Goal: Task Accomplishment & Management: Complete application form

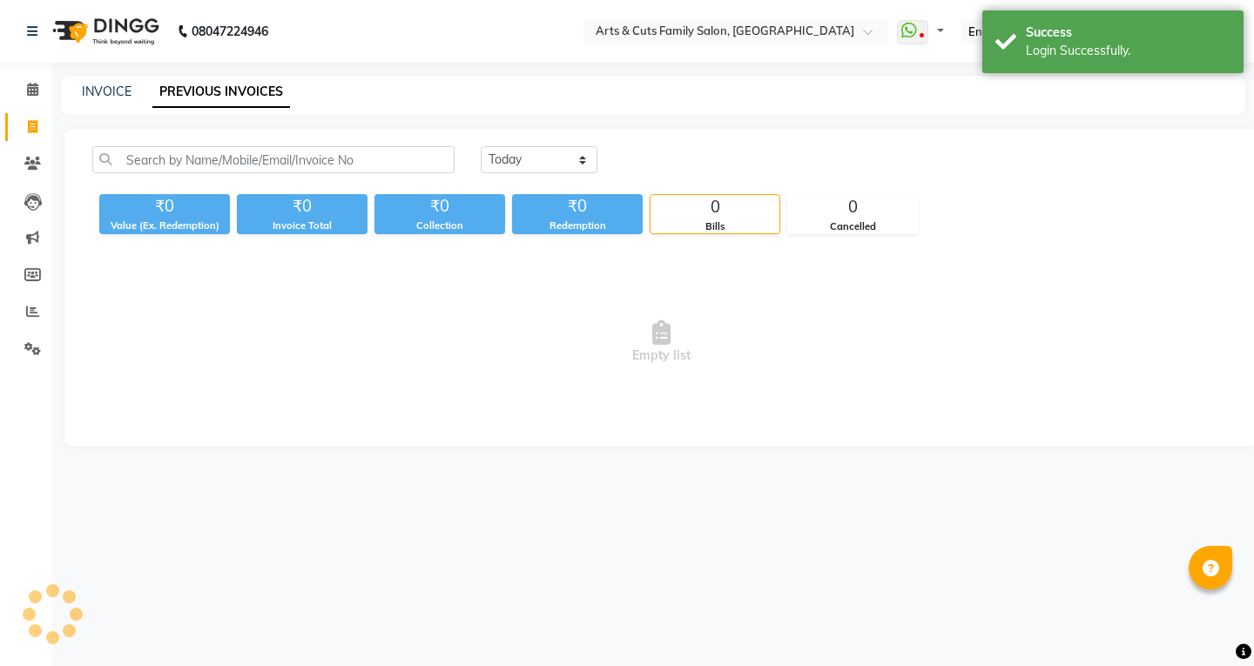
select select "en"
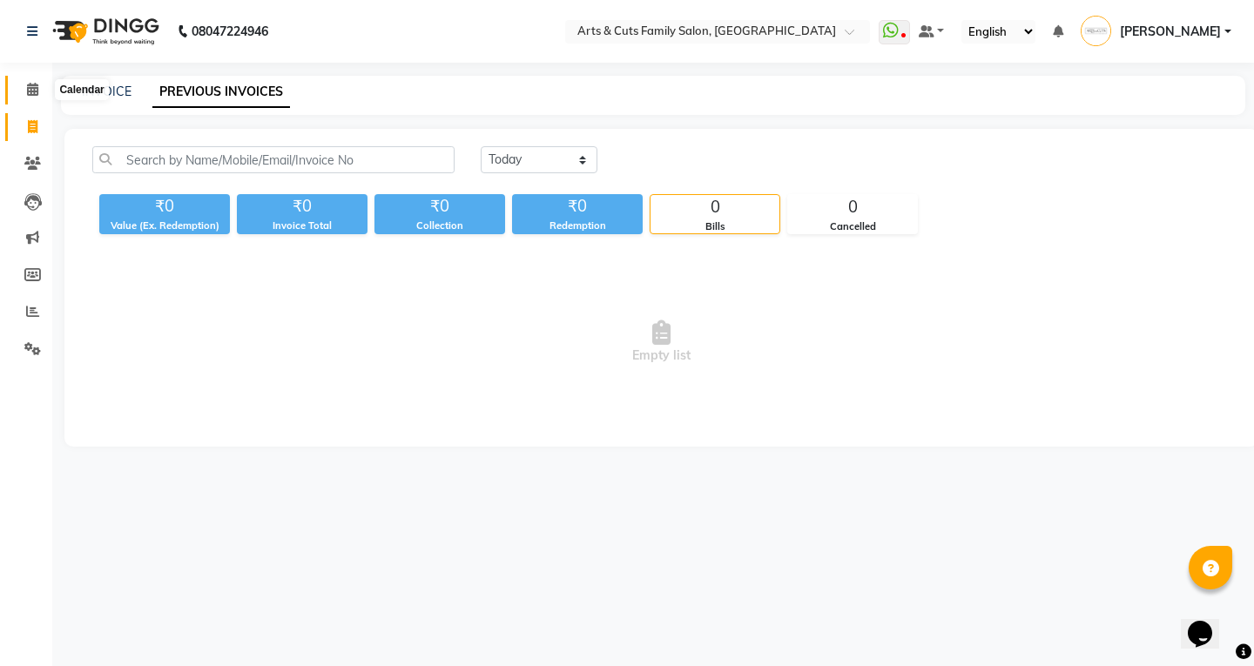
click at [34, 85] on icon at bounding box center [32, 89] width 11 height 13
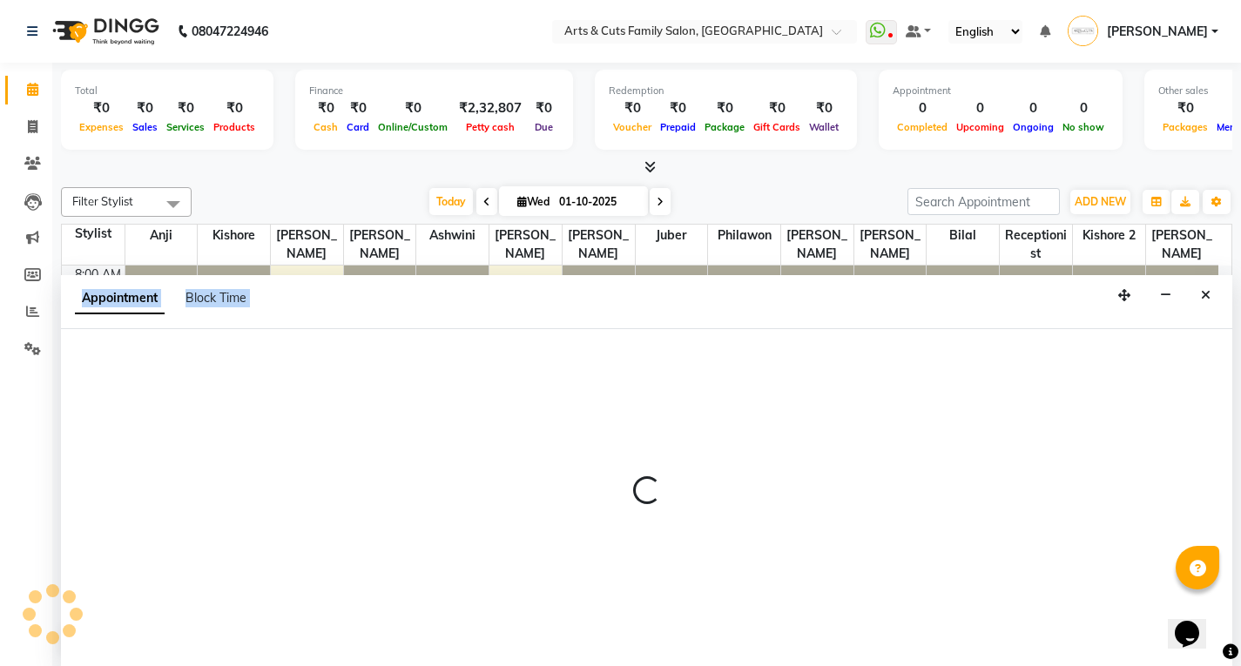
scroll to position [1, 0]
click at [341, 415] on div at bounding box center [646, 497] width 1171 height 338
select select "62871"
select select "tentative"
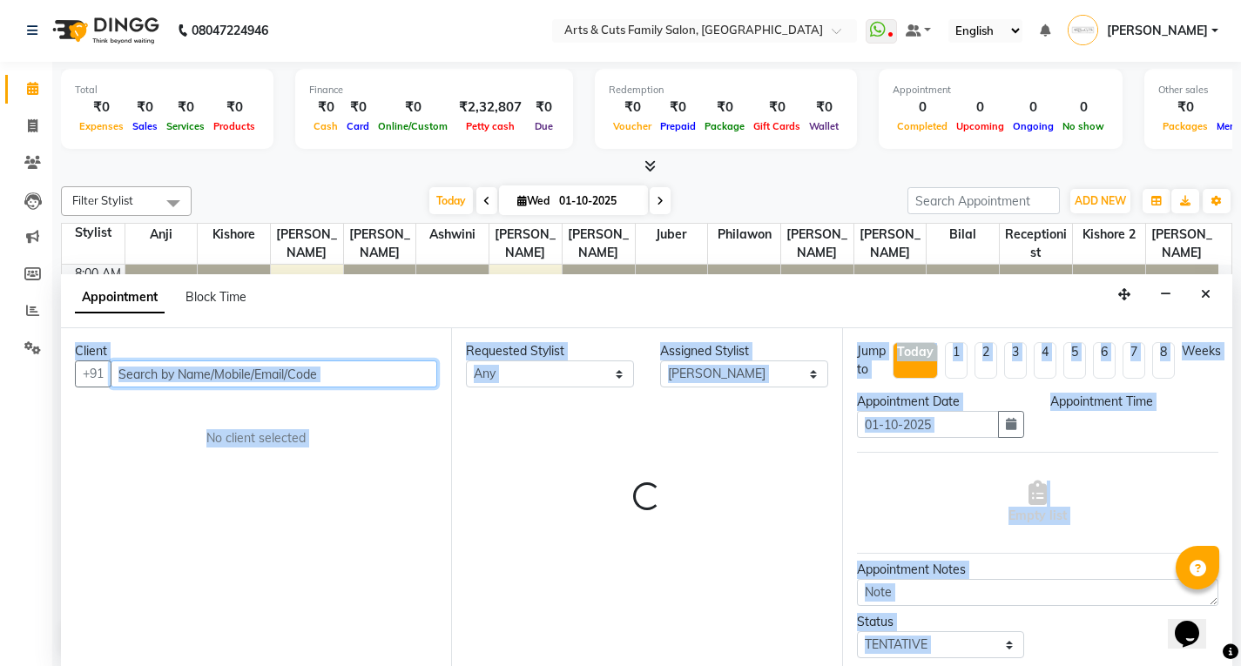
select select "585"
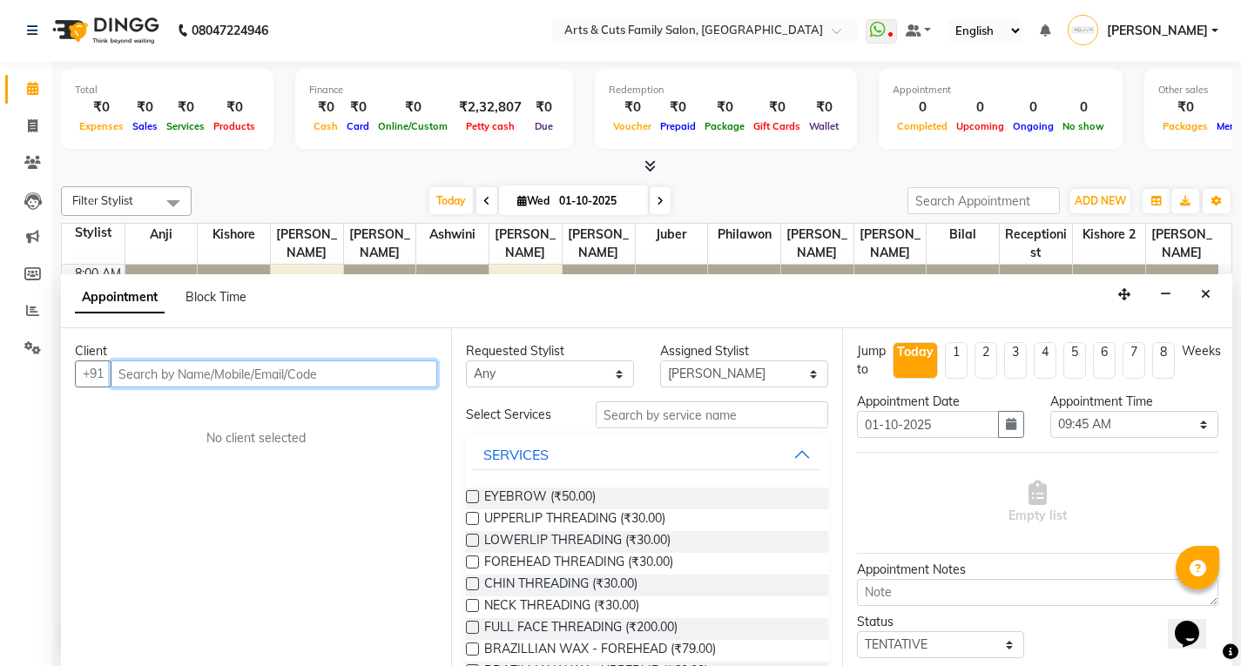
click at [193, 387] on input "text" at bounding box center [274, 374] width 327 height 27
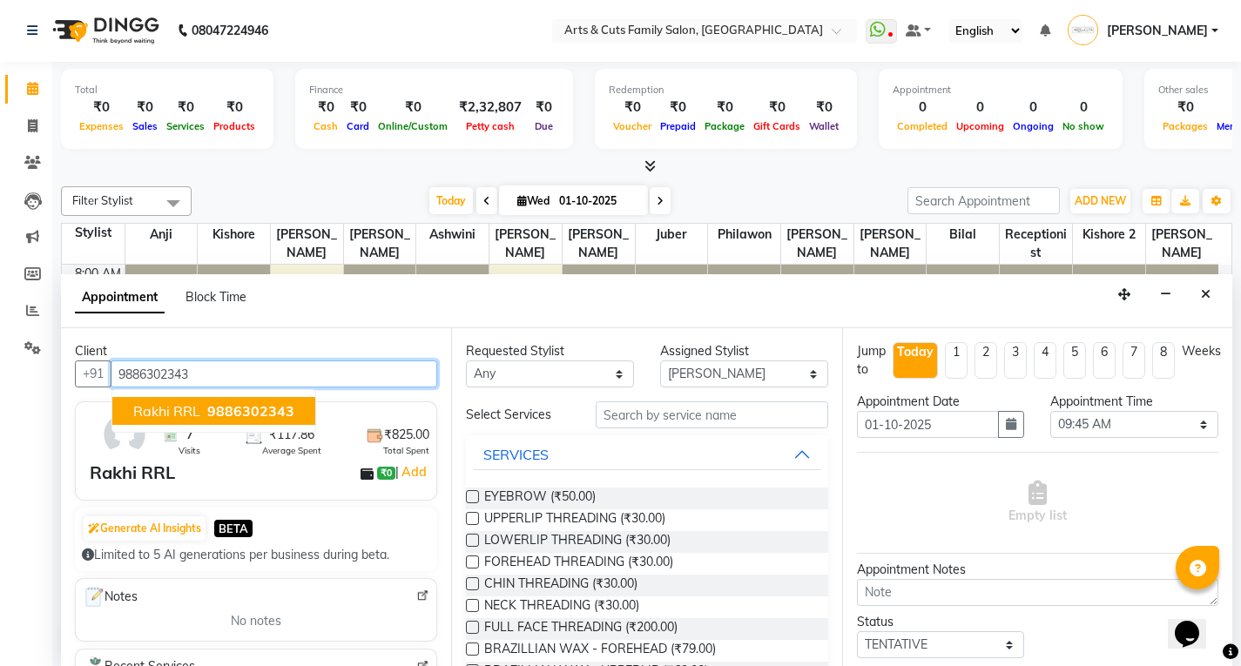
click at [168, 408] on span "Rakhi RRL" at bounding box center [166, 410] width 67 height 17
type input "9886302343"
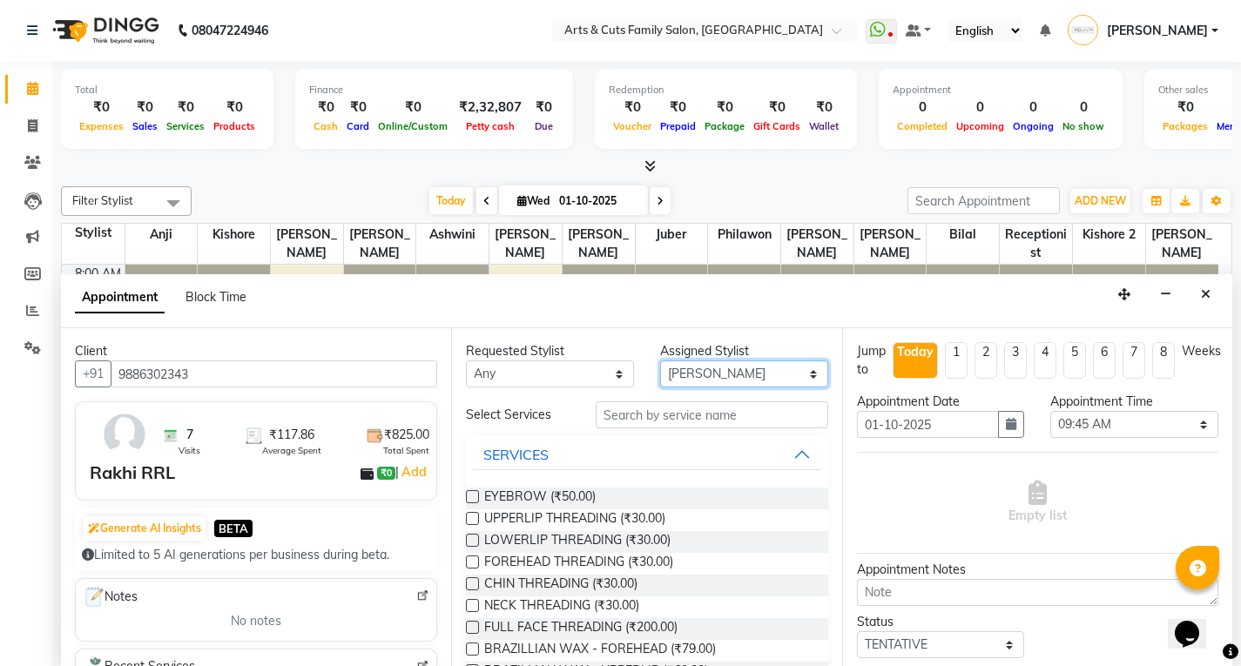
click at [703, 371] on select "Select [PERSON_NAME] Anji Ashwini [PERSON_NAME] [PERSON_NAME] 2 [PERSON_NAME] […" at bounding box center [744, 374] width 168 height 27
click at [1067, 434] on select "Select 09:00 AM 09:15 AM 09:30 AM 09:45 AM 10:00 AM 10:15 AM 10:30 AM 10:45 AM …" at bounding box center [1134, 424] width 168 height 27
select select "705"
click at [1050, 411] on select "Select 09:00 AM 09:15 AM 09:30 AM 09:45 AM 10:00 AM 10:15 AM 10:30 AM 10:45 AM …" at bounding box center [1134, 424] width 168 height 27
click at [673, 369] on select "Select [PERSON_NAME] Anji Ashwini [PERSON_NAME] [PERSON_NAME] 2 [PERSON_NAME] […" at bounding box center [744, 374] width 168 height 27
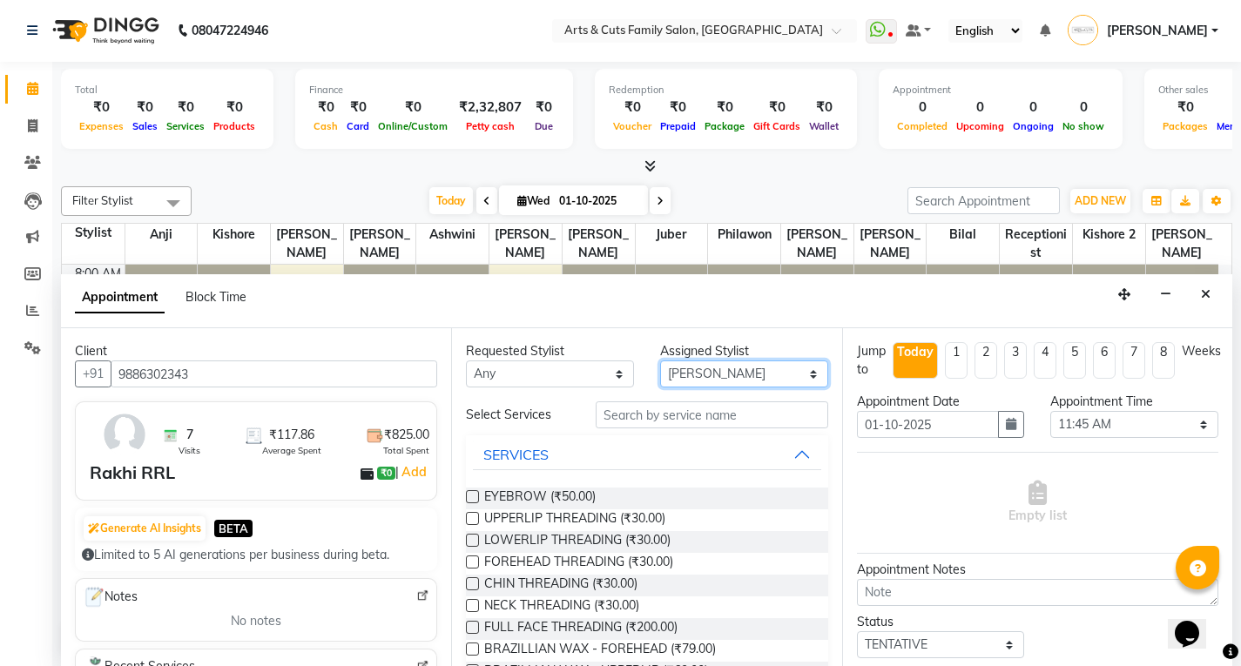
select select "84494"
click at [660, 361] on select "Select [PERSON_NAME] Anji Ashwini [PERSON_NAME] [PERSON_NAME] 2 [PERSON_NAME] […" at bounding box center [744, 374] width 168 height 27
click at [639, 417] on input "text" at bounding box center [712, 415] width 233 height 27
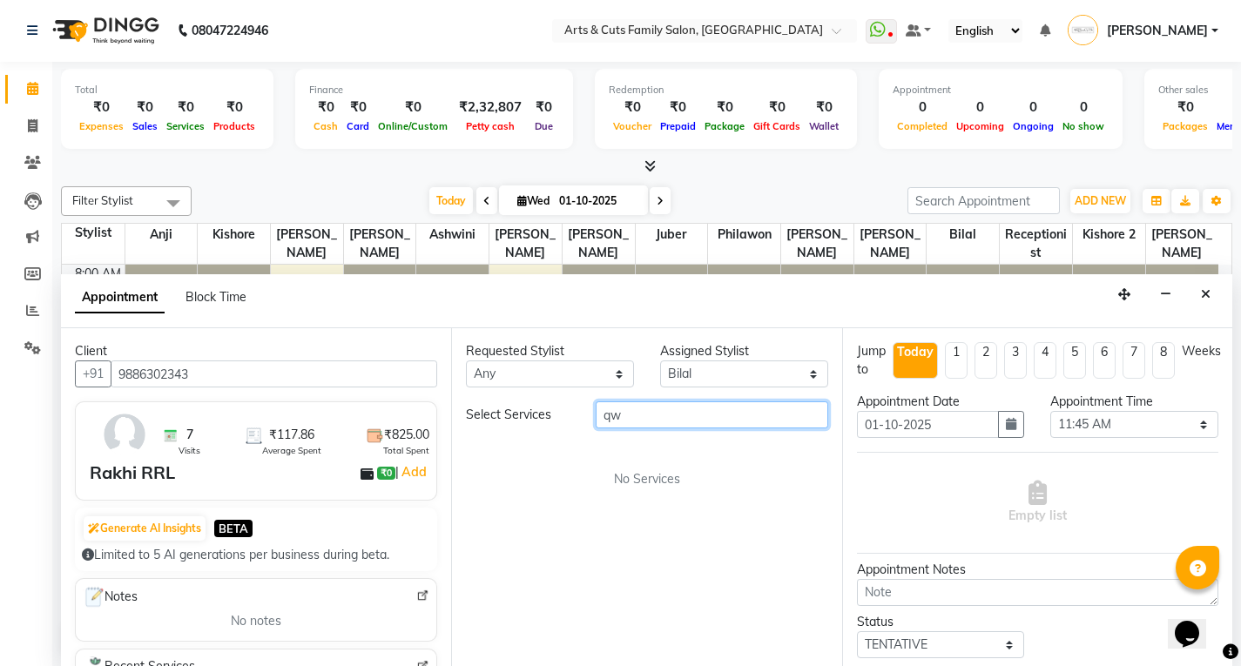
type input "q"
type input "wed"
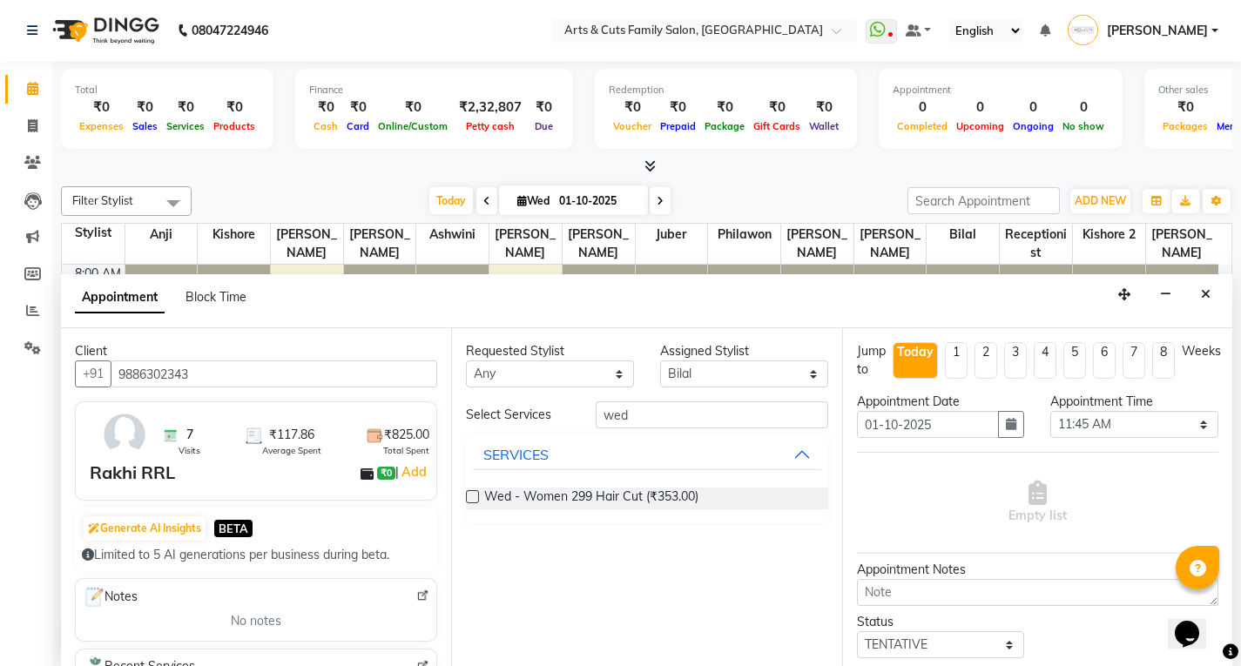
click at [474, 490] on label at bounding box center [472, 496] width 13 height 13
click at [474, 493] on input "checkbox" at bounding box center [471, 498] width 11 height 11
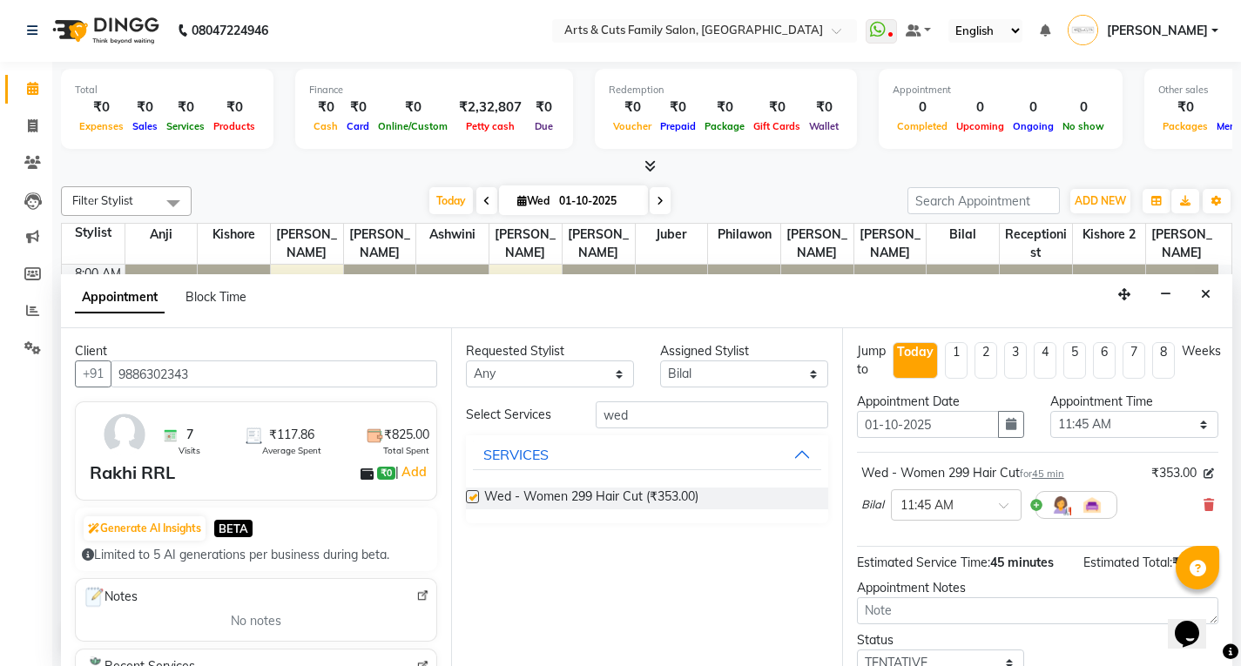
checkbox input "false"
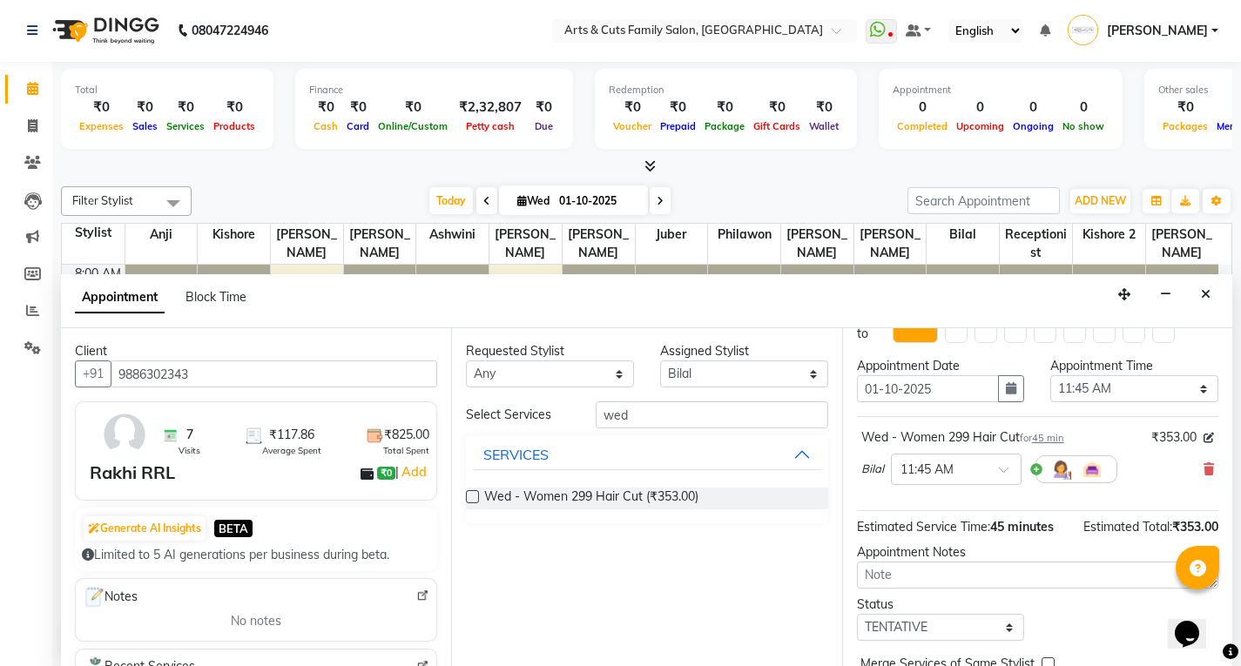
scroll to position [120, 0]
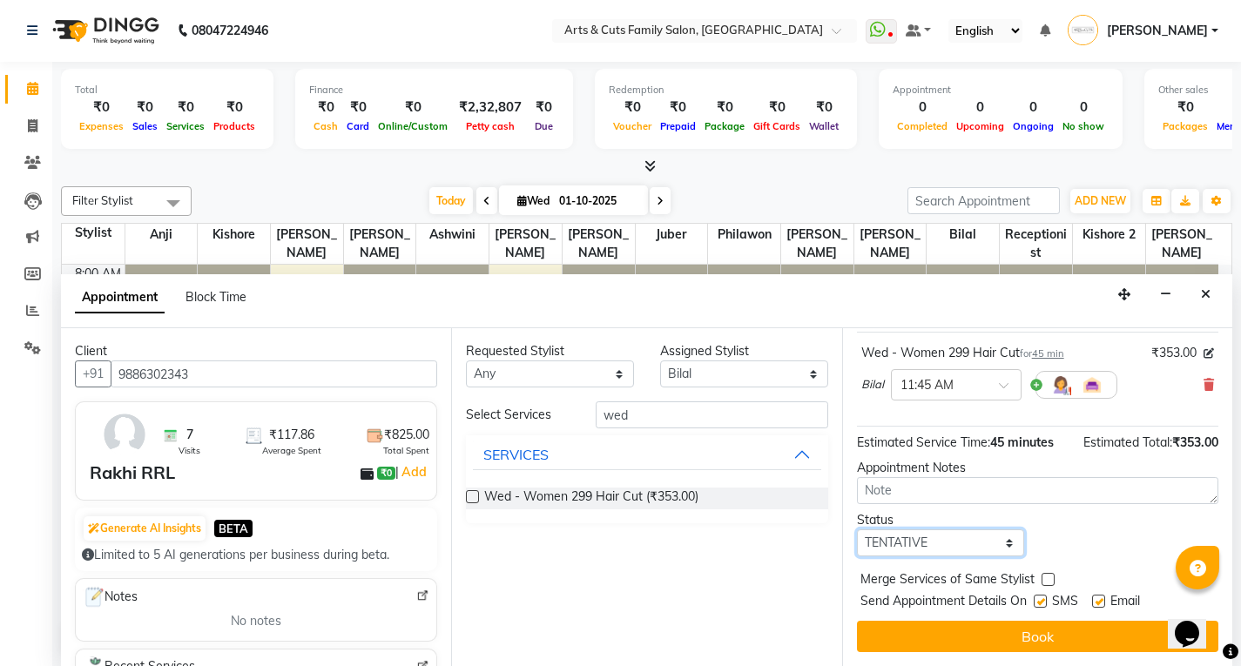
click at [897, 549] on select "Select TENTATIVE CONFIRM CHECK-IN UPCOMING" at bounding box center [941, 543] width 168 height 27
select select "confirm booking"
click at [857, 530] on select "Select TENTATIVE CONFIRM CHECK-IN UPCOMING" at bounding box center [941, 543] width 168 height 27
click at [1050, 579] on label at bounding box center [1048, 579] width 13 height 13
click at [1050, 579] on input "checkbox" at bounding box center [1047, 581] width 11 height 11
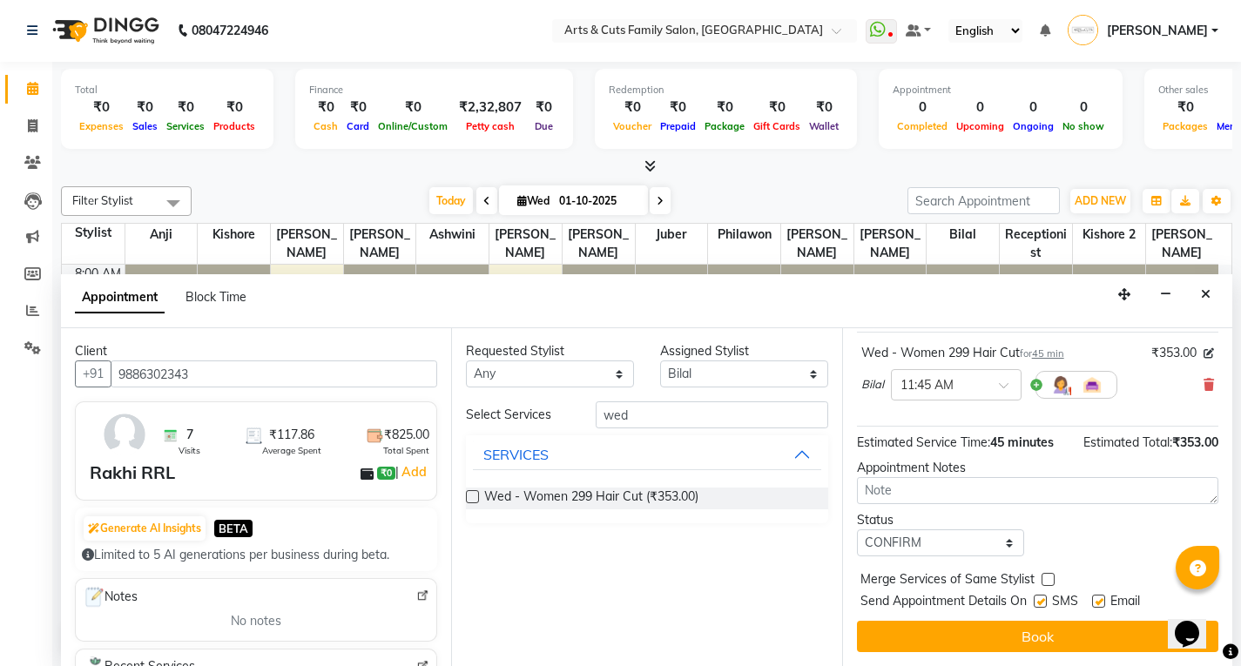
checkbox input "true"
click at [1101, 603] on label at bounding box center [1098, 601] width 13 height 13
click at [1101, 603] on input "checkbox" at bounding box center [1097, 603] width 11 height 11
checkbox input "false"
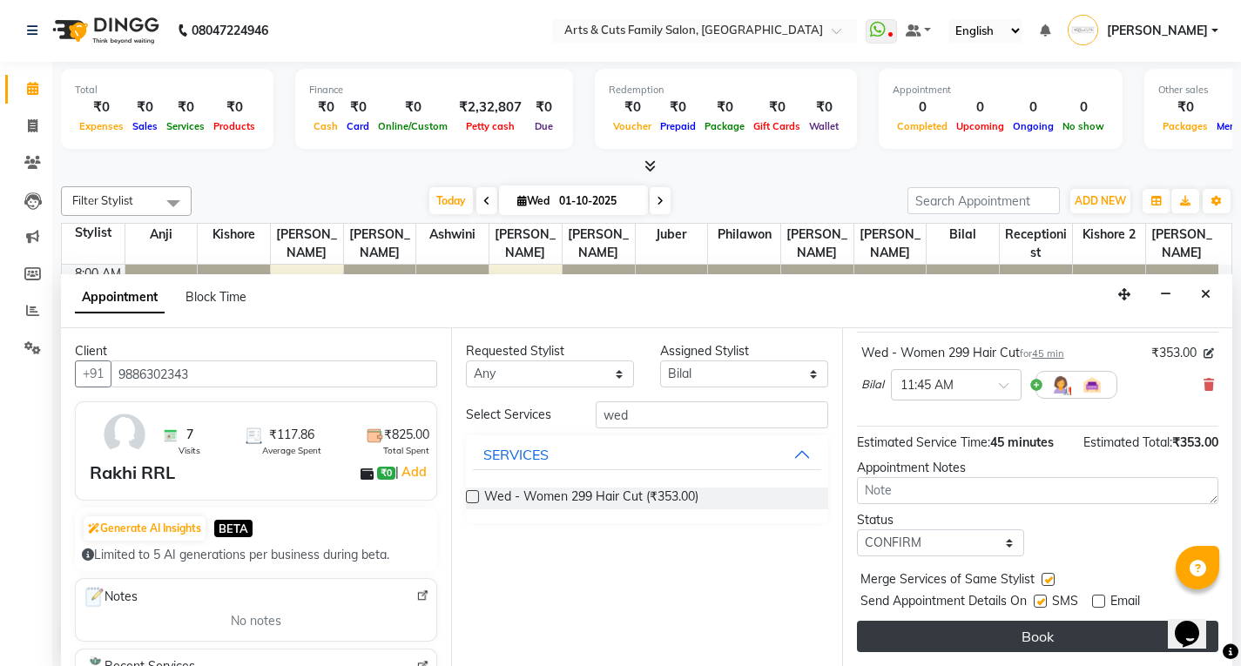
click at [1074, 628] on button "Book" at bounding box center [1037, 636] width 361 height 31
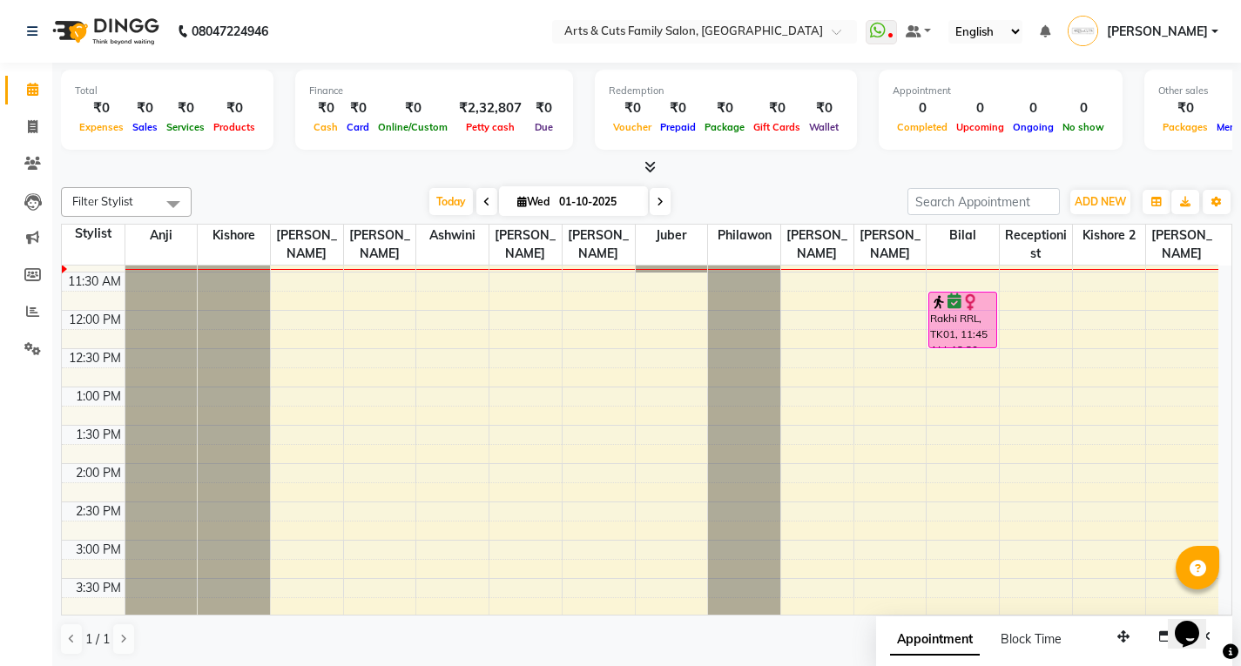
scroll to position [348, 0]
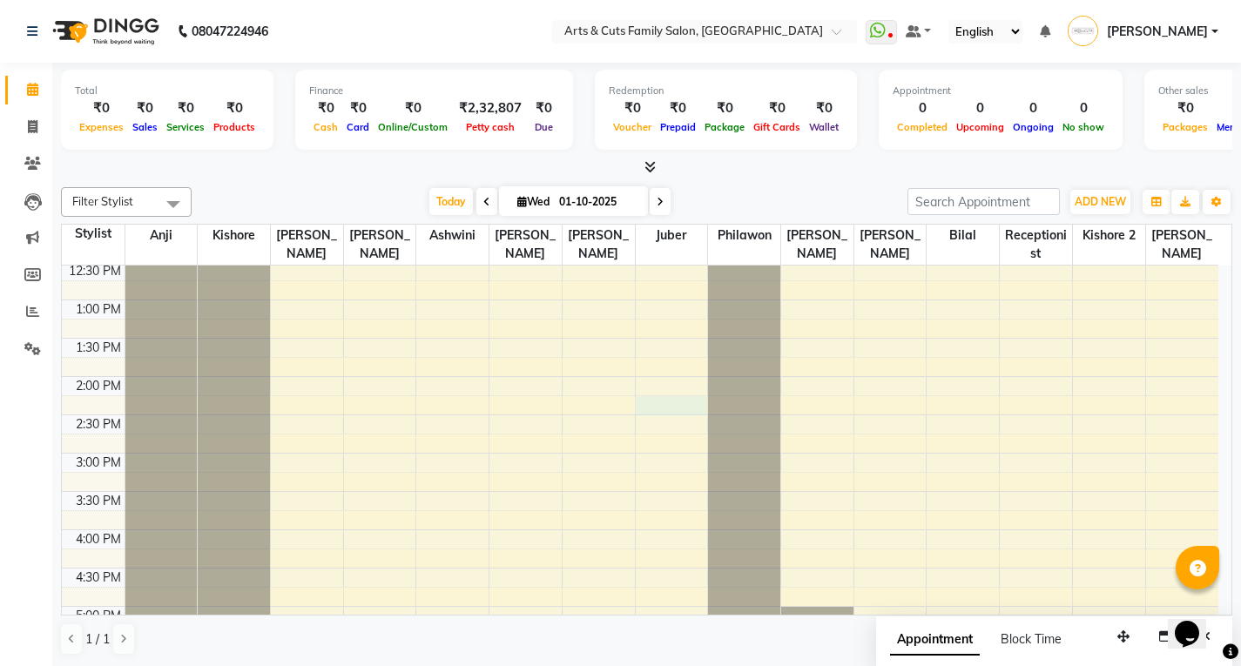
click at [636, 397] on div "8:00 AM 8:30 AM 9:00 AM 9:30 AM 10:00 AM 10:30 AM 11:00 AM 11:30 AM 12:00 PM 12…" at bounding box center [640, 415] width 1157 height 996
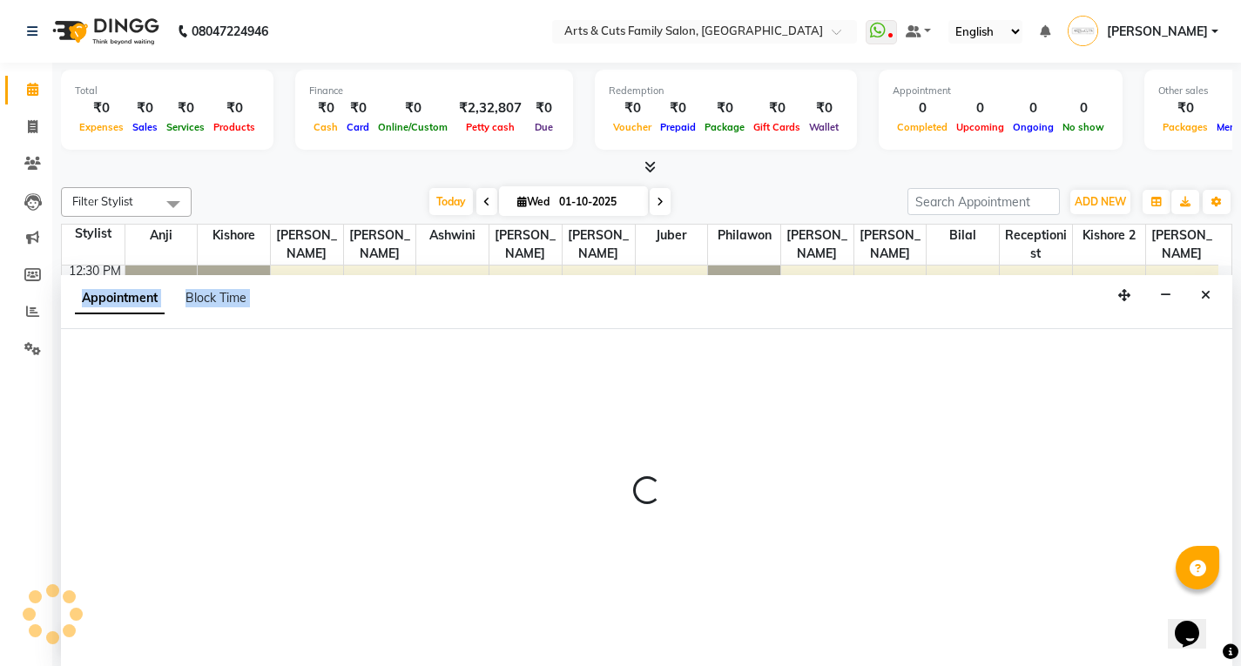
scroll to position [1, 0]
click at [636, 397] on div at bounding box center [646, 497] width 1171 height 338
click at [636, 396] on div at bounding box center [646, 497] width 1171 height 338
select select "71842"
select select "855"
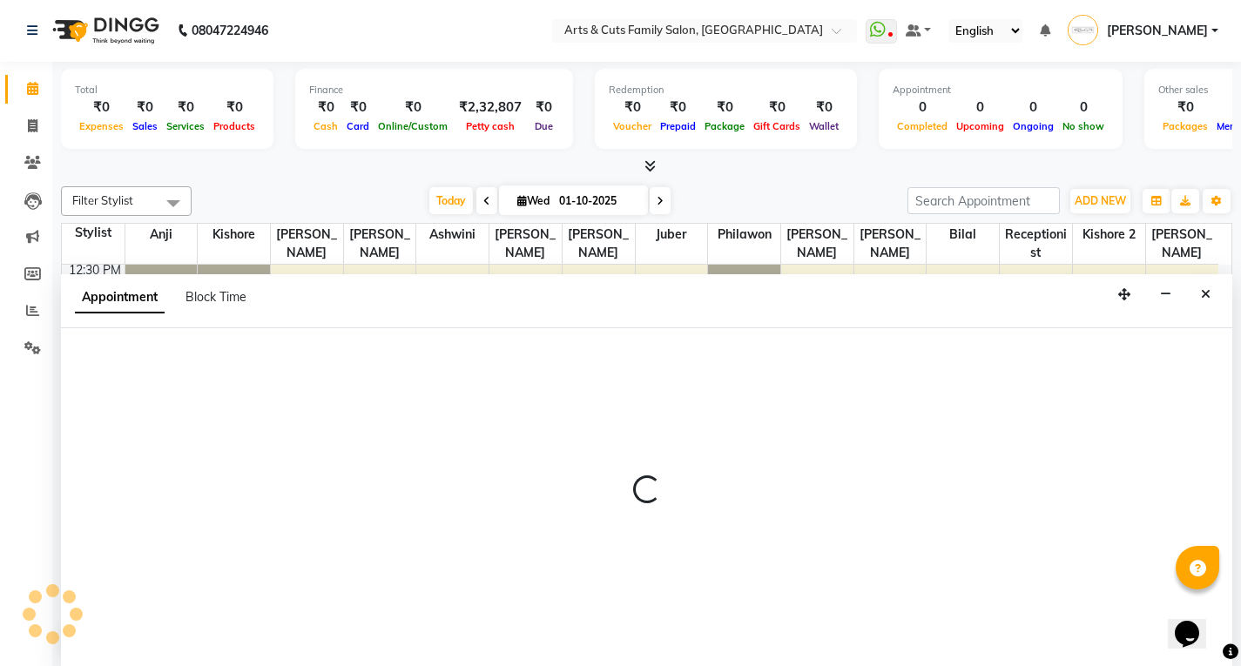
select select "tentative"
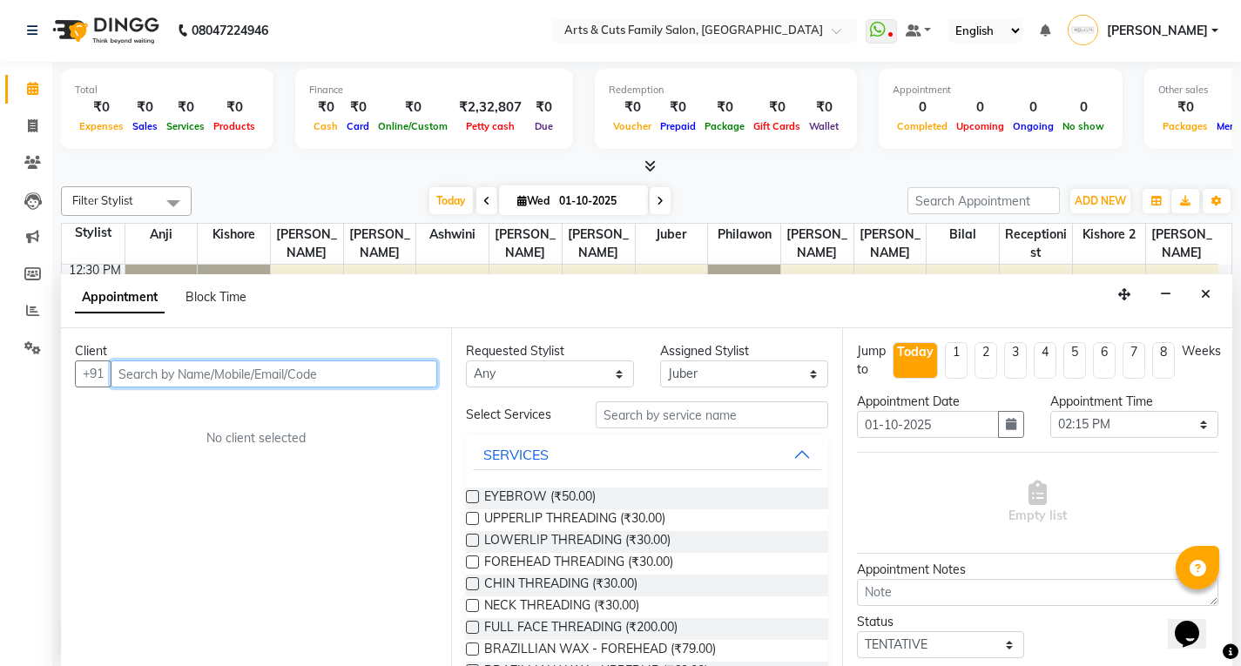
click at [130, 381] on input "text" at bounding box center [274, 374] width 327 height 27
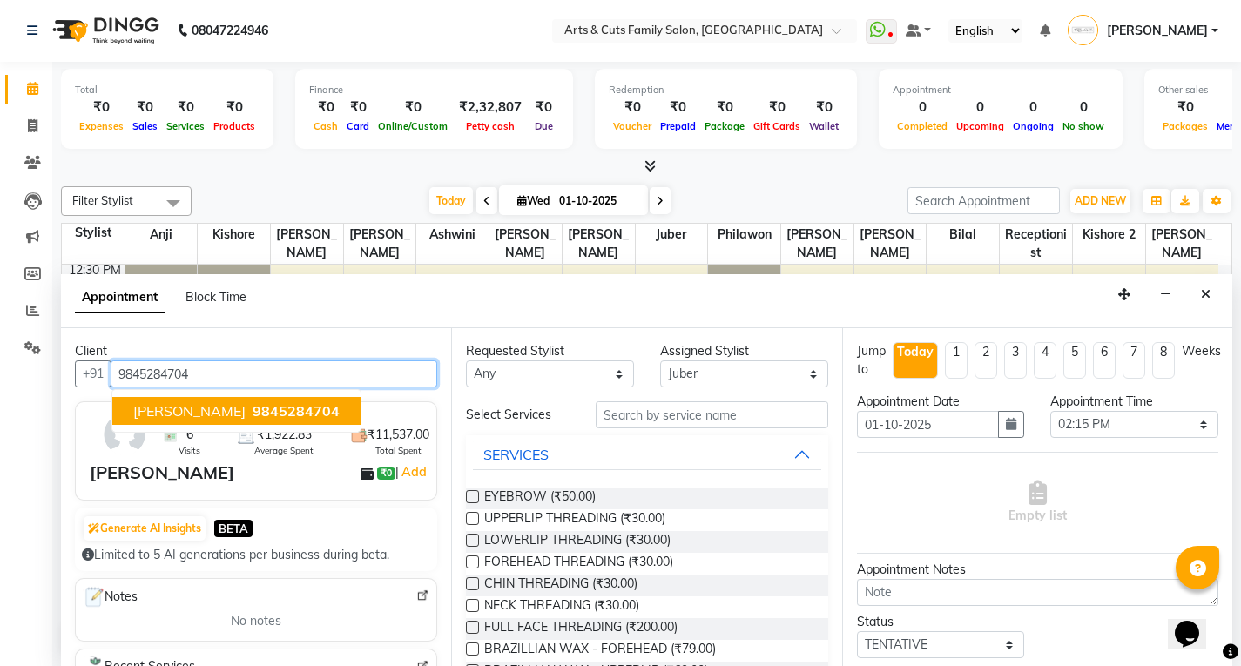
click at [186, 413] on span "[PERSON_NAME]" at bounding box center [189, 410] width 112 height 17
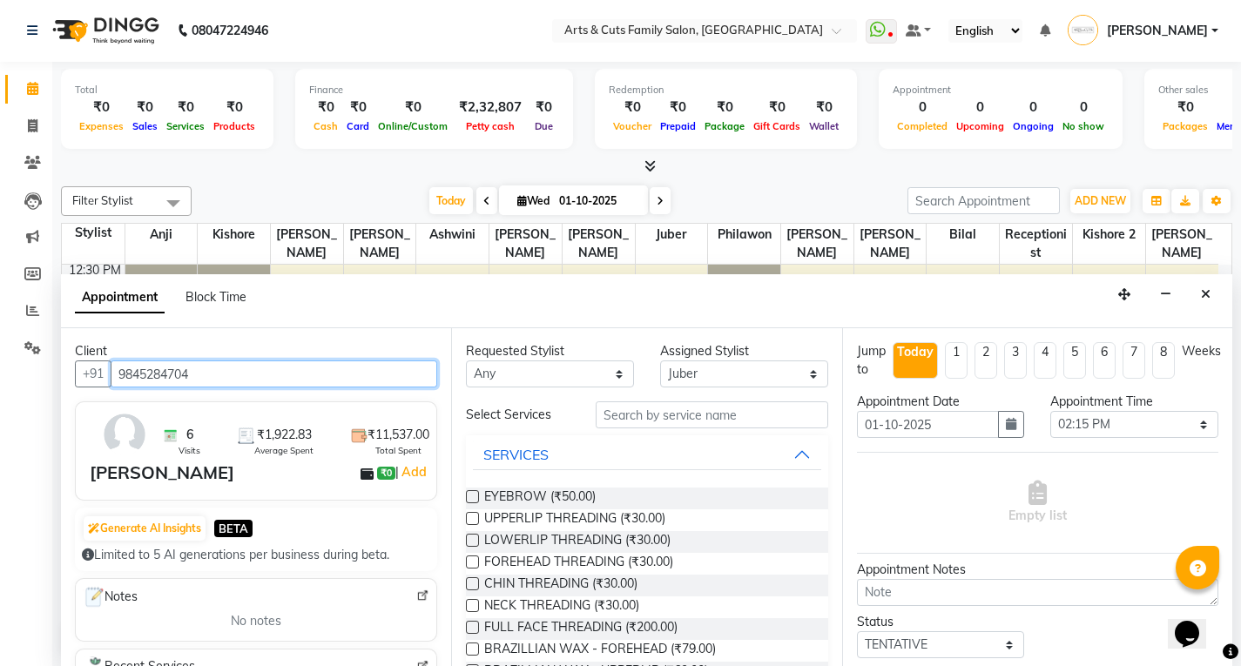
type input "9845284704"
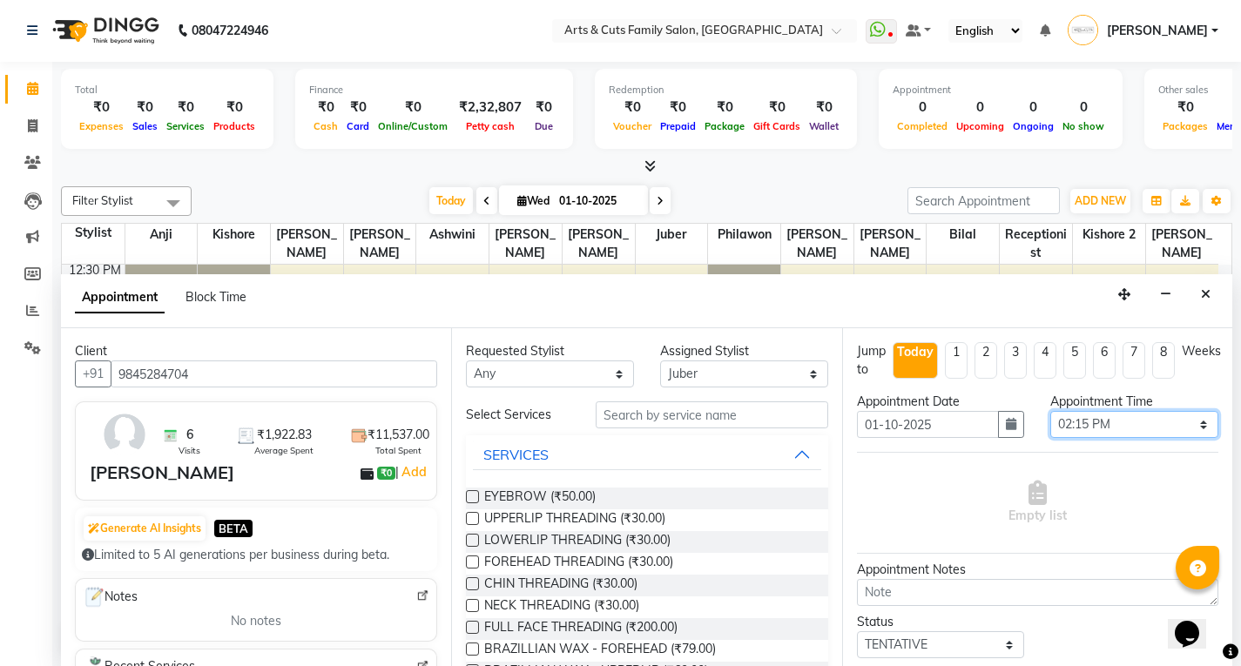
click at [1092, 429] on select "Select 09:00 AM 09:15 AM 09:30 AM 09:45 AM 10:00 AM 10:15 AM 10:30 AM 10:45 AM …" at bounding box center [1134, 424] width 168 height 27
select select "675"
click at [1050, 411] on select "Select 09:00 AM 09:15 AM 09:30 AM 09:45 AM 10:00 AM 10:15 AM 10:30 AM 10:45 AM …" at bounding box center [1134, 424] width 168 height 27
click at [674, 361] on select "Select [PERSON_NAME] Anji Ashwini [PERSON_NAME] [PERSON_NAME] 2 [PERSON_NAME] […" at bounding box center [744, 374] width 168 height 27
select select "64389"
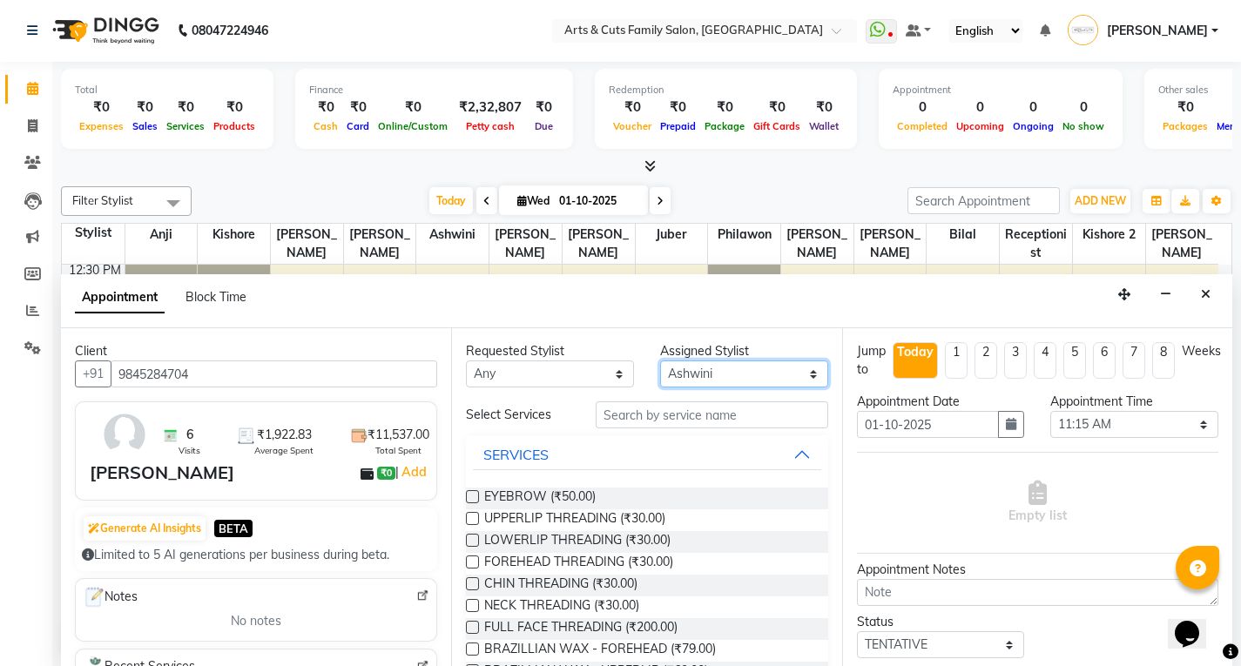
click at [660, 361] on select "Select [PERSON_NAME] Anji Ashwini [PERSON_NAME] [PERSON_NAME] 2 [PERSON_NAME] […" at bounding box center [744, 374] width 168 height 27
click at [614, 419] on input "text" at bounding box center [712, 415] width 233 height 27
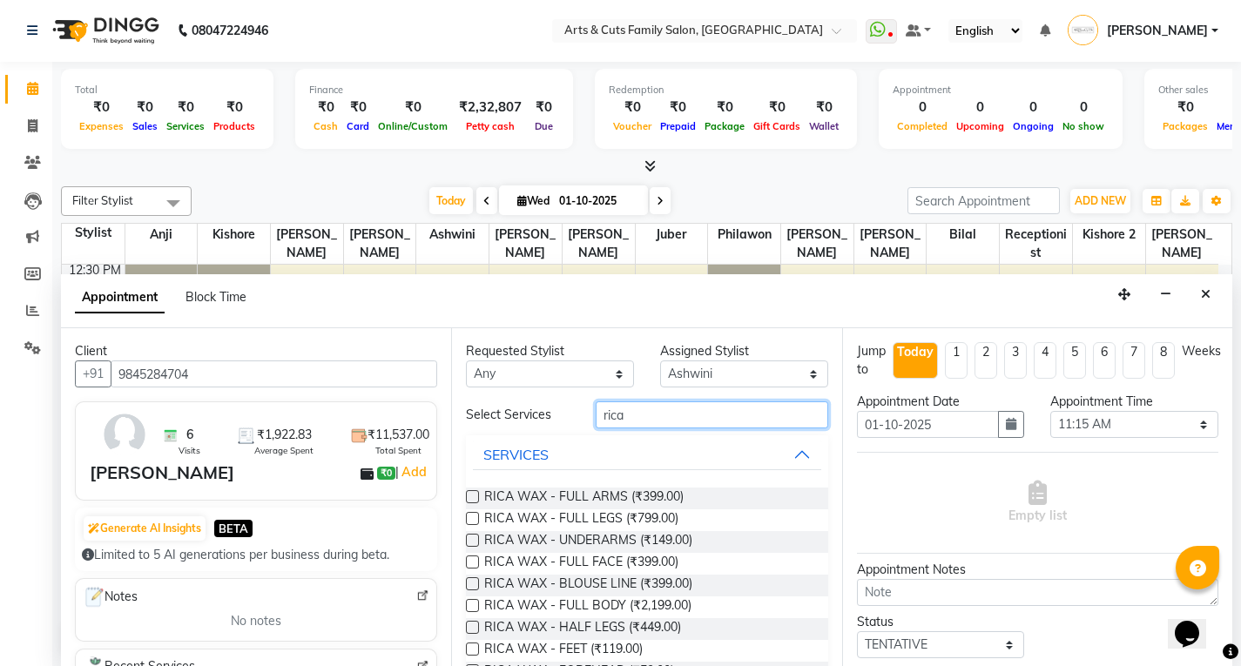
type input "rica"
click at [469, 501] on label at bounding box center [472, 496] width 13 height 13
click at [469, 501] on input "checkbox" at bounding box center [471, 498] width 11 height 11
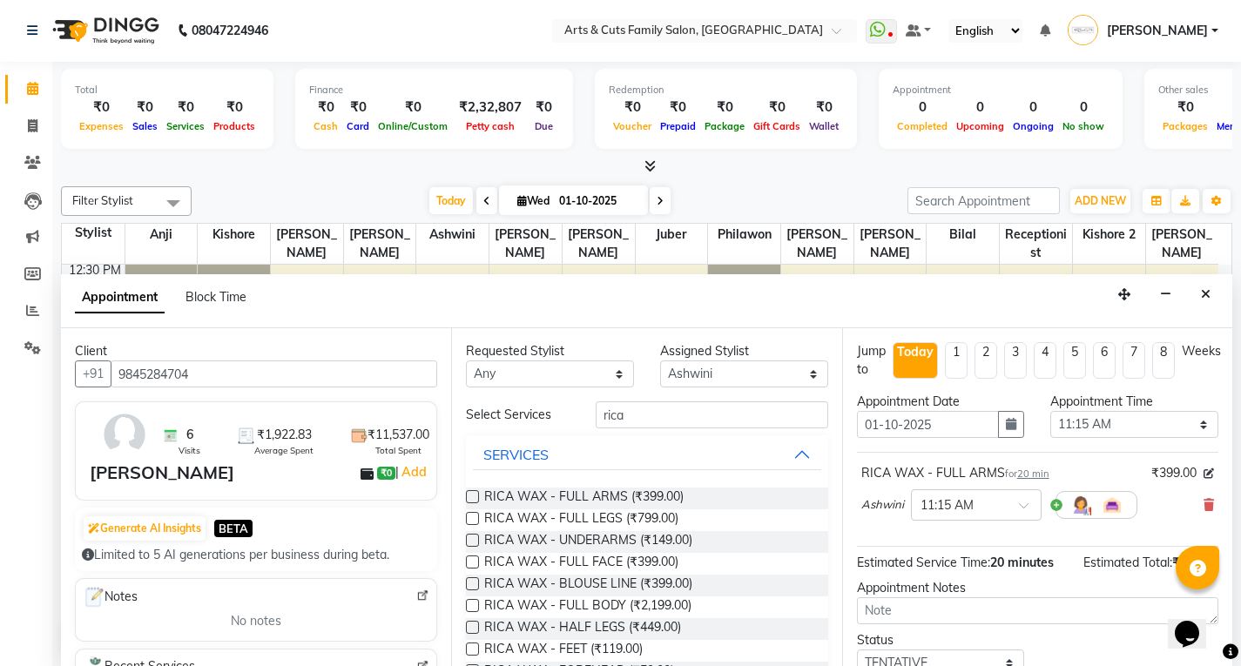
checkbox input "false"
click at [471, 518] on label at bounding box center [472, 518] width 13 height 13
click at [471, 518] on input "checkbox" at bounding box center [471, 520] width 11 height 11
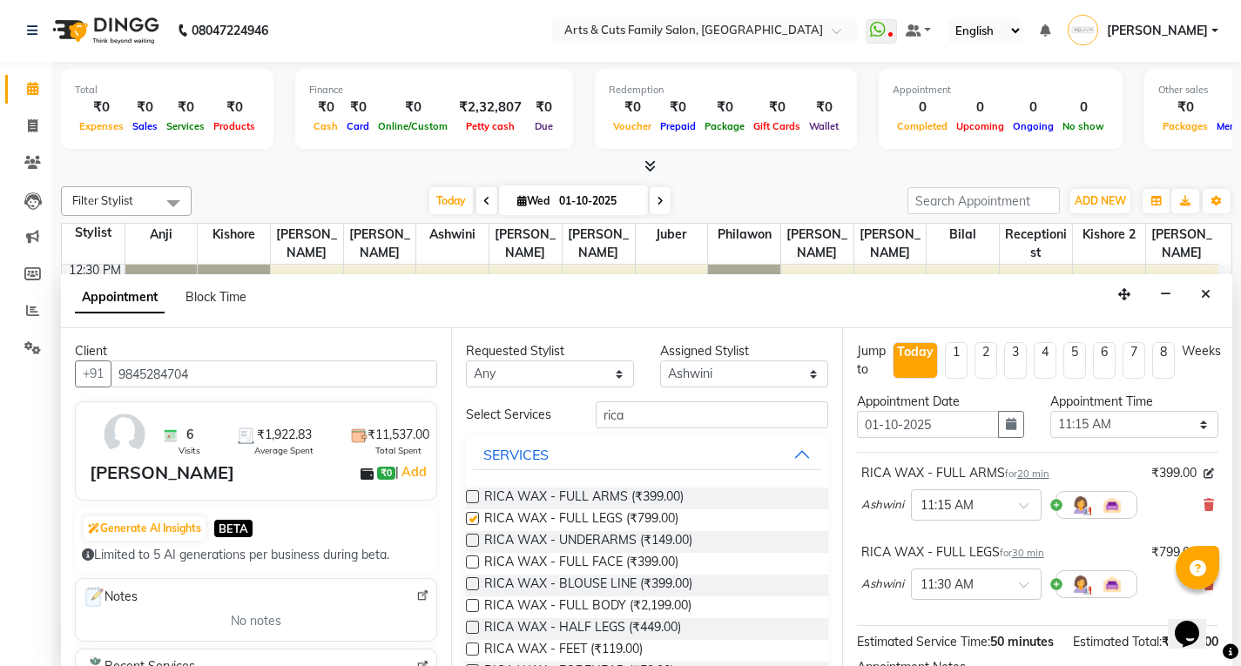
checkbox input "false"
click at [616, 418] on input "rica" at bounding box center [712, 415] width 233 height 27
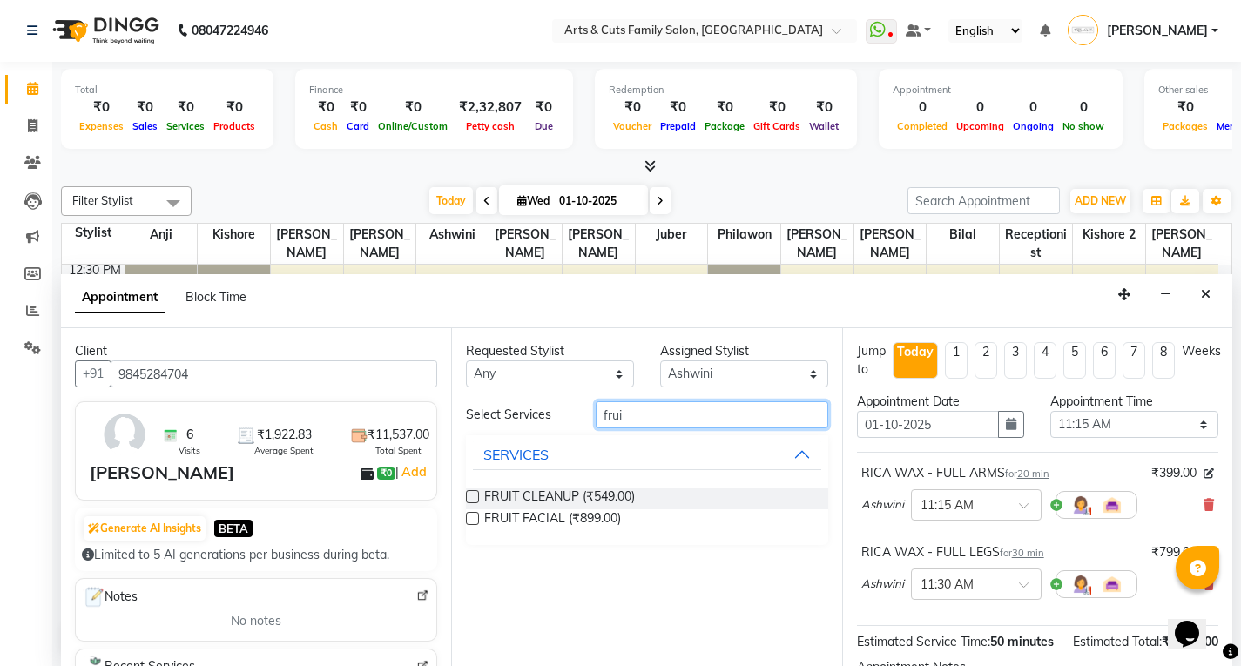
type input "frui"
click at [476, 520] on label at bounding box center [472, 518] width 13 height 13
click at [476, 520] on input "checkbox" at bounding box center [471, 520] width 11 height 11
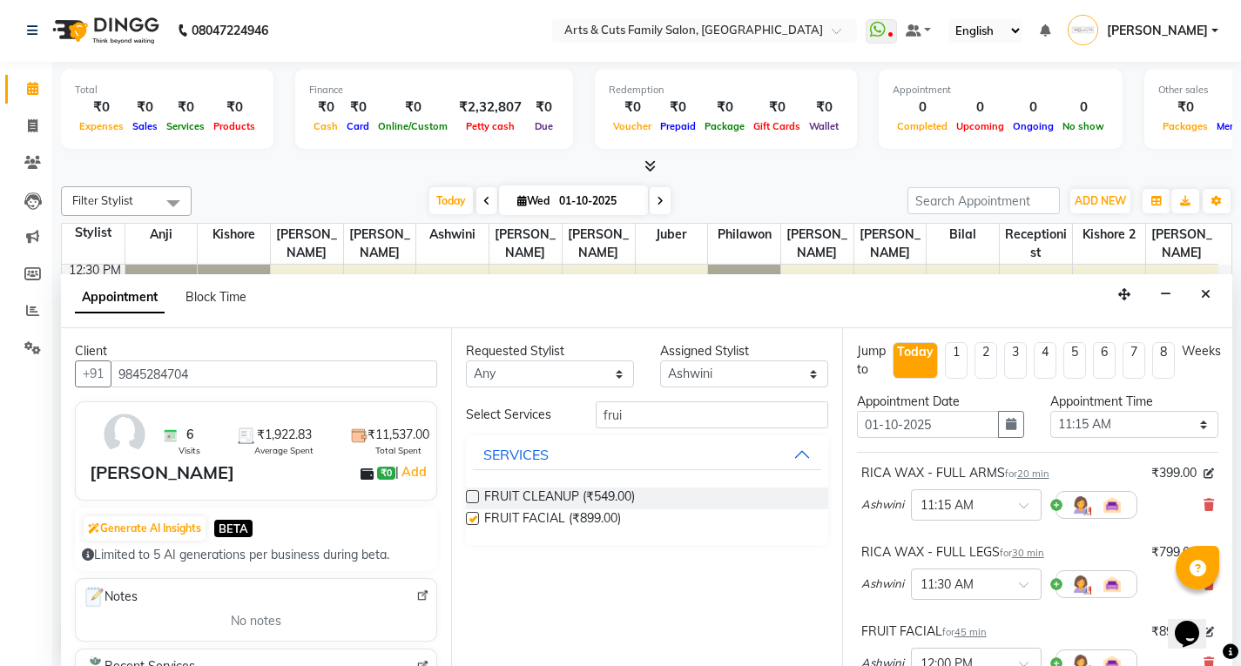
checkbox input "false"
click at [631, 410] on input "frui" at bounding box center [712, 415] width 233 height 27
type input "eye"
click at [473, 493] on label at bounding box center [472, 496] width 13 height 13
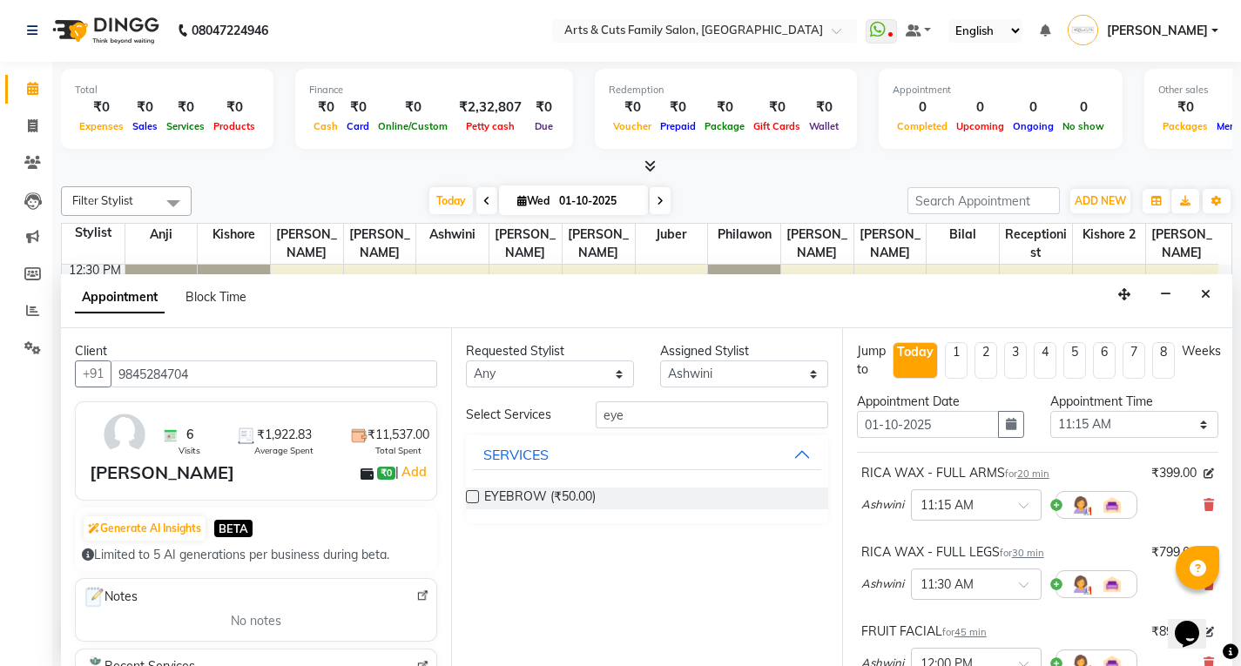
click at [473, 493] on input "checkbox" at bounding box center [471, 498] width 11 height 11
checkbox input "false"
click at [619, 421] on input "eye" at bounding box center [712, 415] width 233 height 27
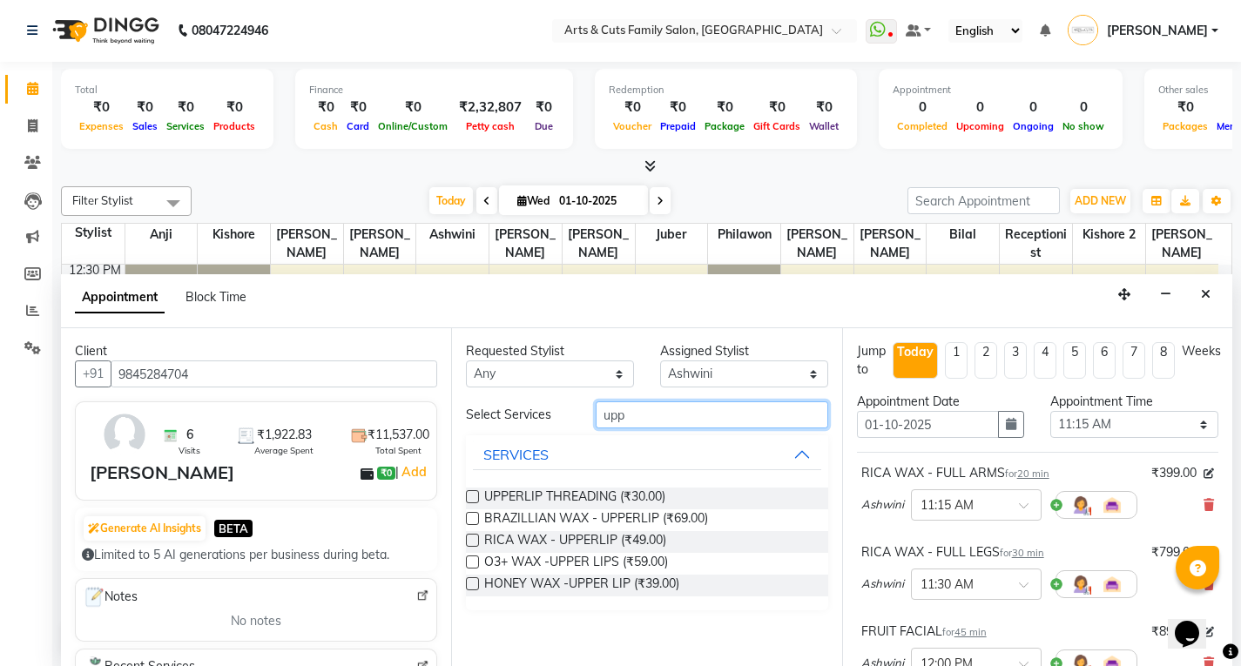
type input "upp"
click at [473, 502] on label at bounding box center [472, 496] width 13 height 13
click at [473, 502] on input "checkbox" at bounding box center [471, 498] width 11 height 11
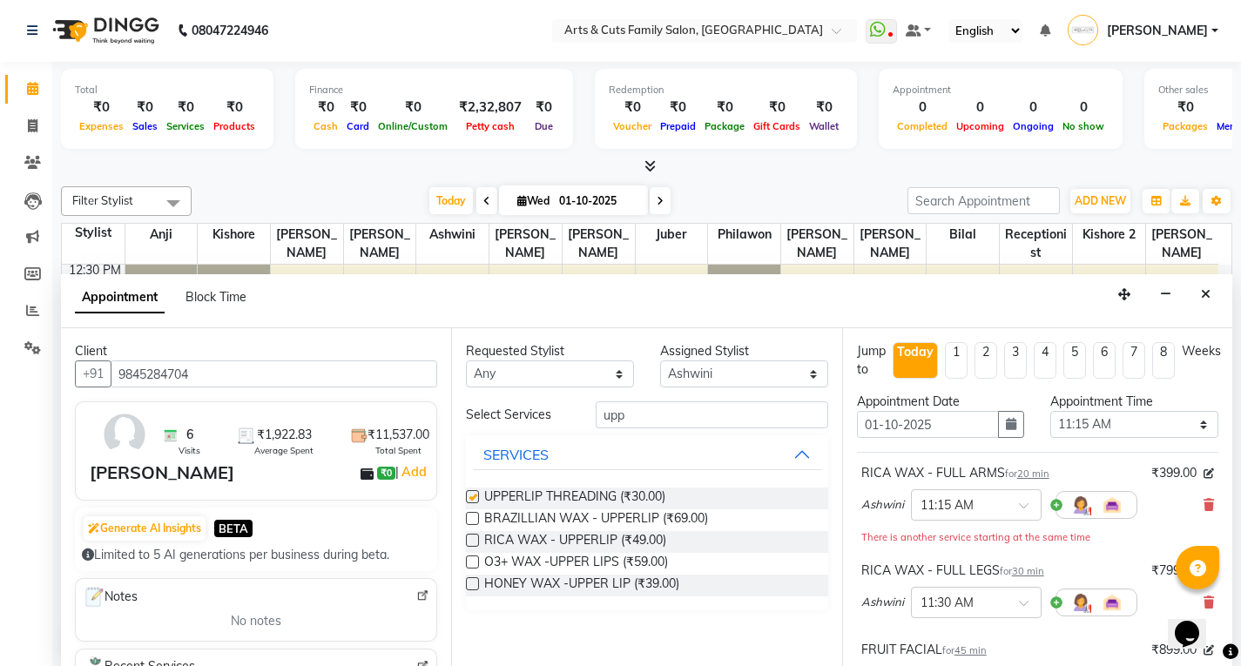
checkbox input "false"
click at [615, 419] on input "upp" at bounding box center [712, 415] width 233 height 27
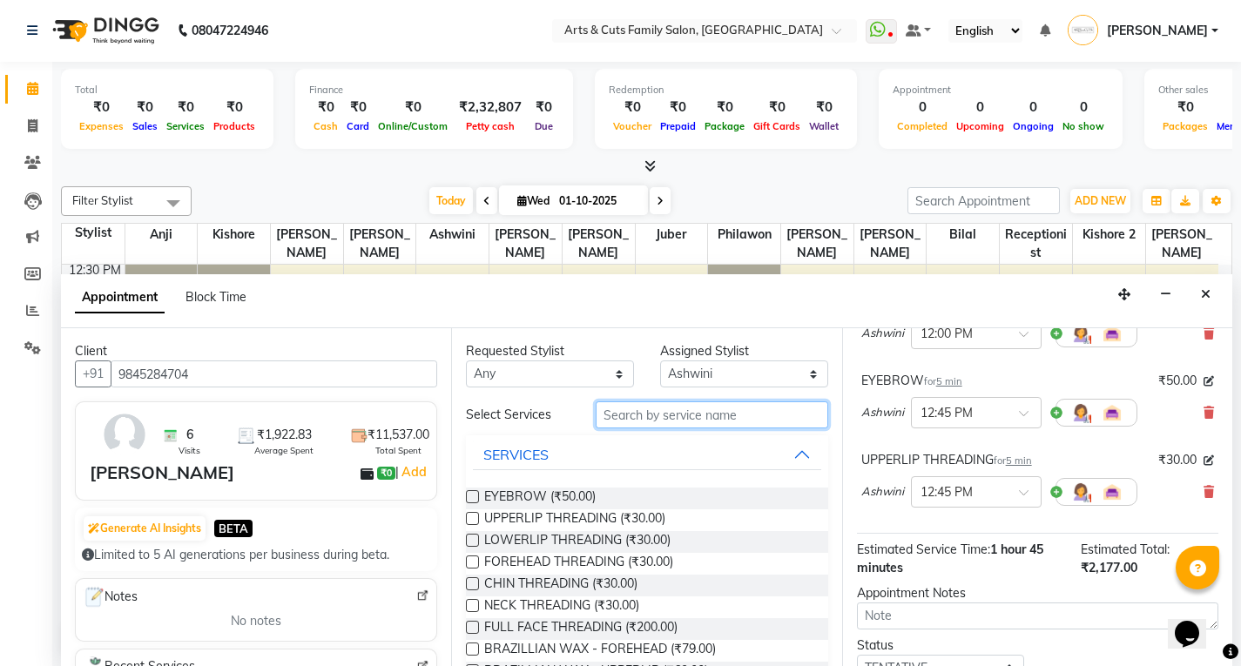
scroll to position [474, 0]
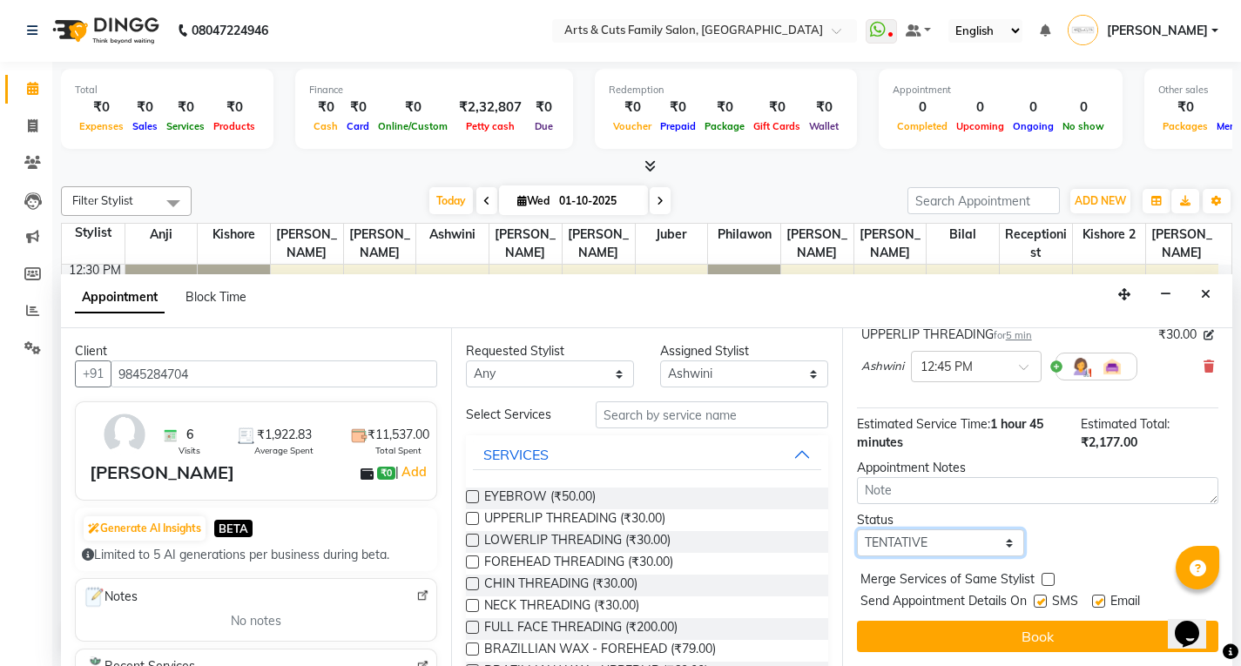
drag, startPoint x: 886, startPoint y: 547, endPoint x: 895, endPoint y: 531, distance: 18.4
click at [888, 548] on select "Select TENTATIVE CONFIRM CHECK-IN UPCOMING" at bounding box center [941, 543] width 168 height 27
select select "confirm booking"
click at [857, 530] on select "Select TENTATIVE CONFIRM CHECK-IN UPCOMING" at bounding box center [941, 543] width 168 height 27
click at [1043, 579] on label at bounding box center [1048, 579] width 13 height 13
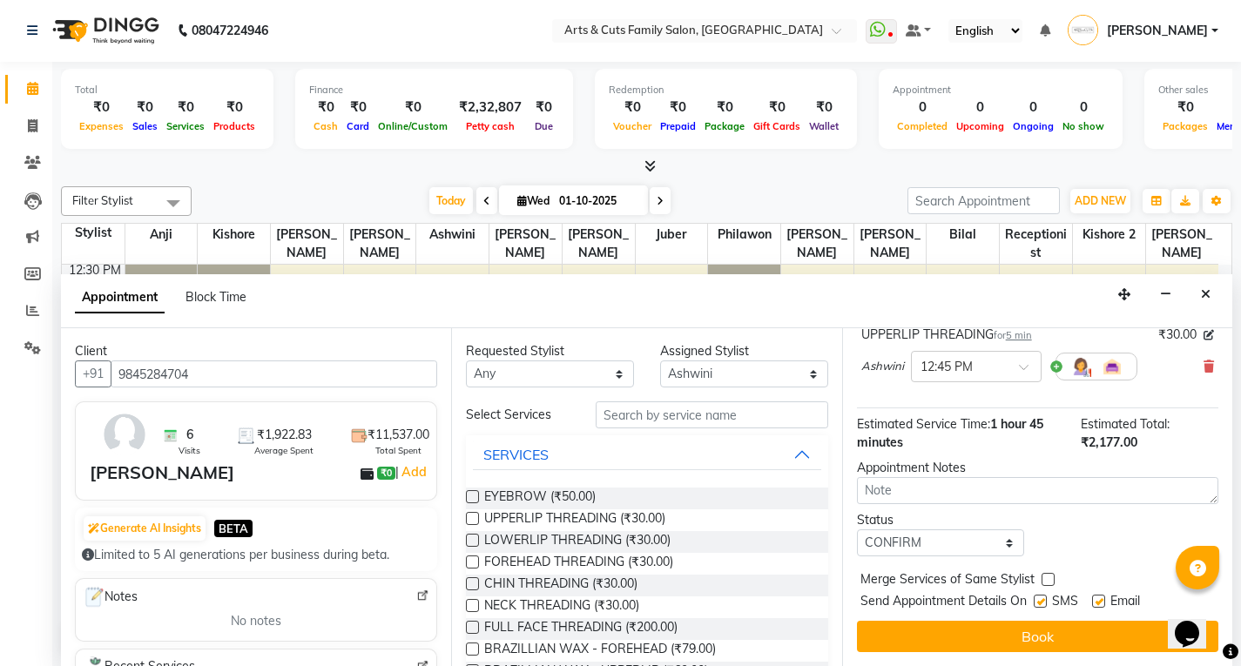
click at [1043, 579] on input "checkbox" at bounding box center [1047, 581] width 11 height 11
checkbox input "true"
click at [1099, 598] on label at bounding box center [1098, 601] width 13 height 13
click at [1099, 598] on input "checkbox" at bounding box center [1097, 603] width 11 height 11
checkbox input "false"
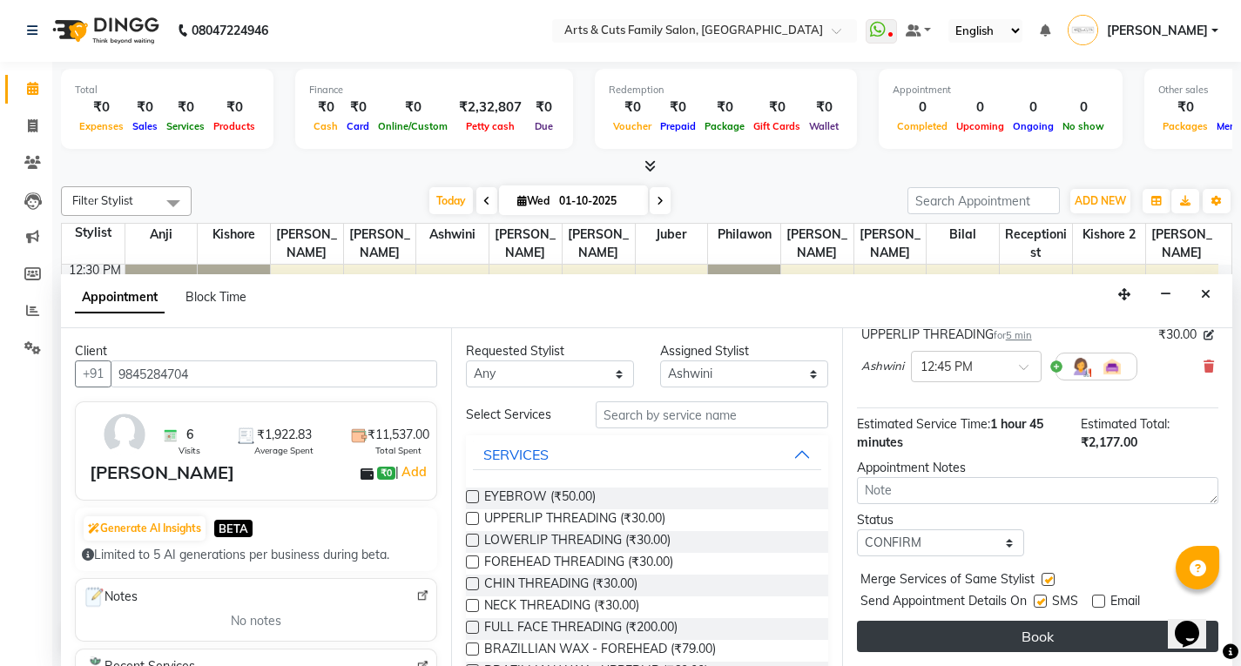
click at [1048, 640] on button "Book" at bounding box center [1037, 636] width 361 height 31
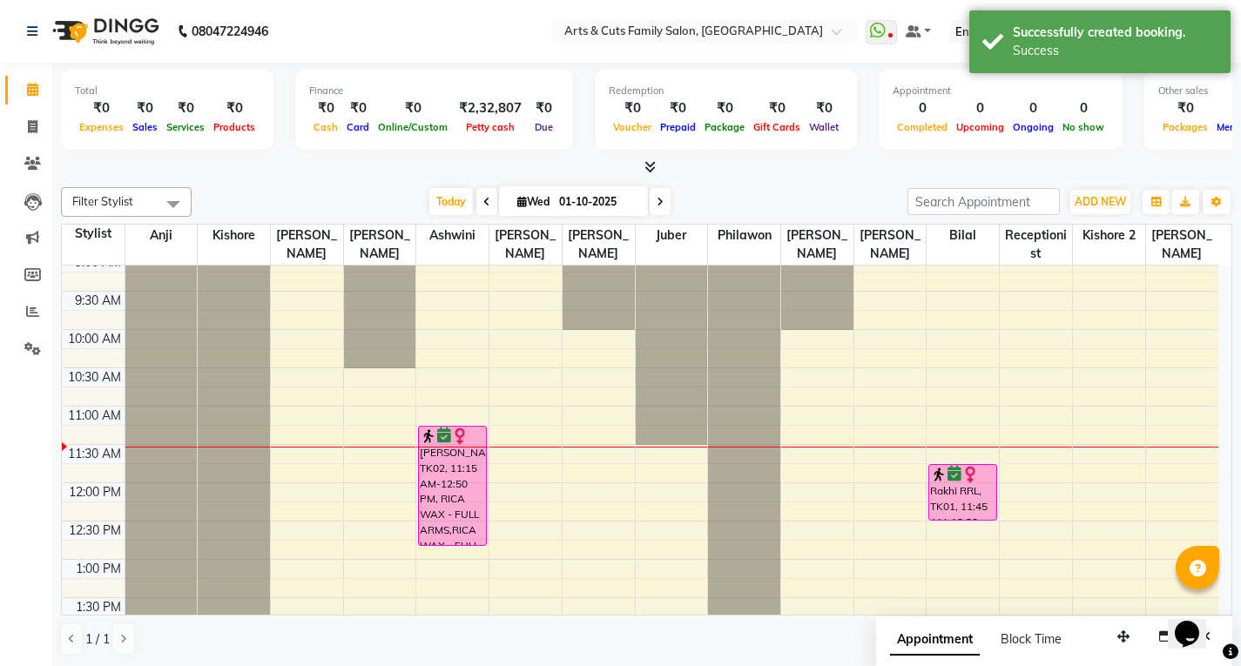
scroll to position [87, 0]
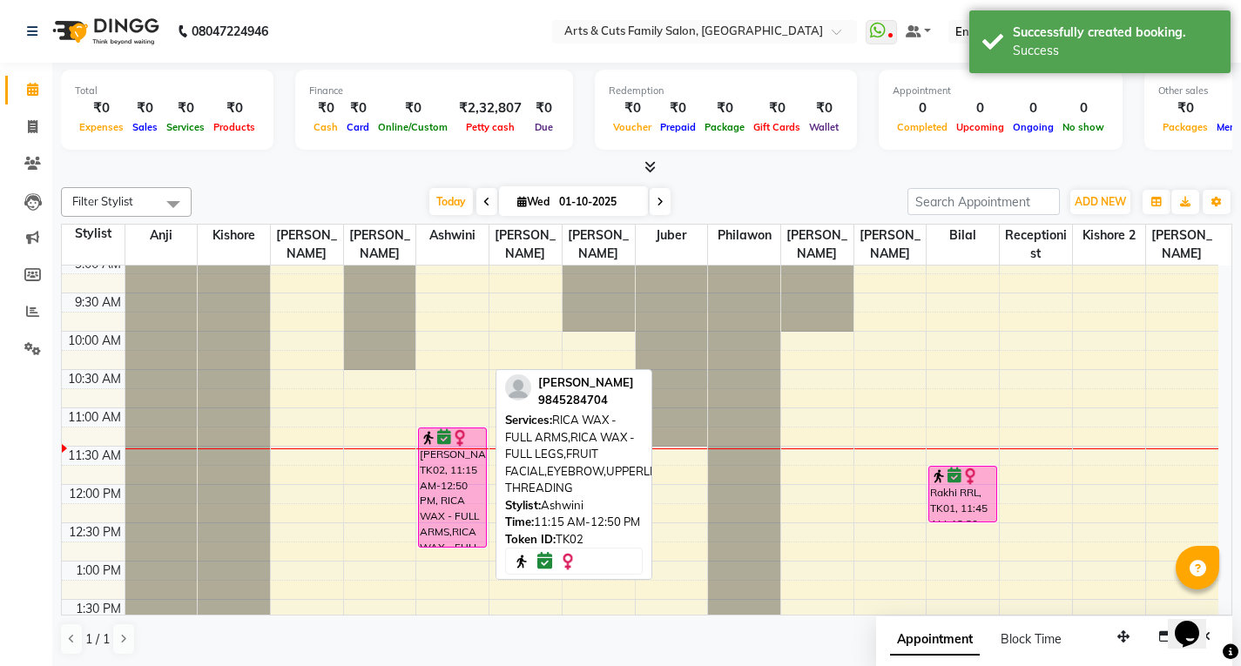
click at [428, 470] on div "[PERSON_NAME], TK02, 11:15 AM-12:50 PM, RICA WAX - FULL ARMS,RICA WAX - FULL LE…" at bounding box center [452, 488] width 67 height 118
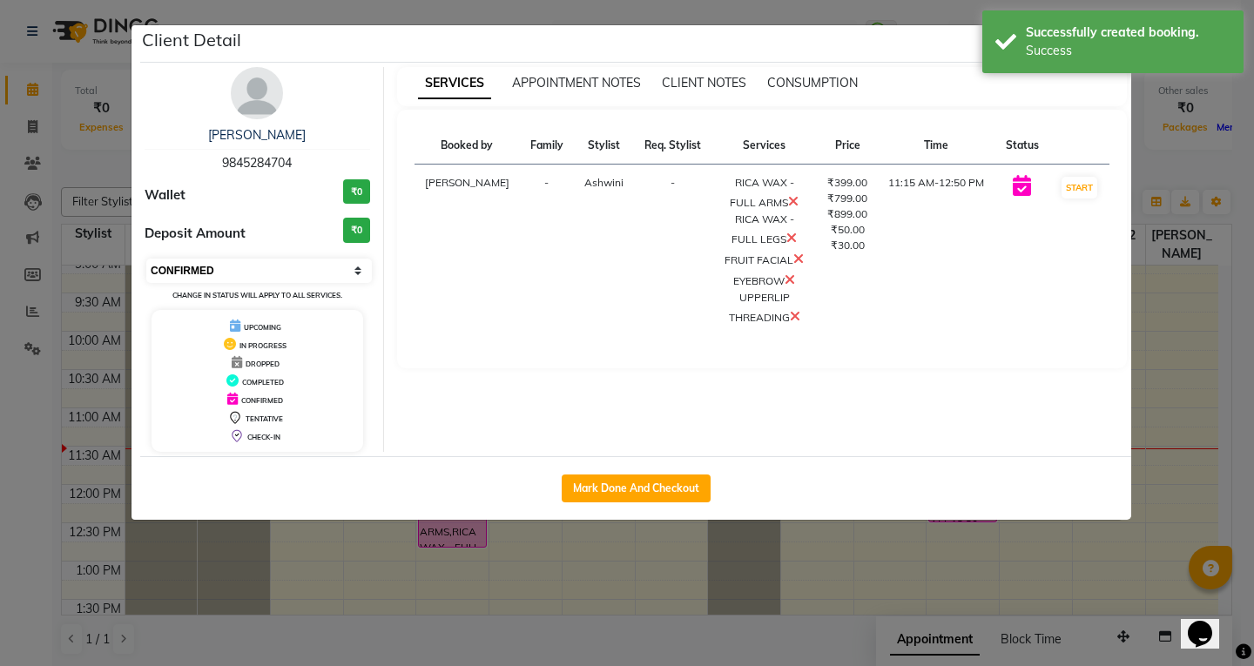
click at [193, 269] on select "Select IN SERVICE CONFIRMED TENTATIVE CHECK IN MARK DONE DROPPED UPCOMING" at bounding box center [259, 271] width 226 height 24
select select "1"
click at [146, 259] on select "Select IN SERVICE CONFIRMED TENTATIVE CHECK IN MARK DONE DROPPED UPCOMING" at bounding box center [259, 271] width 226 height 24
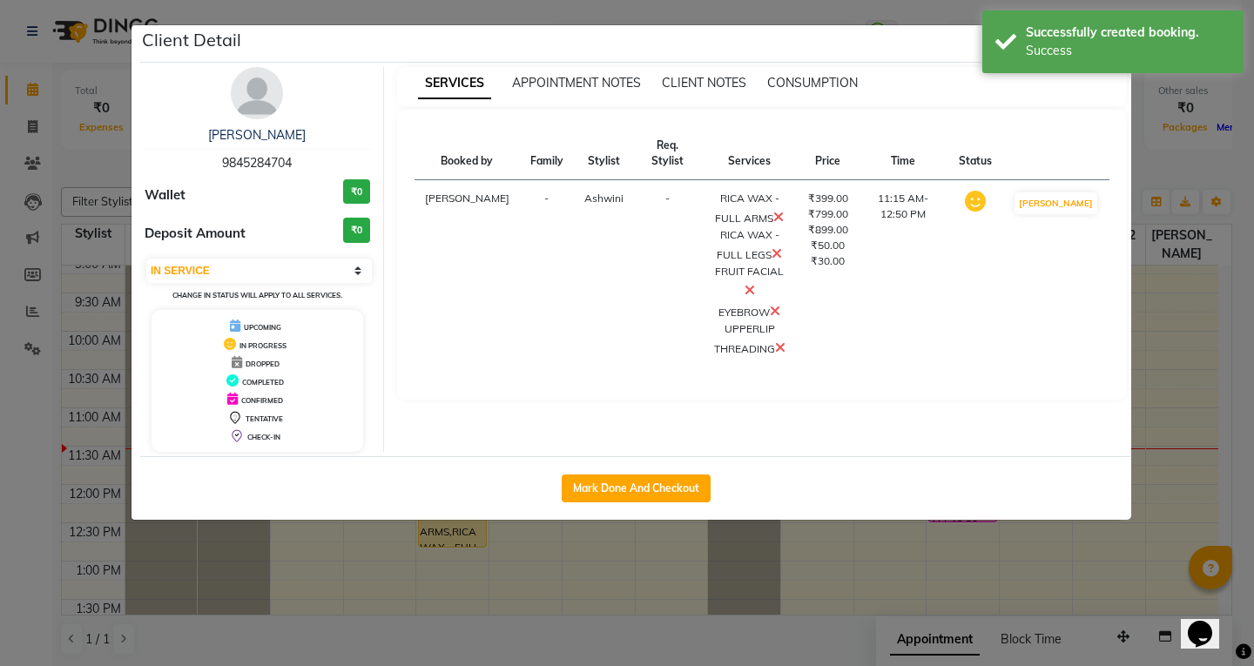
click at [1172, 349] on ngb-modal-window "Client Detail [PERSON_NAME] 9845284704 Wallet ₹0 Deposit Amount ₹0 Select IN SE…" at bounding box center [627, 333] width 1254 height 666
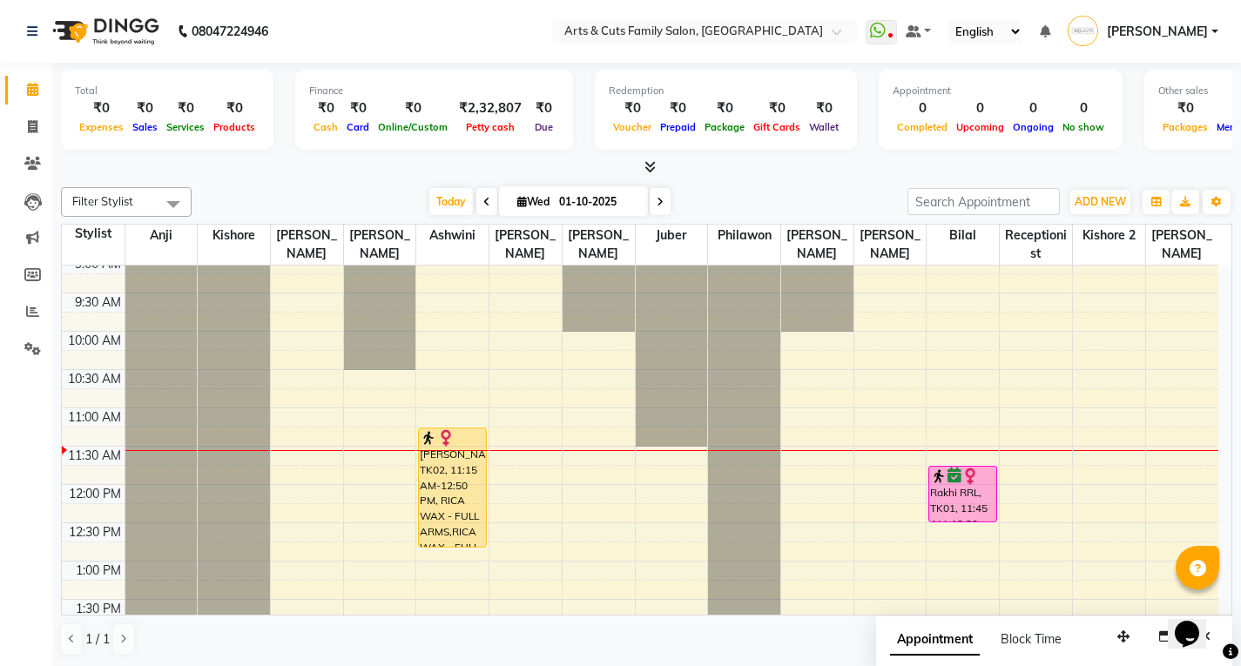
click at [347, 458] on div "8:00 AM 8:30 AM 9:00 AM 9:30 AM 10:00 AM 10:30 AM 11:00 AM 11:30 AM 12:00 PM 12…" at bounding box center [640, 677] width 1157 height 996
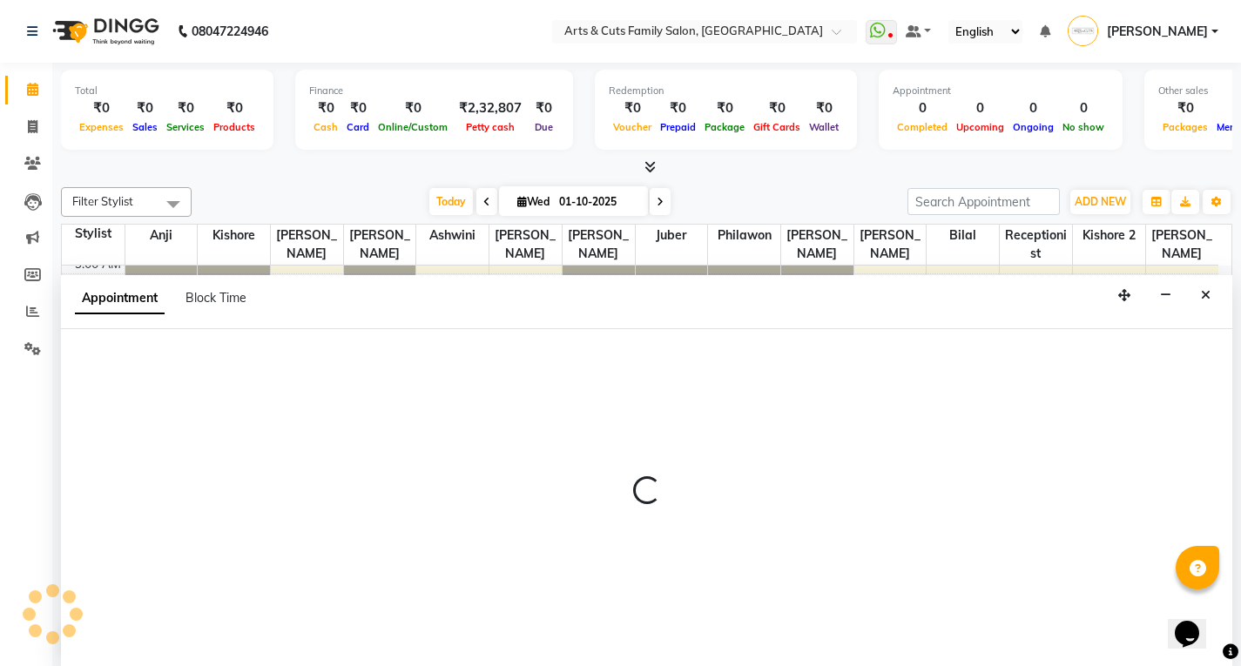
click at [347, 458] on div at bounding box center [646, 498] width 1171 height 338
select select "63866"
select select "tentative"
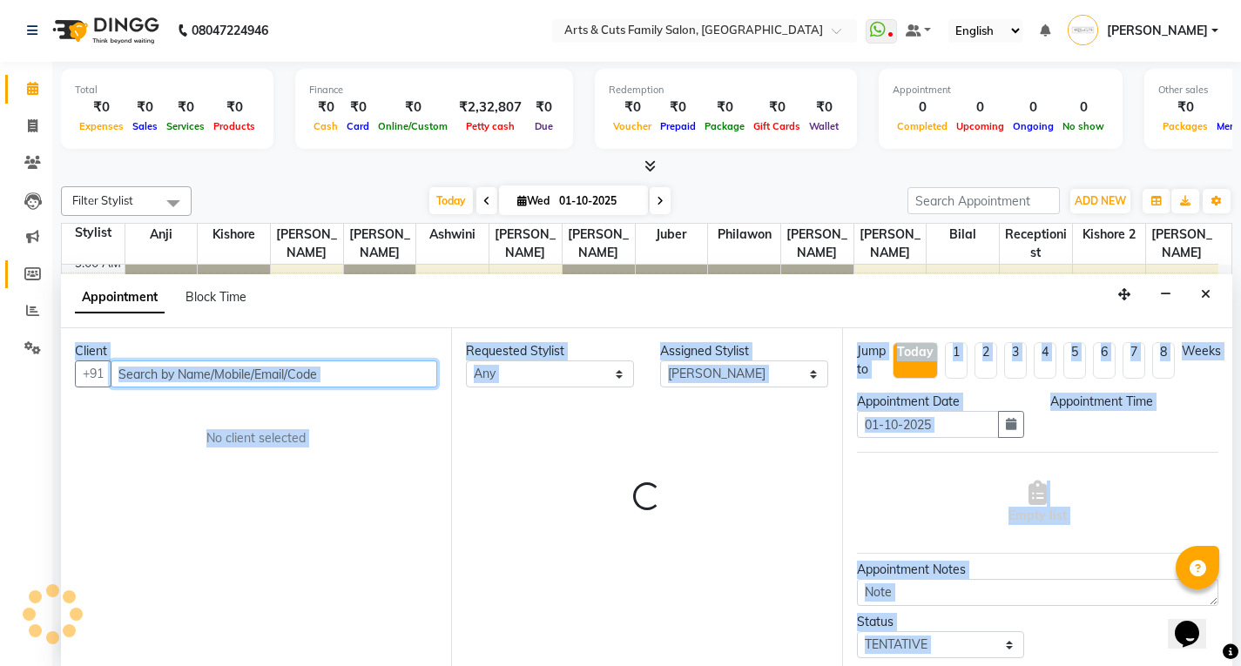
select select "690"
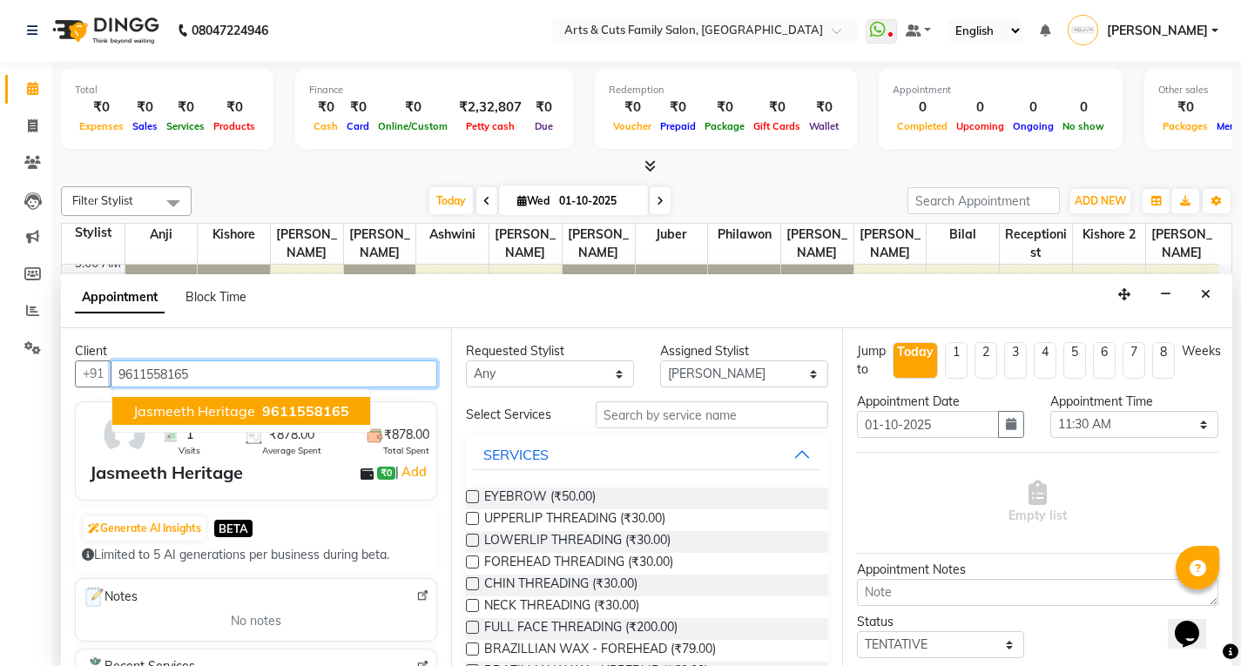
click at [168, 411] on span "Jasmeeth Heritage" at bounding box center [194, 410] width 122 height 17
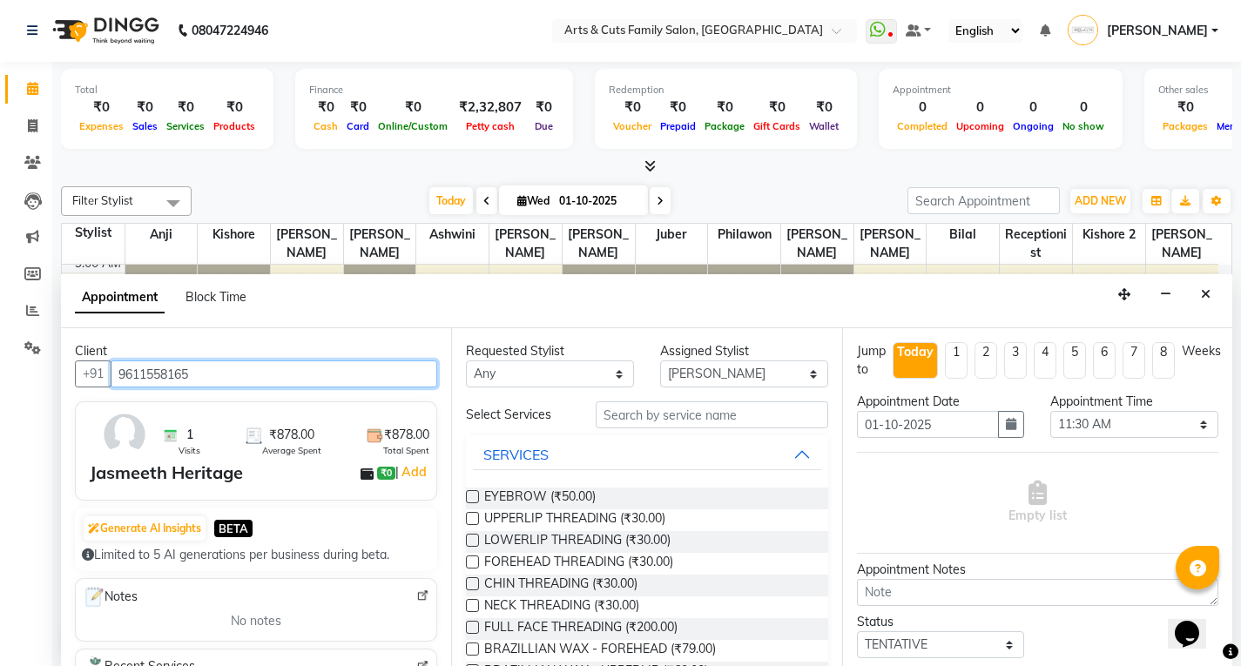
type input "9611558165"
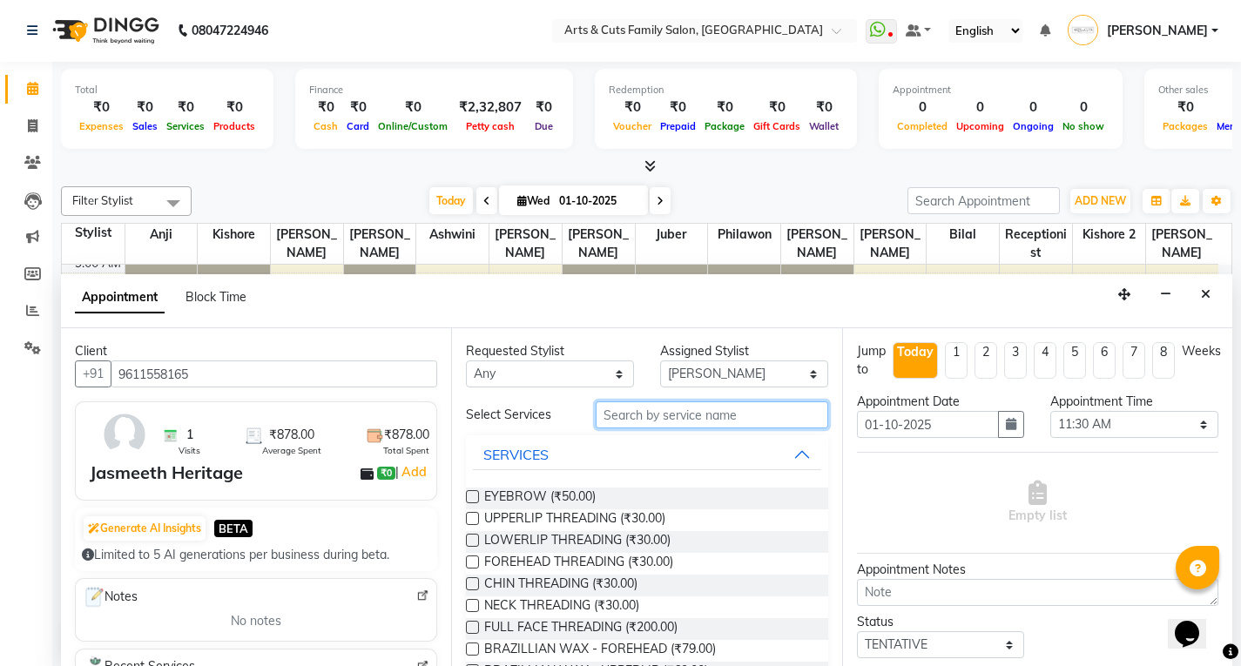
click at [650, 415] on input "text" at bounding box center [712, 415] width 233 height 27
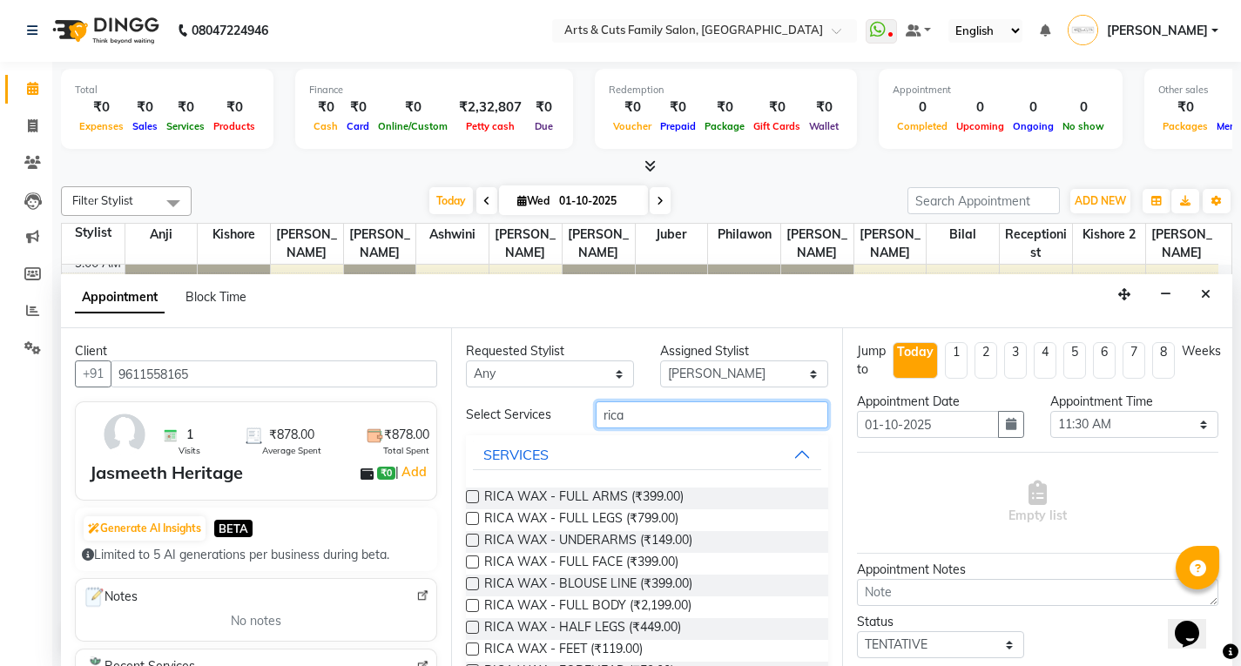
type input "rica"
click at [471, 494] on label at bounding box center [472, 496] width 13 height 13
click at [471, 494] on input "checkbox" at bounding box center [471, 498] width 11 height 11
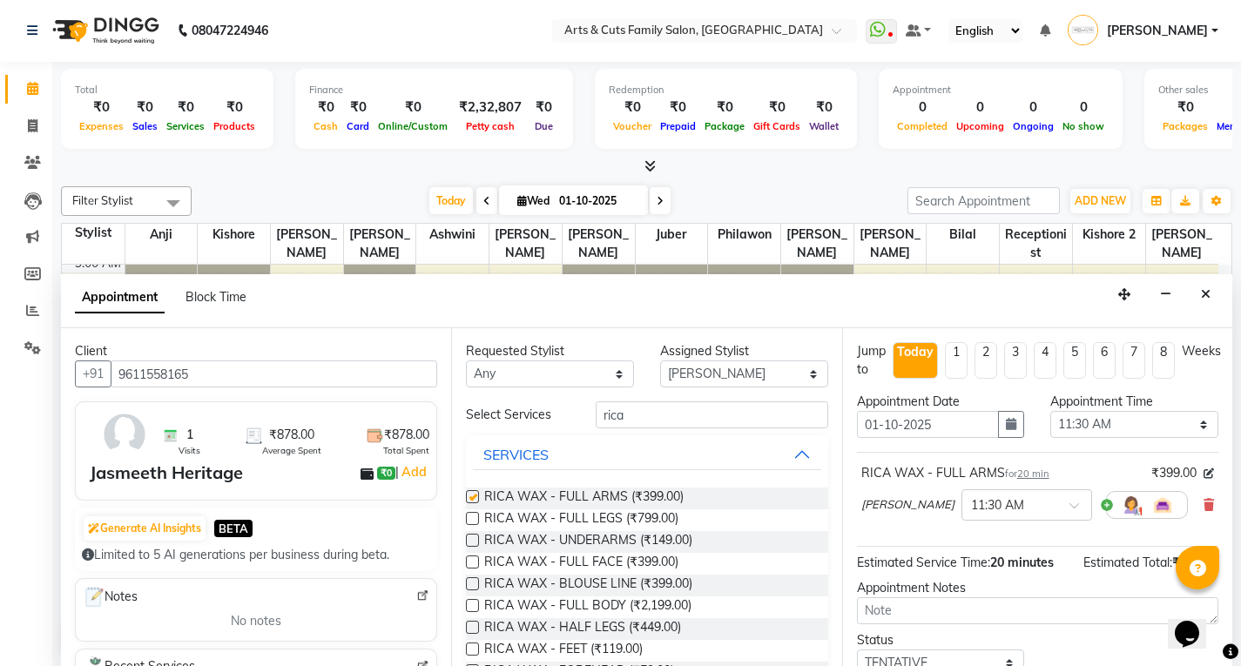
checkbox input "false"
click at [476, 515] on label at bounding box center [472, 518] width 13 height 13
click at [476, 515] on input "checkbox" at bounding box center [471, 520] width 11 height 11
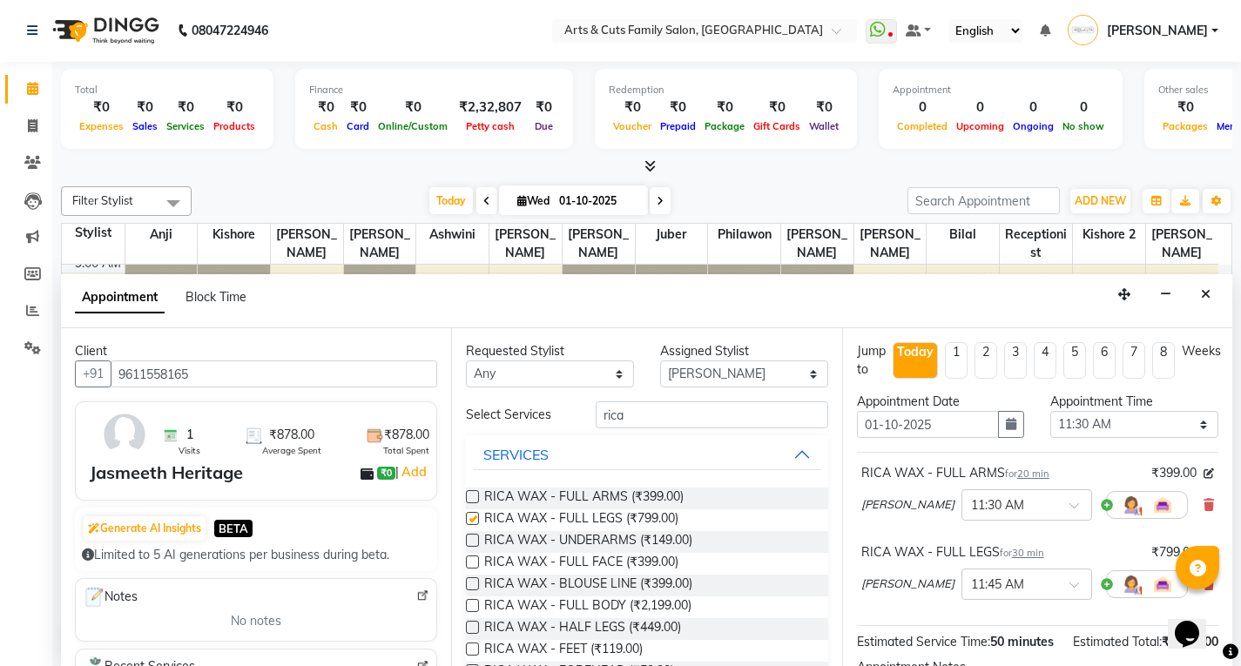
checkbox input "false"
click at [471, 544] on label at bounding box center [472, 540] width 13 height 13
click at [471, 544] on input "checkbox" at bounding box center [471, 542] width 11 height 11
checkbox input "false"
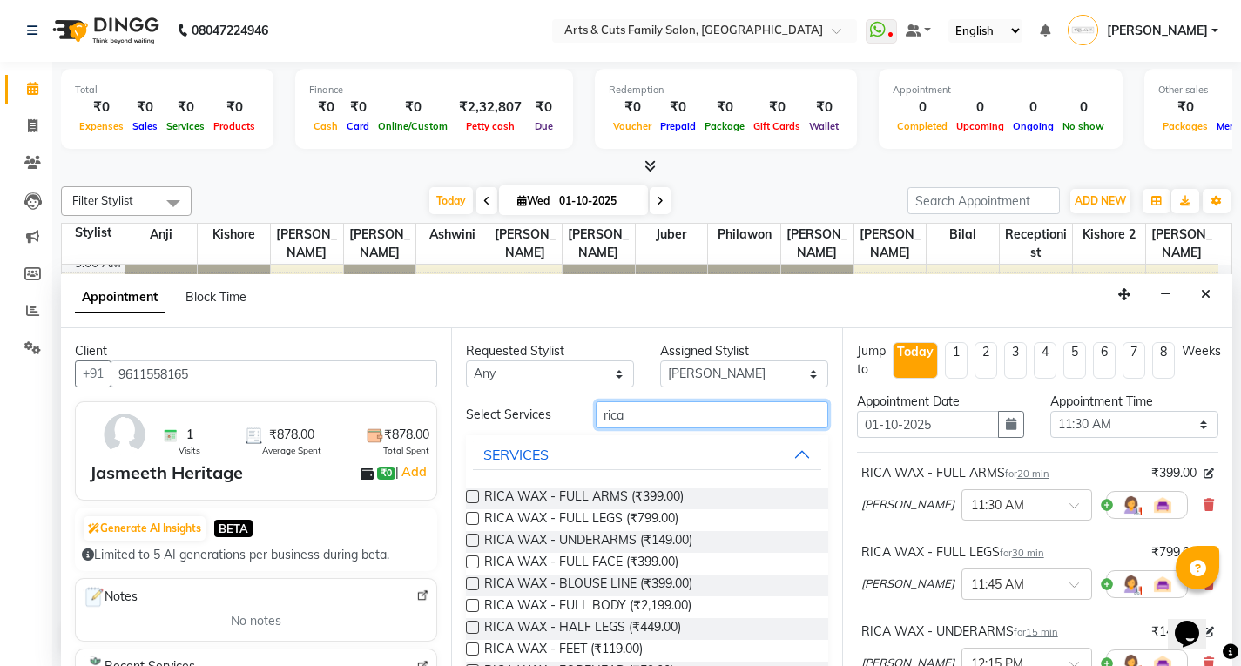
click at [605, 421] on input "rica" at bounding box center [712, 415] width 233 height 27
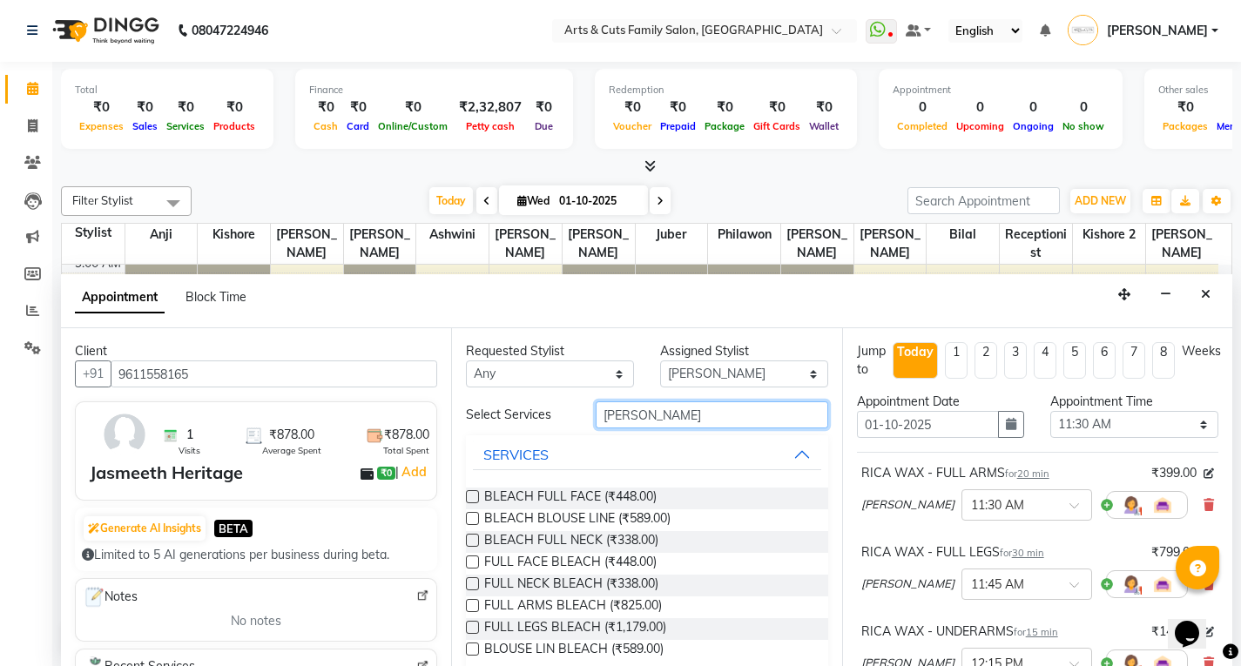
type input "[PERSON_NAME]"
click at [470, 493] on label at bounding box center [472, 496] width 13 height 13
click at [470, 493] on input "checkbox" at bounding box center [471, 498] width 11 height 11
checkbox input "false"
click at [604, 414] on input "[PERSON_NAME]" at bounding box center [712, 415] width 233 height 27
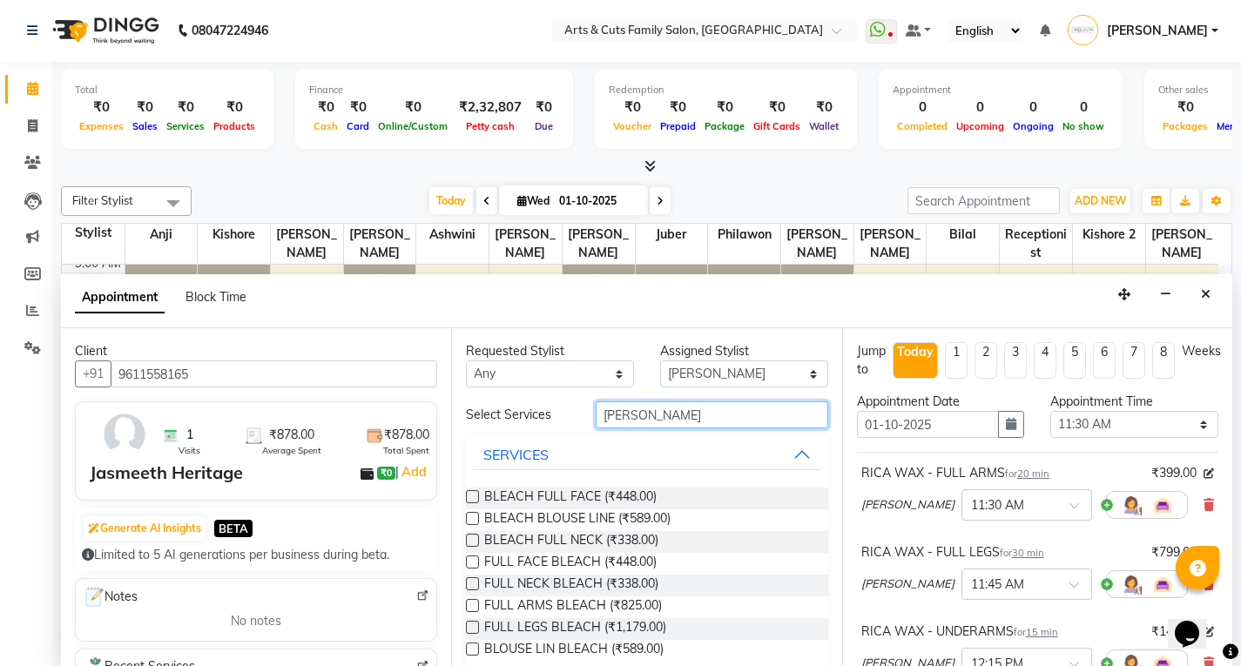
click at [604, 414] on input "[PERSON_NAME]" at bounding box center [712, 415] width 233 height 27
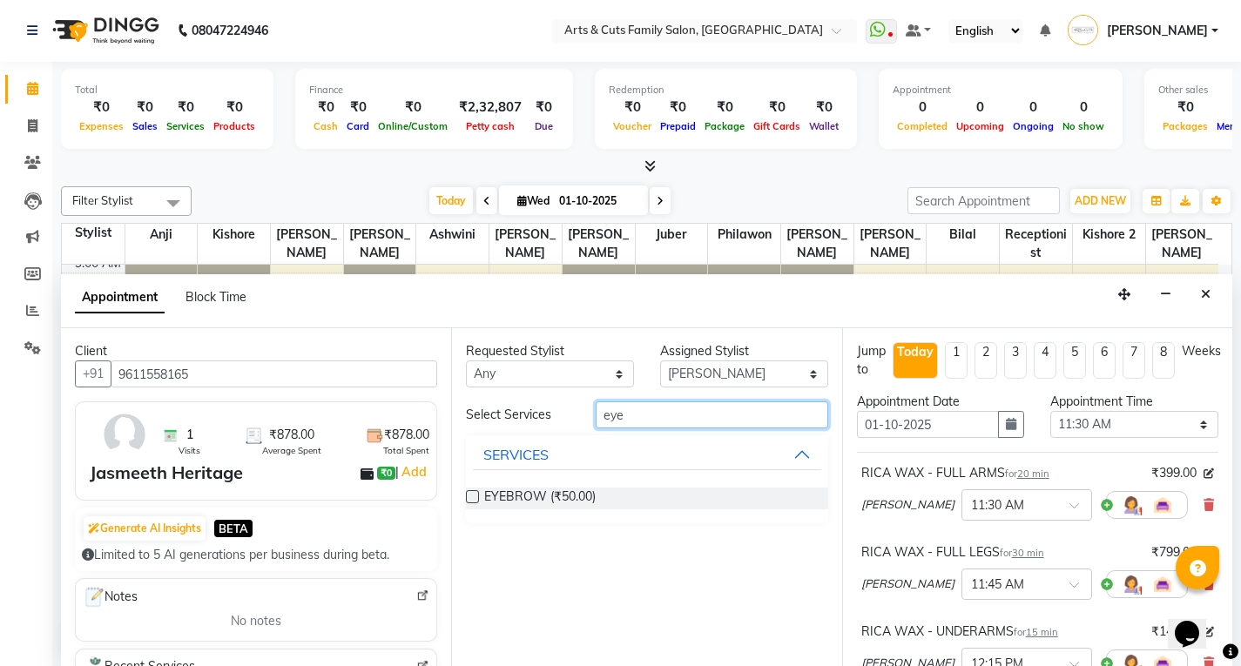
type input "eye"
click at [468, 503] on label at bounding box center [472, 496] width 13 height 13
click at [468, 503] on input "checkbox" at bounding box center [471, 498] width 11 height 11
checkbox input "false"
click at [618, 419] on input "eye" at bounding box center [712, 415] width 233 height 27
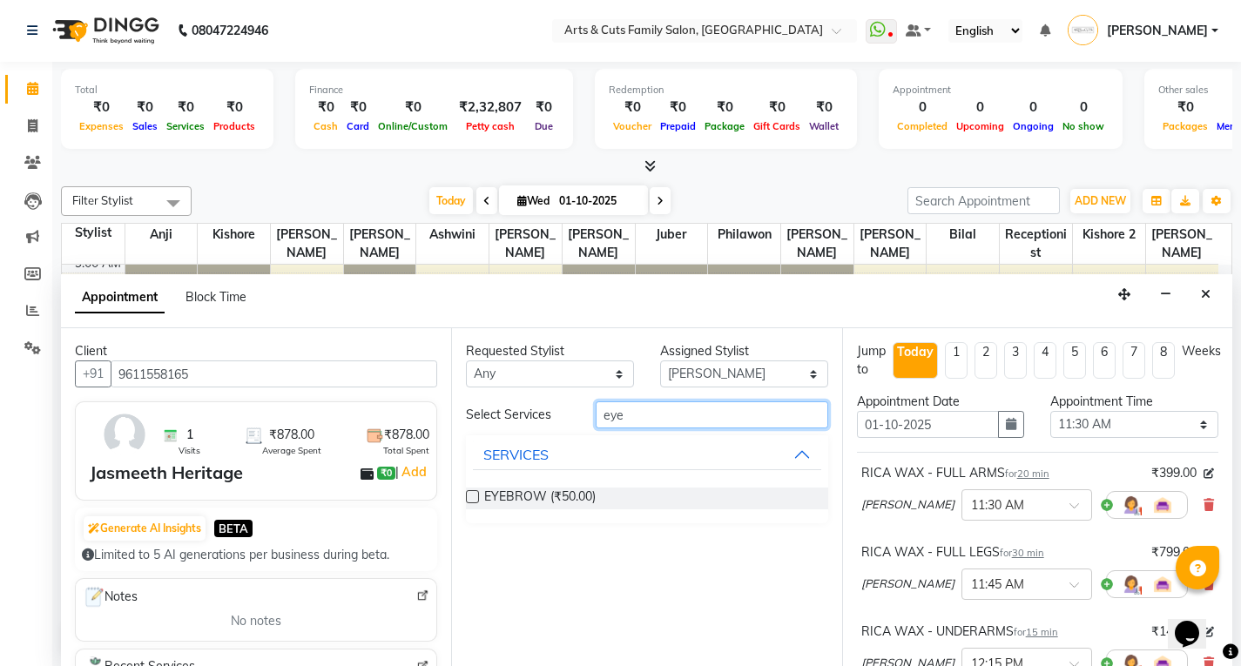
click at [618, 419] on input "eye" at bounding box center [712, 415] width 233 height 27
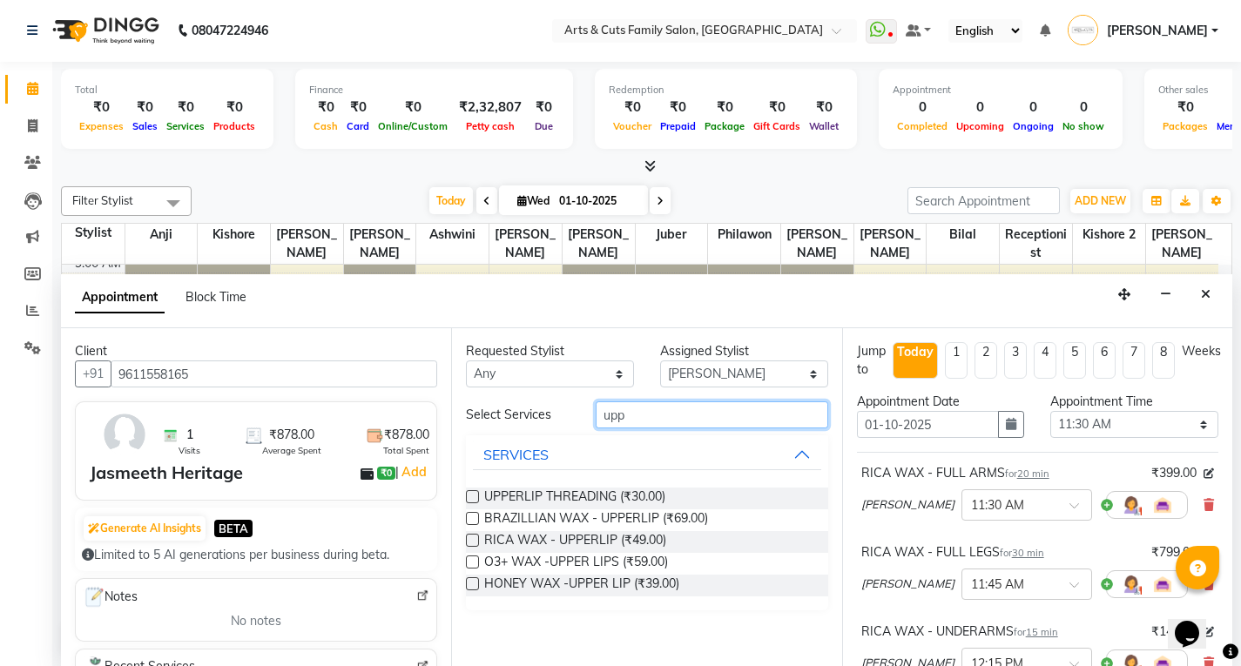
type input "upp"
click at [473, 495] on label at bounding box center [472, 496] width 13 height 13
click at [473, 495] on input "checkbox" at bounding box center [471, 498] width 11 height 11
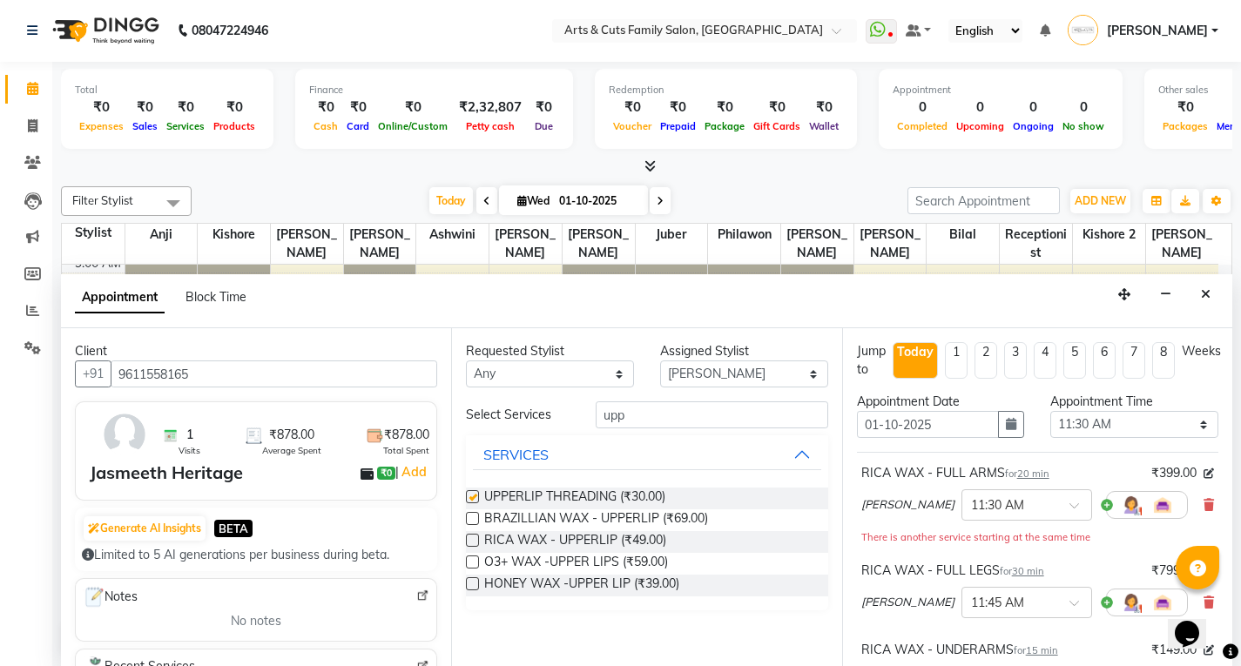
checkbox input "false"
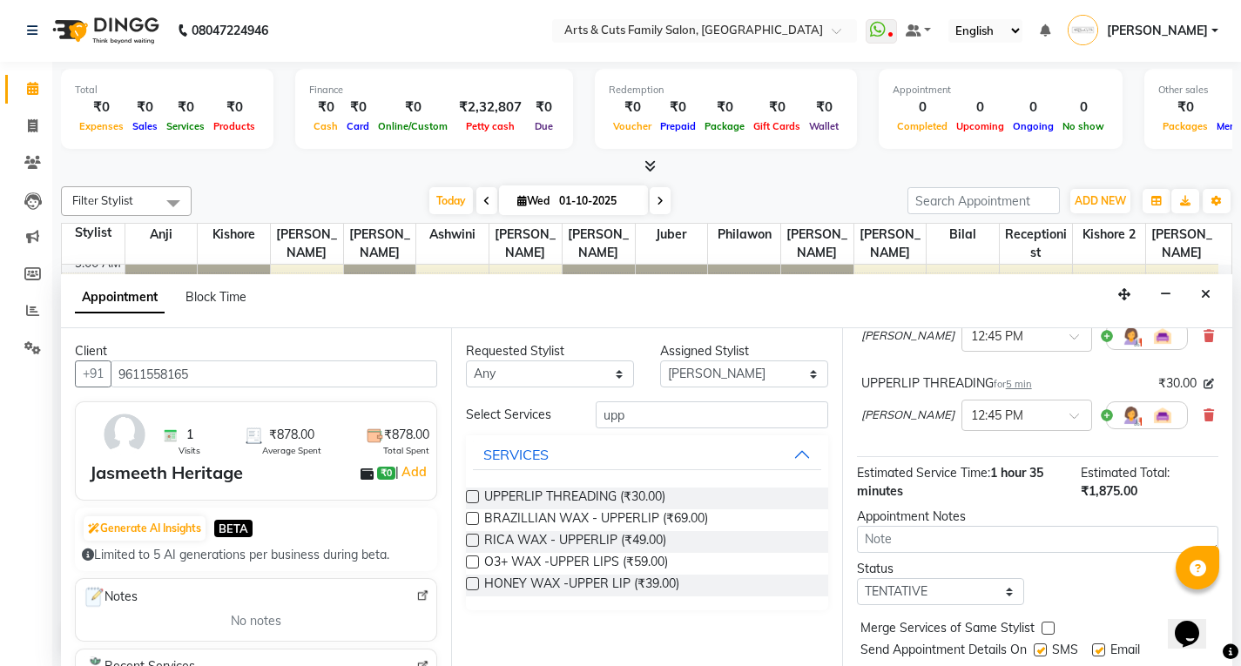
scroll to position [553, 0]
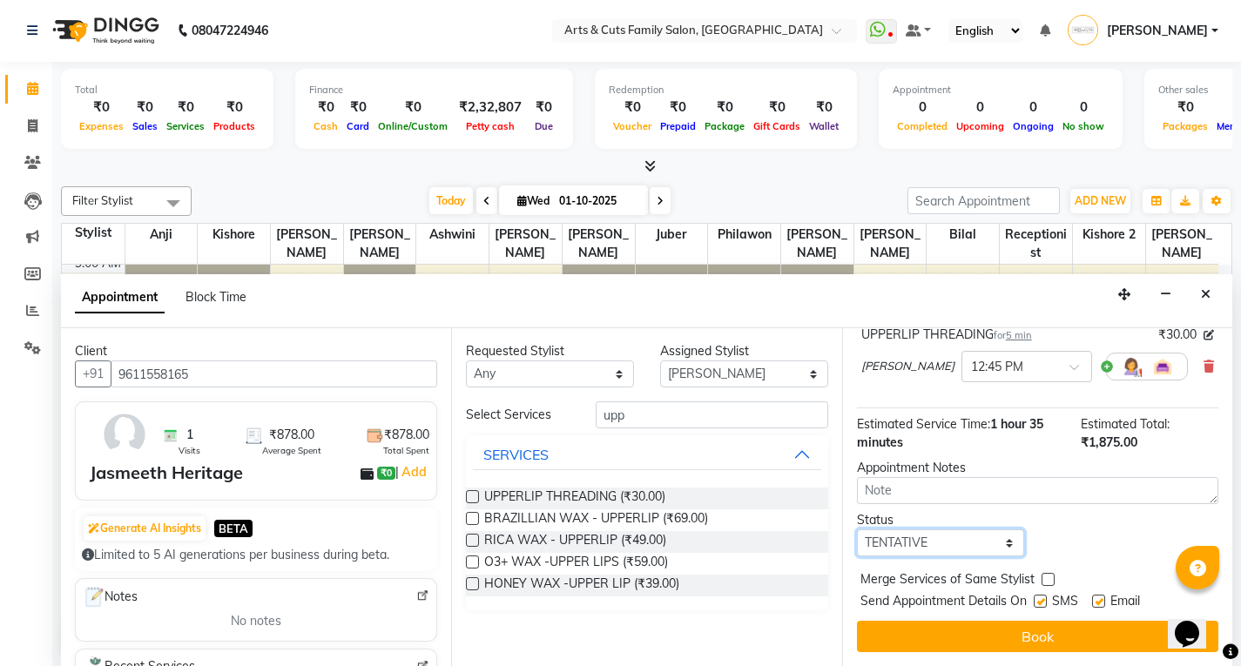
click at [879, 546] on select "Select TENTATIVE CONFIRM CHECK-IN UPCOMING" at bounding box center [941, 543] width 168 height 27
select select "confirm booking"
click at [857, 530] on select "Select TENTATIVE CONFIRM CHECK-IN UPCOMING" at bounding box center [941, 543] width 168 height 27
click at [1039, 578] on div "Merge Services of Same Stylist" at bounding box center [1037, 582] width 361 height 22
click at [1042, 579] on label at bounding box center [1048, 579] width 13 height 13
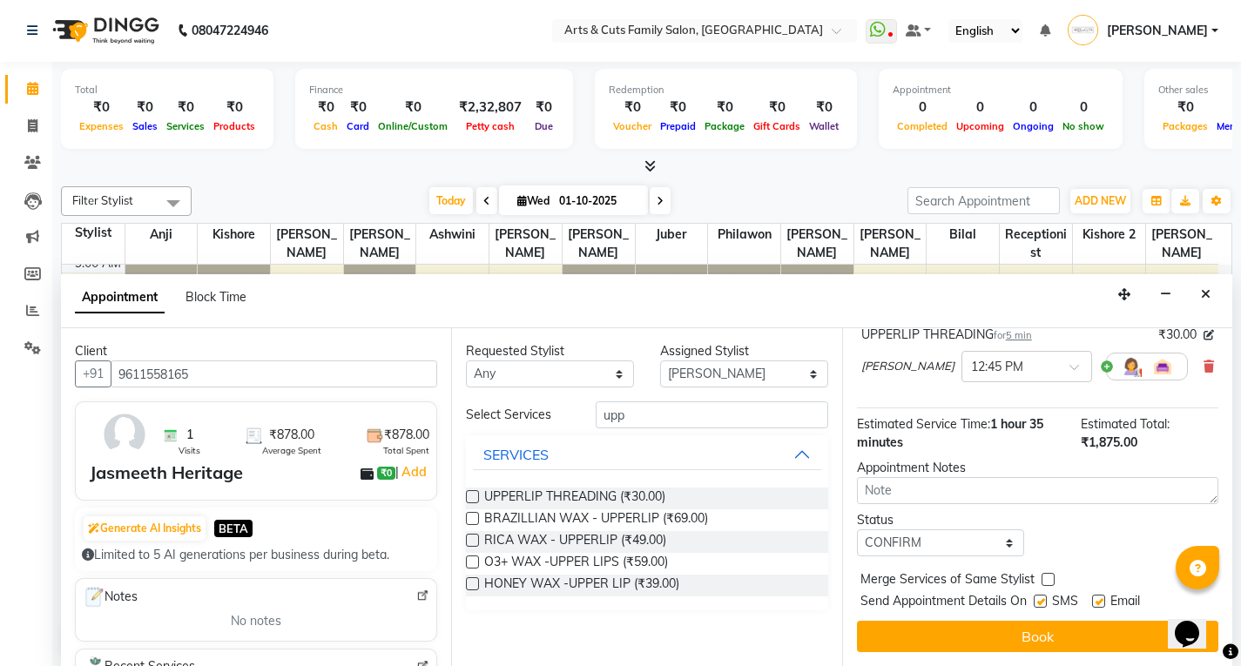
click at [1042, 579] on input "checkbox" at bounding box center [1047, 581] width 11 height 11
checkbox input "true"
click at [1095, 601] on label at bounding box center [1098, 601] width 13 height 13
click at [1095, 601] on input "checkbox" at bounding box center [1097, 603] width 11 height 11
checkbox input "false"
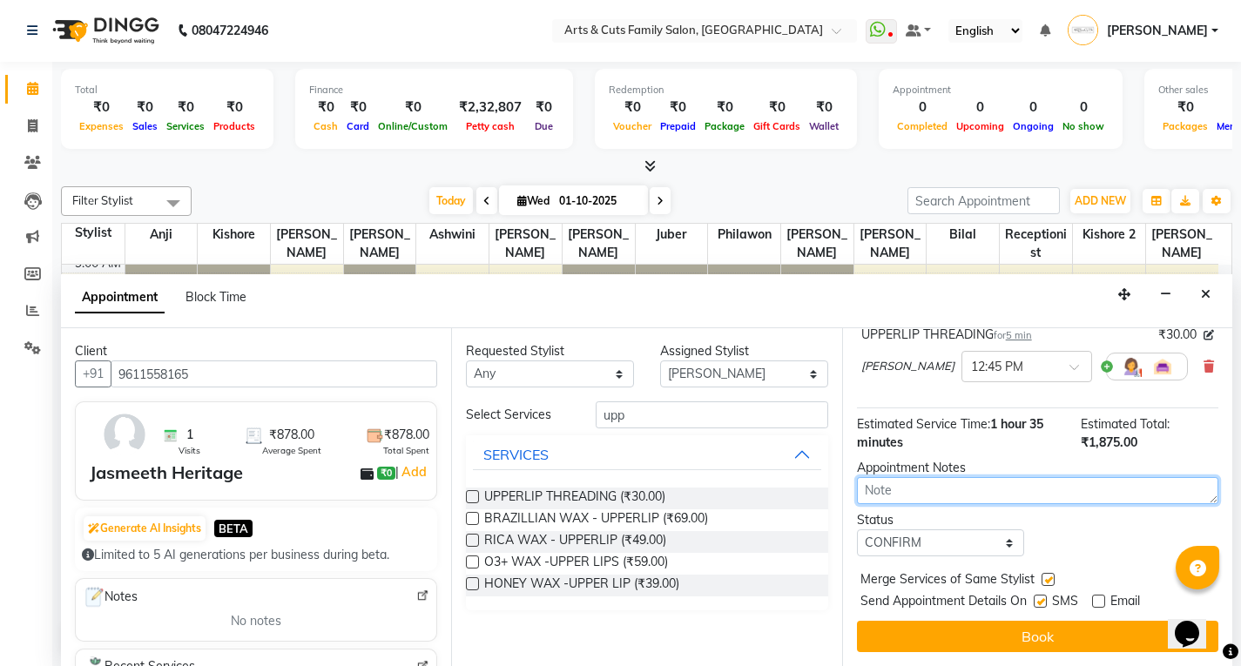
click at [919, 487] on textarea at bounding box center [1037, 490] width 361 height 27
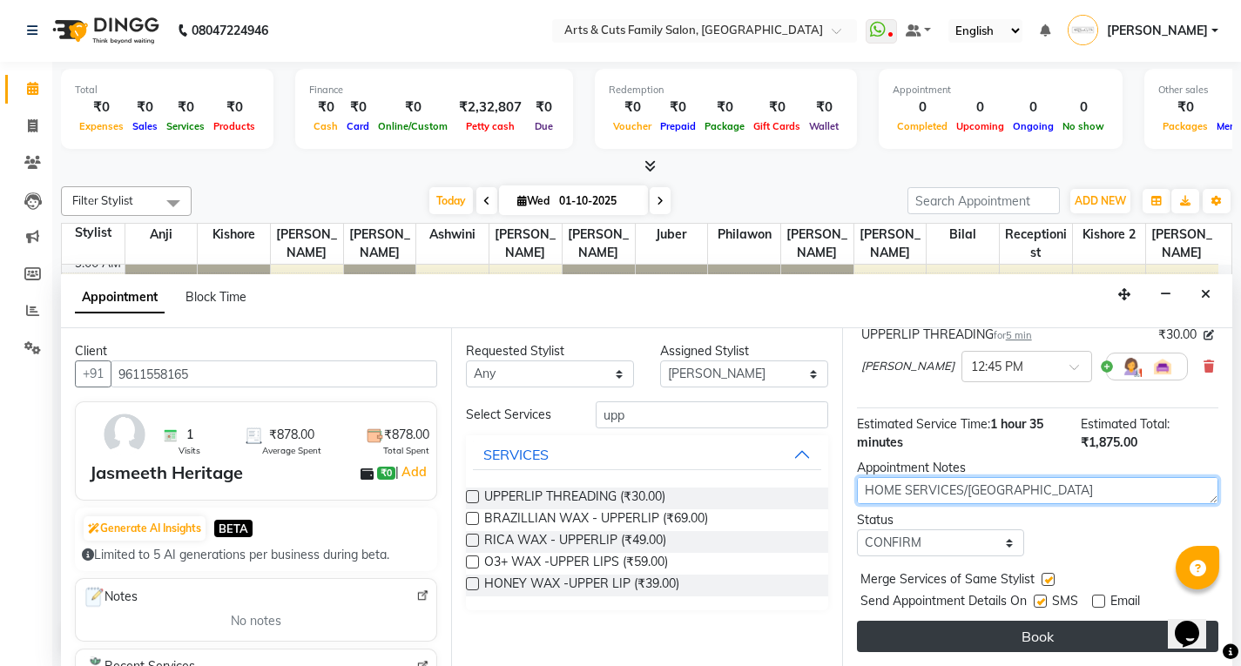
type textarea "HOME SERVICES/[GEOGRAPHIC_DATA] [GEOGRAPHIC_DATA]239"
click at [946, 631] on button "Book" at bounding box center [1037, 636] width 361 height 31
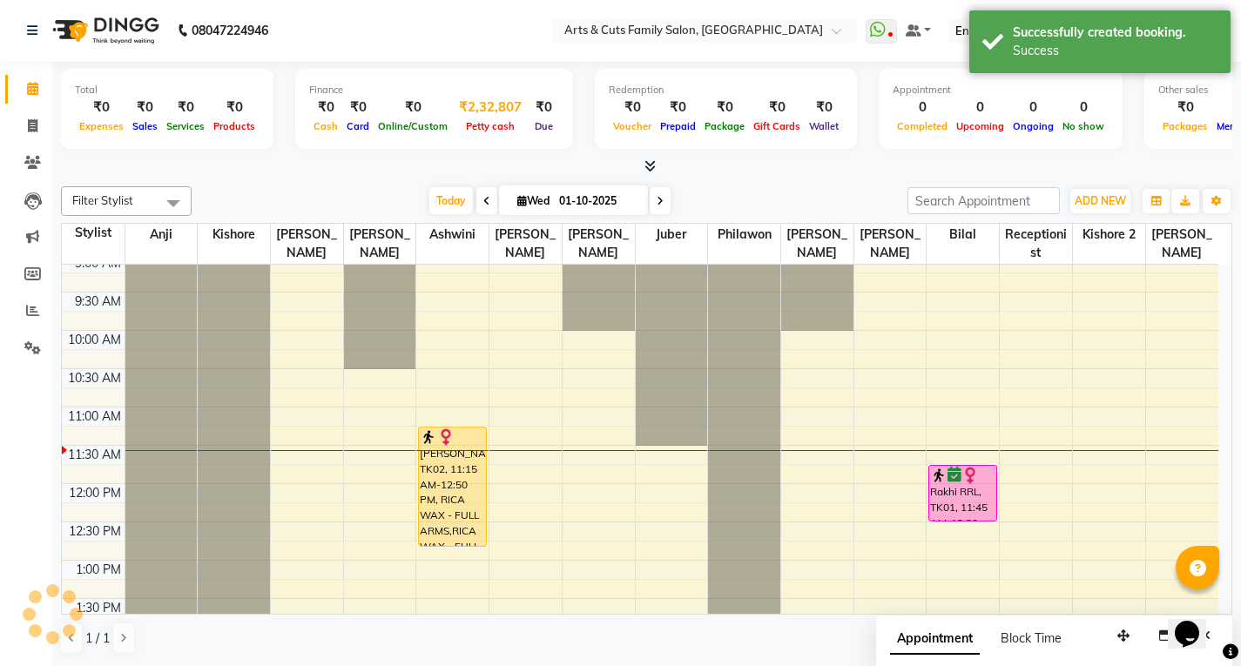
scroll to position [0, 0]
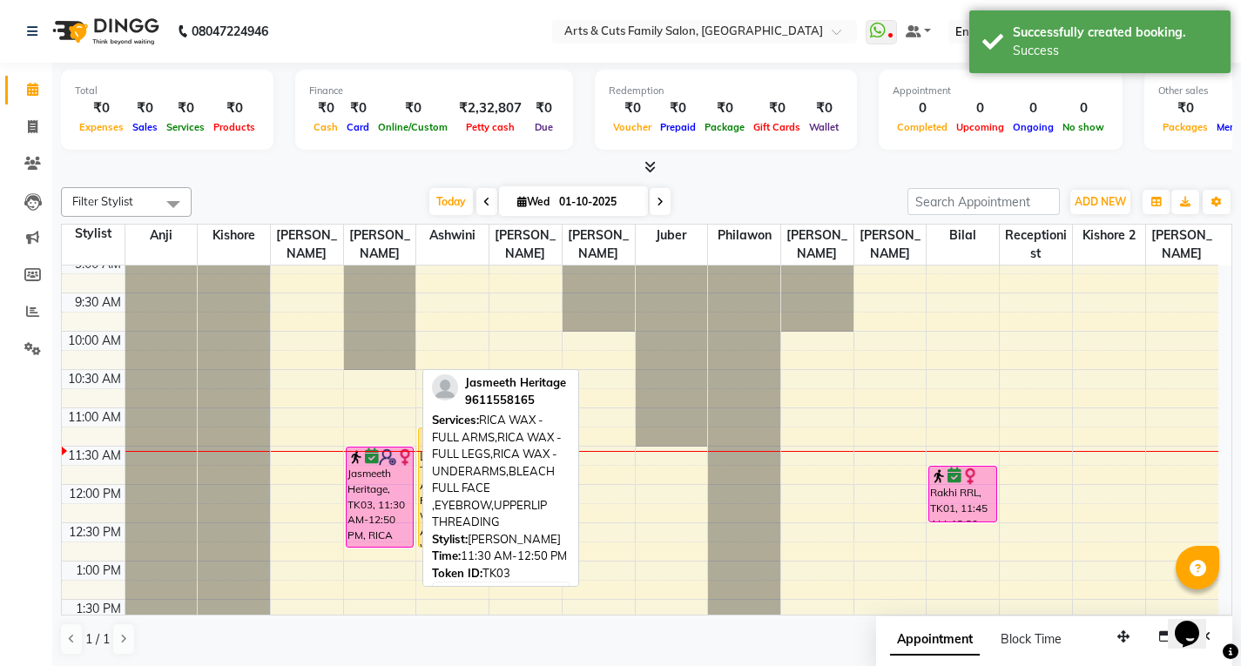
click at [364, 475] on div "Jasmeeth Heritage, TK03, 11:30 AM-12:50 PM, RICA WAX - FULL ARMS,RICA WAX - FUL…" at bounding box center [380, 497] width 67 height 99
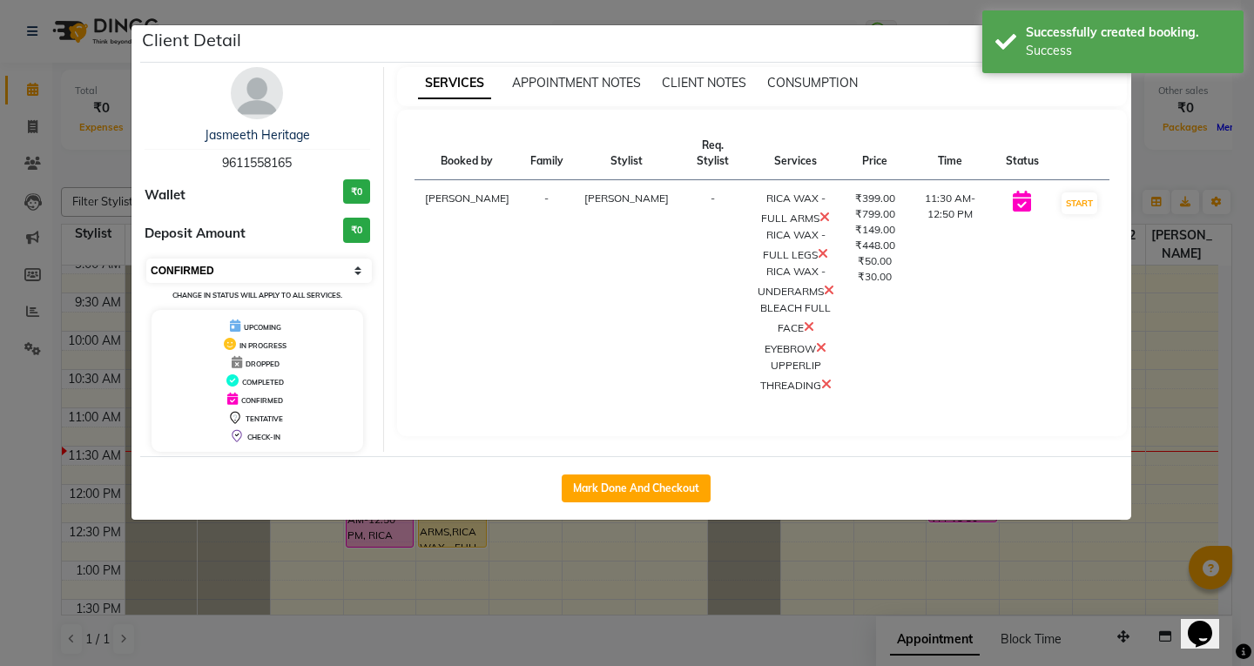
click at [186, 267] on select "Select IN SERVICE CONFIRMED TENTATIVE CHECK IN MARK DONE DROPPED UPCOMING" at bounding box center [259, 271] width 226 height 24
select select "1"
click at [146, 259] on select "Select IN SERVICE CONFIRMED TENTATIVE CHECK IN MARK DONE DROPPED UPCOMING" at bounding box center [259, 271] width 226 height 24
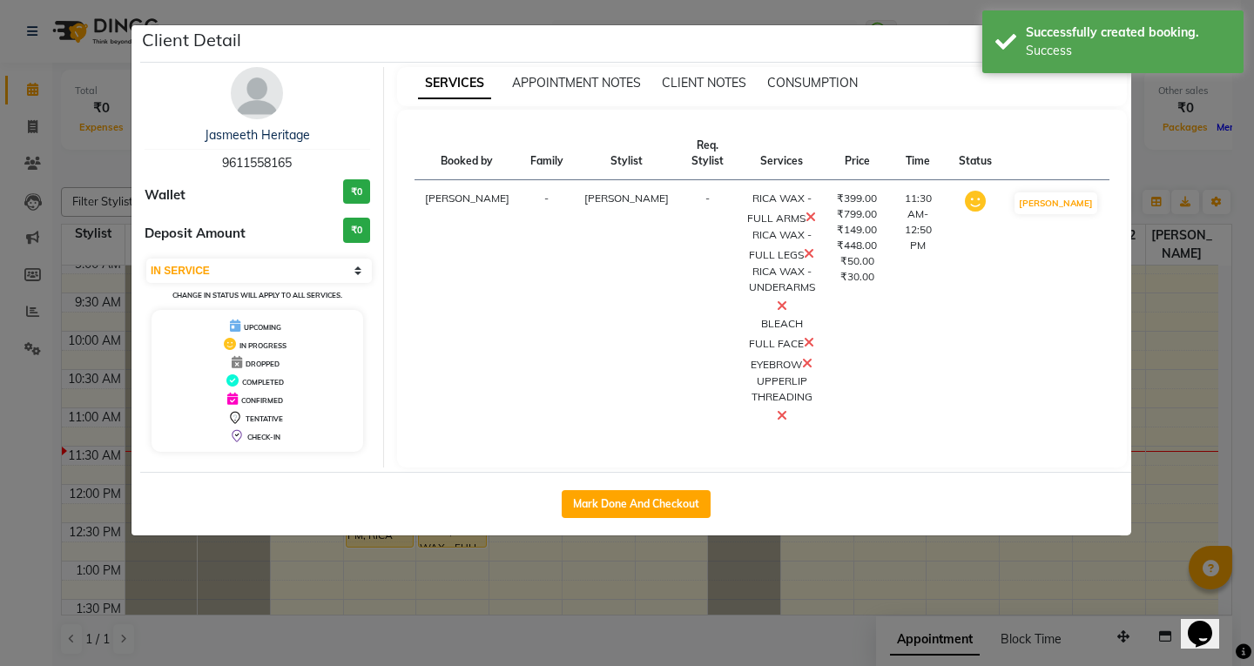
click at [1141, 327] on ngb-modal-window "Client Detail Jasmeeth Heritage 9611558165 Wallet ₹0 Deposit Amount ₹0 Select I…" at bounding box center [627, 333] width 1254 height 666
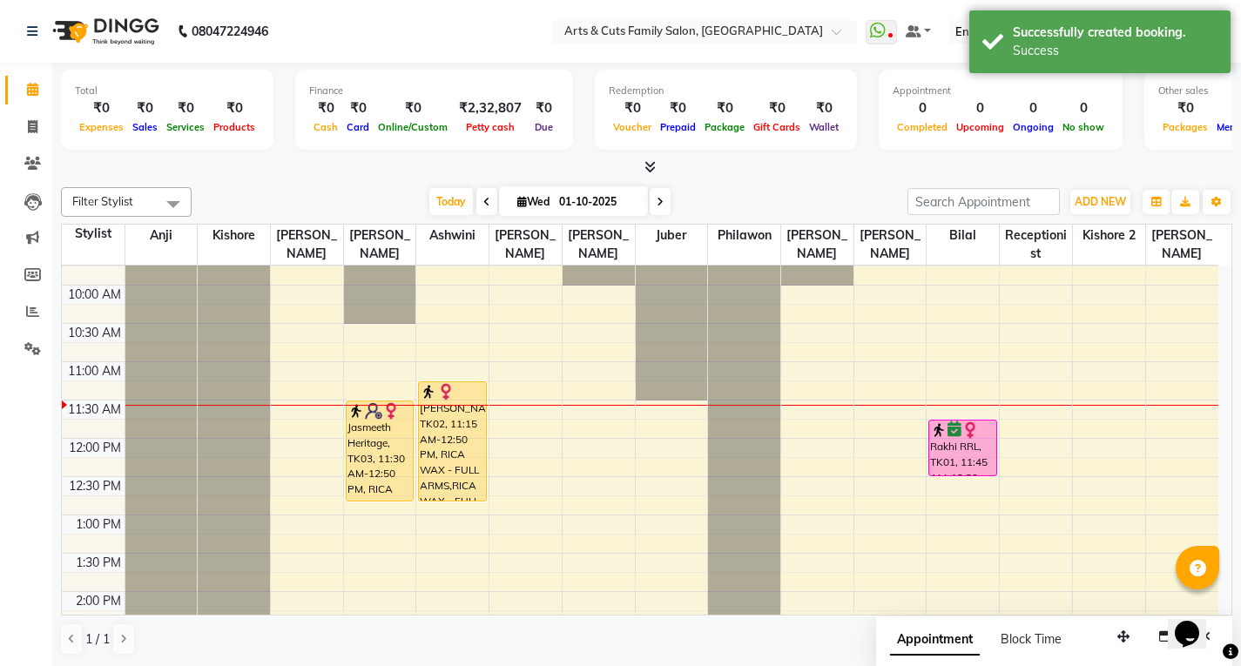
scroll to position [174, 0]
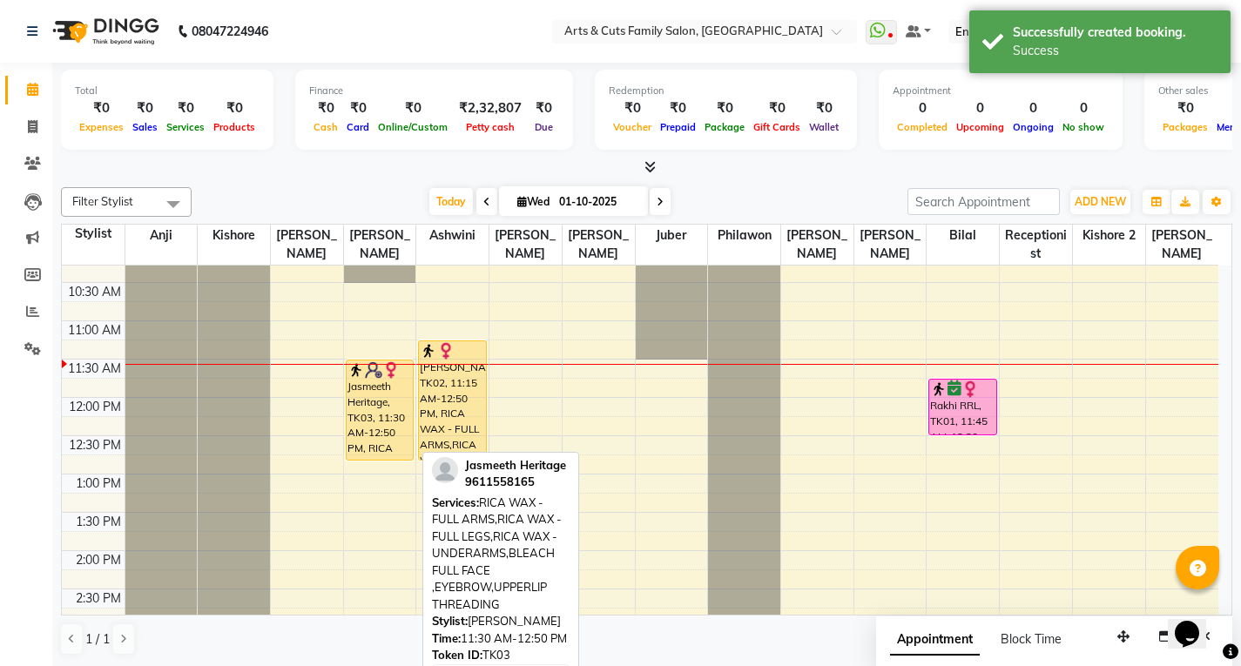
click at [373, 472] on div "8:00 AM 8:30 AM 9:00 AM 9:30 AM 10:00 AM 10:30 AM 11:00 AM 11:30 AM 12:00 PM 12…" at bounding box center [640, 589] width 1157 height 996
click at [373, 455] on div "Jasmeeth Heritage, TK03, 11:30 AM-12:50 PM, RICA WAX - FULL ARMS,RICA WAX - FUL…" at bounding box center [380, 410] width 67 height 99
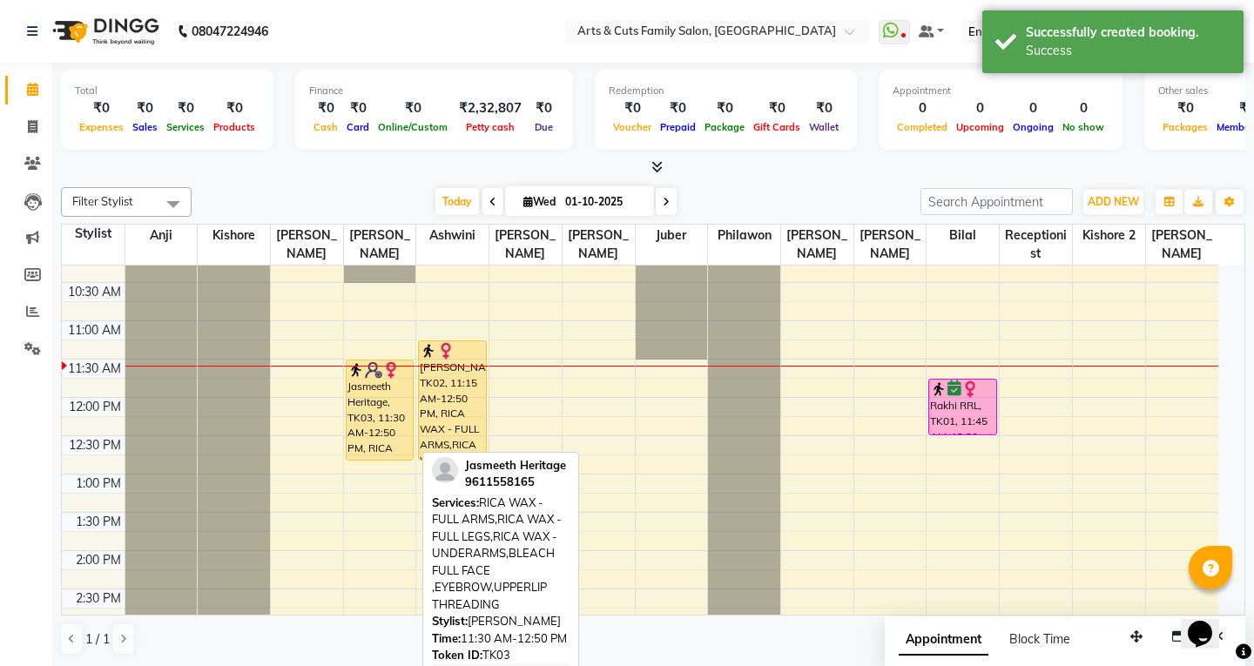
select select "1"
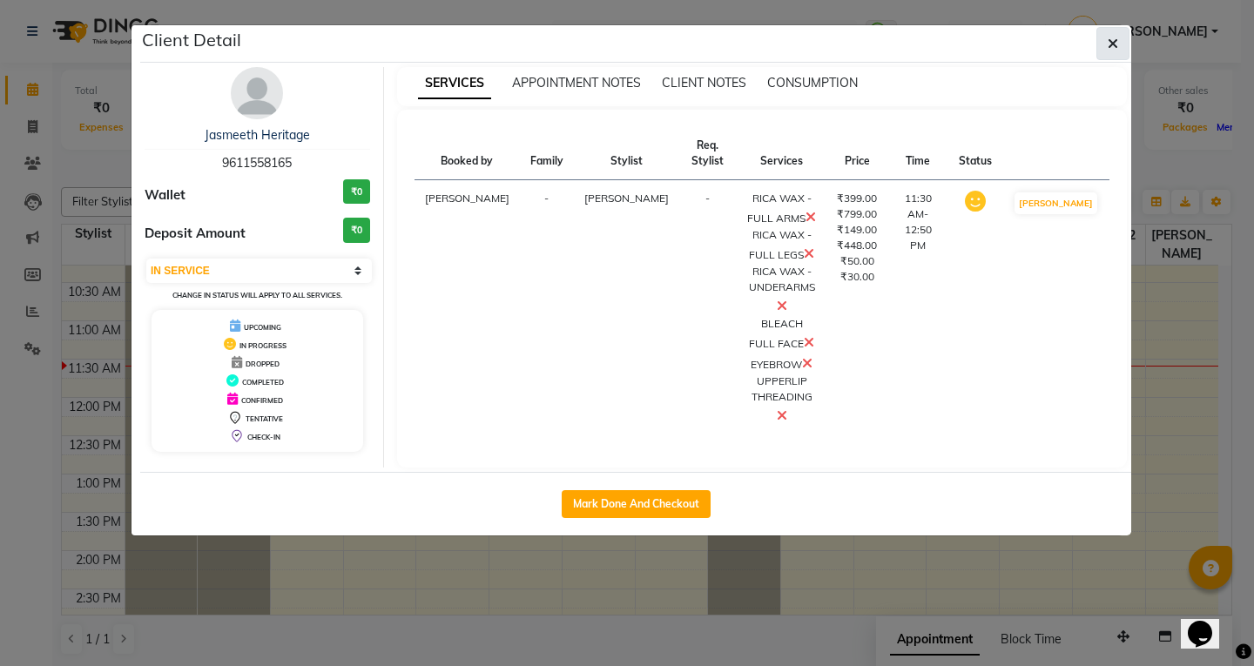
click at [1104, 50] on button "button" at bounding box center [1113, 43] width 33 height 33
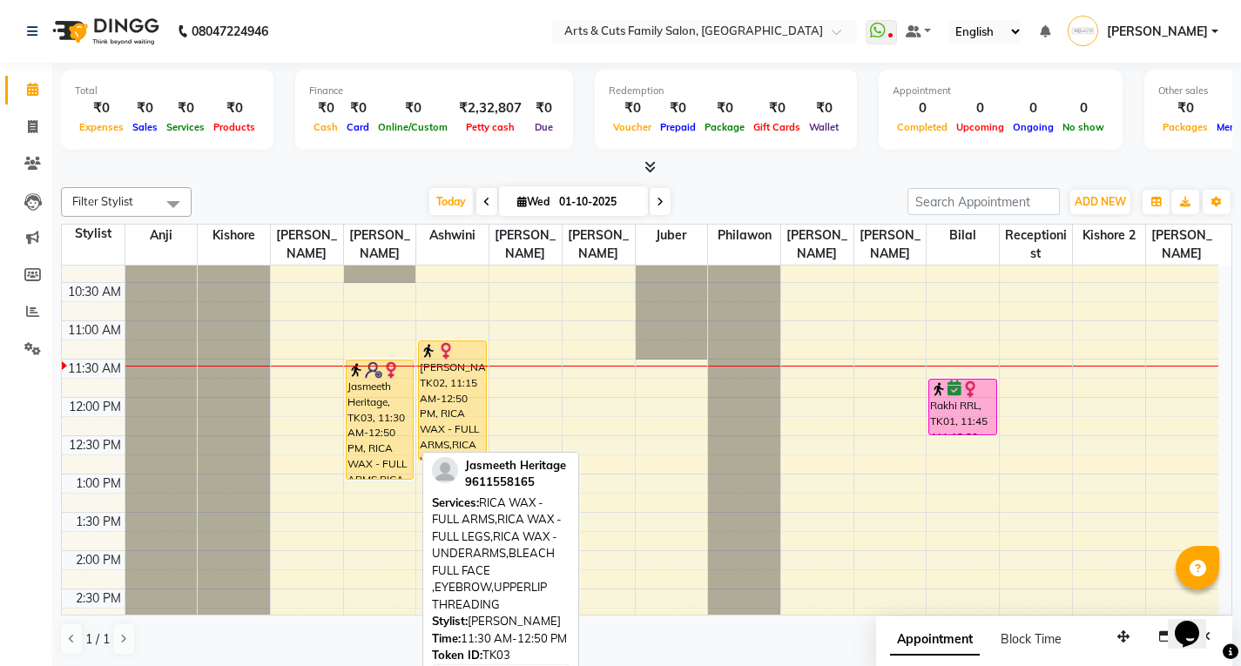
drag, startPoint x: 369, startPoint y: 457, endPoint x: 369, endPoint y: 477, distance: 20.0
click at [369, 477] on div "Jasmeeth Heritage, TK03, 11:30 AM-12:50 PM, RICA WAX - FULL ARMS,RICA WAX - FUL…" at bounding box center [380, 589] width 72 height 996
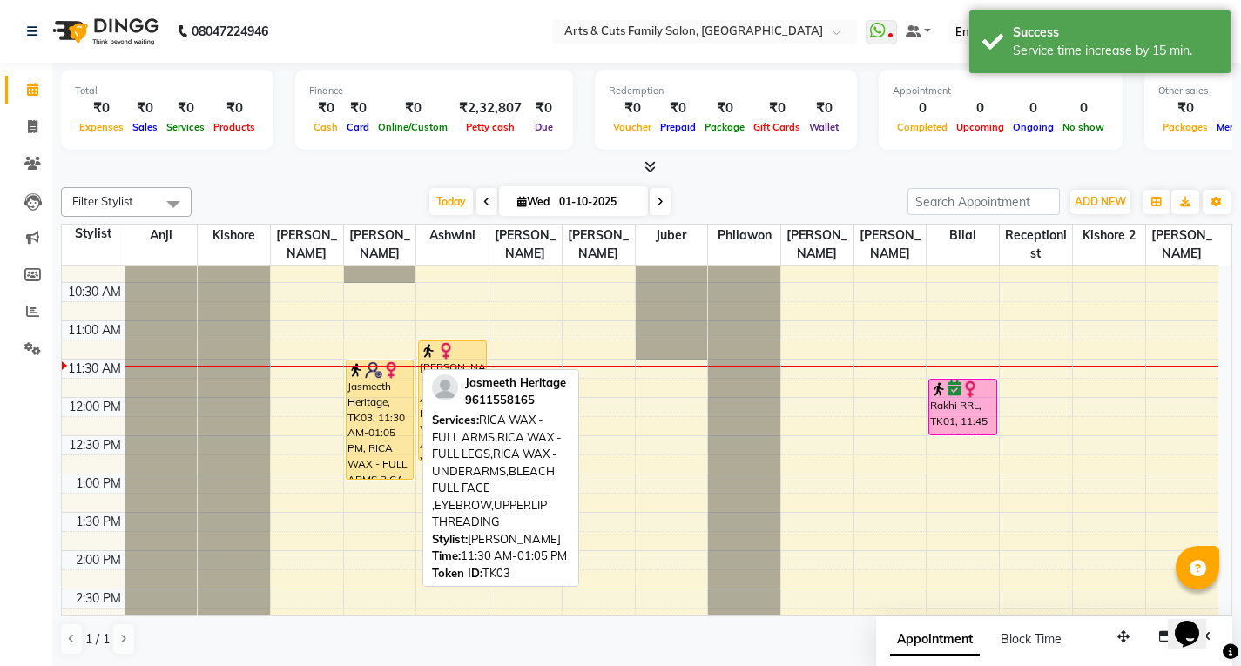
click at [368, 424] on div "Jasmeeth Heritage, TK03, 11:30 AM-01:05 PM, RICA WAX - FULL ARMS,RICA WAX - FUL…" at bounding box center [380, 420] width 67 height 118
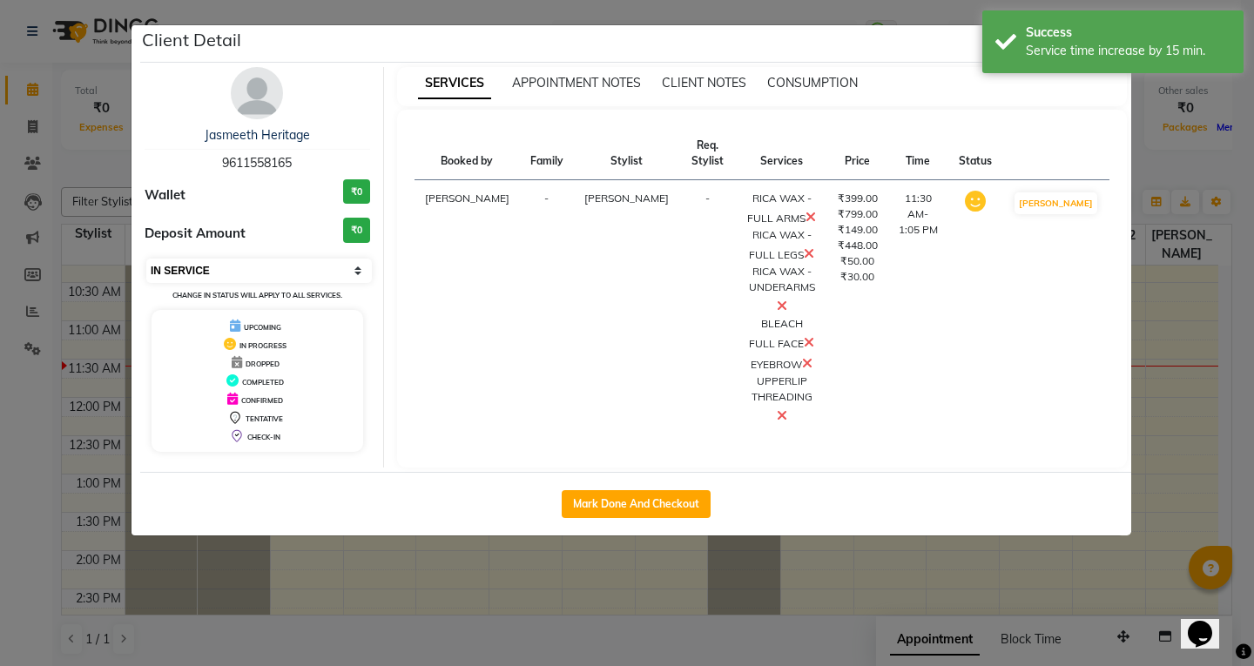
click at [192, 267] on select "Select IN SERVICE CONFIRMED TENTATIVE CHECK IN MARK DONE DROPPED UPCOMING" at bounding box center [259, 271] width 226 height 24
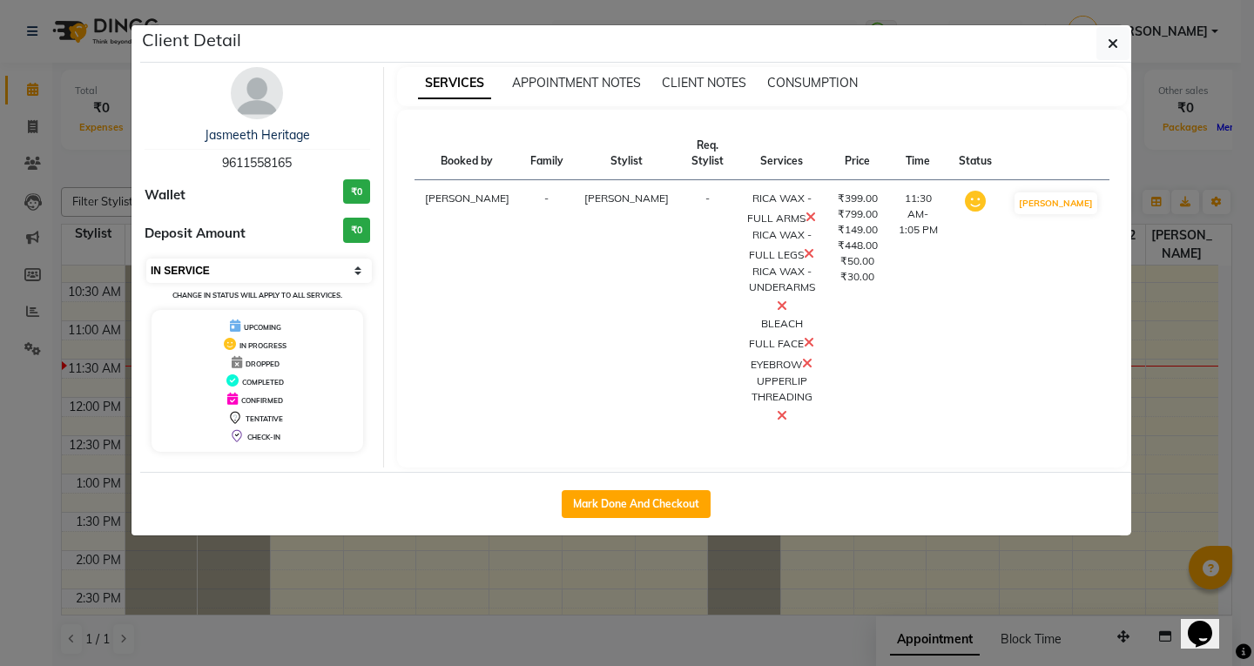
select select "6"
click at [146, 259] on select "Select IN SERVICE CONFIRMED TENTATIVE CHECK IN MARK DONE DROPPED UPCOMING" at bounding box center [259, 271] width 226 height 24
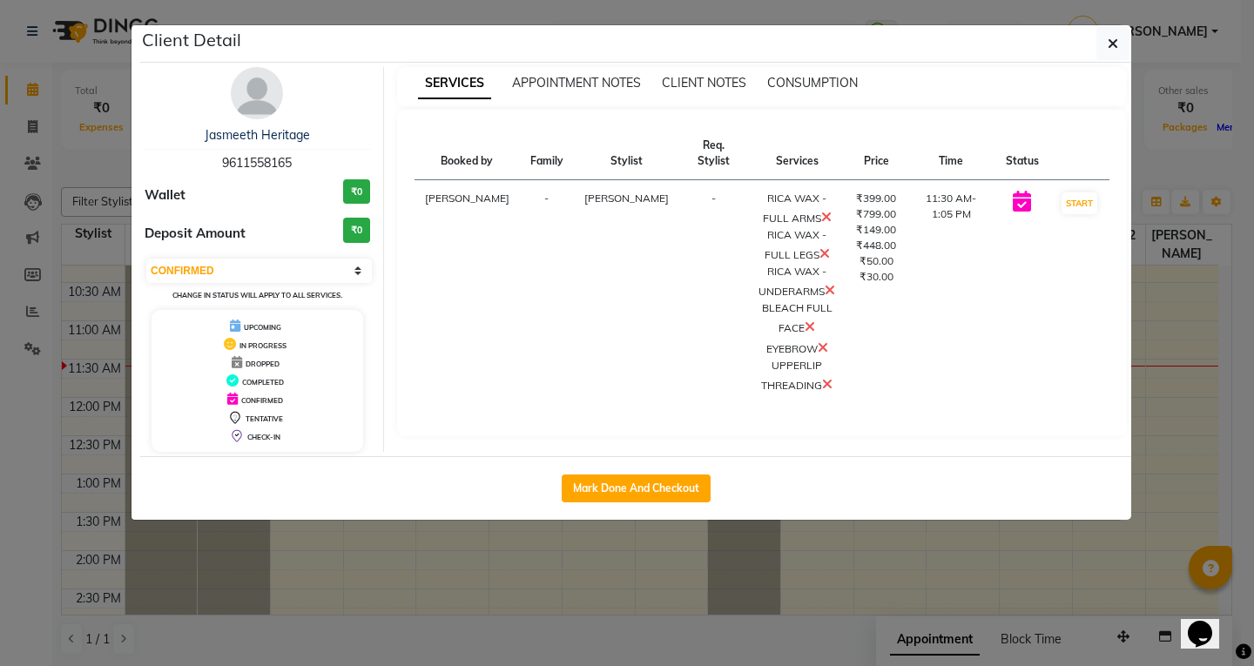
click at [1170, 294] on ngb-modal-window "Client Detail Jasmeeth Heritage 9611558165 Wallet ₹0 Deposit Amount ₹0 Select I…" at bounding box center [627, 333] width 1254 height 666
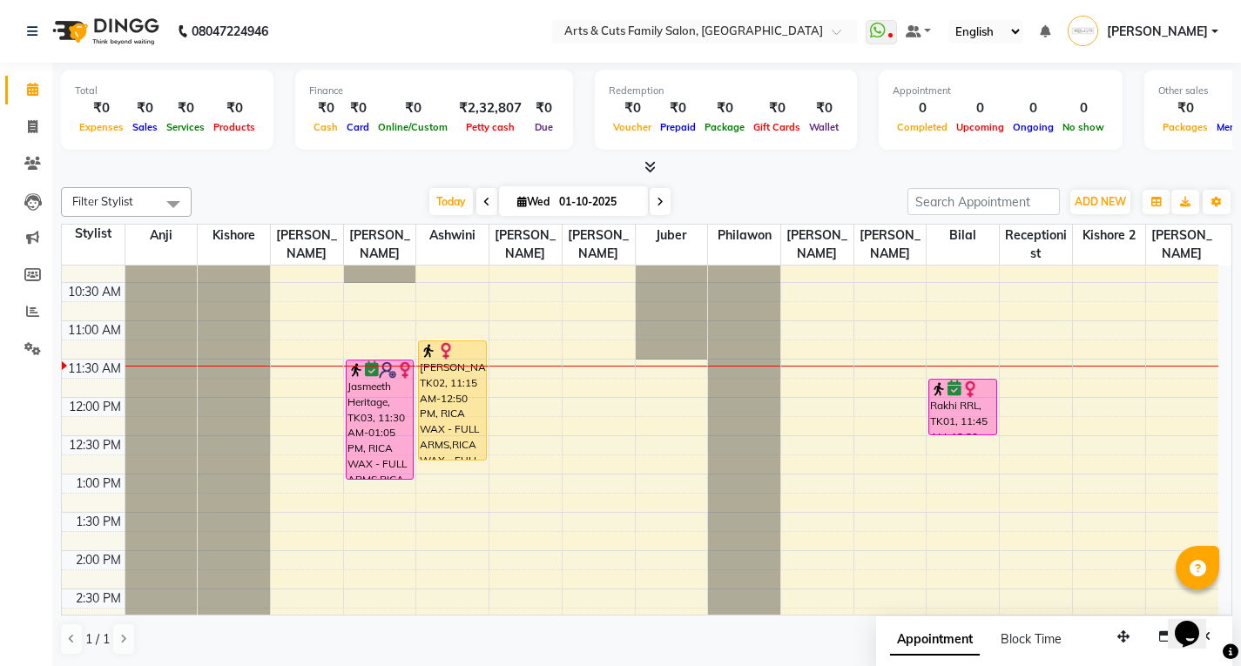
click at [384, 492] on div "8:00 AM 8:30 AM 9:00 AM 9:30 AM 10:00 AM 10:30 AM 11:00 AM 11:30 AM 12:00 PM 12…" at bounding box center [640, 589] width 1157 height 996
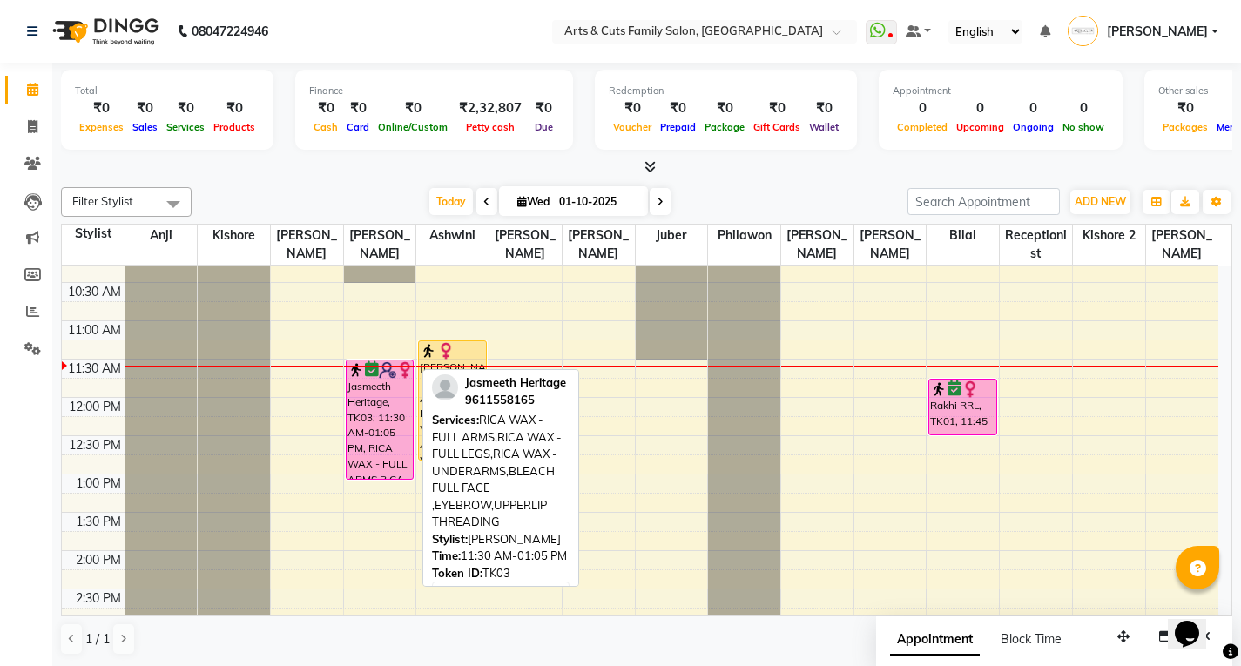
click at [379, 490] on div "8:00 AM 8:30 AM 9:00 AM 9:30 AM 10:00 AM 10:30 AM 11:00 AM 11:30 AM 12:00 PM 12…" at bounding box center [640, 589] width 1157 height 996
drag, startPoint x: 375, startPoint y: 474, endPoint x: 374, endPoint y: 488, distance: 14.0
click at [374, 488] on div "Jasmeeth Heritage, TK03, 11:30 AM-01:05 PM, RICA WAX - FULL ARMS,RICA WAX - FUL…" at bounding box center [380, 589] width 72 height 996
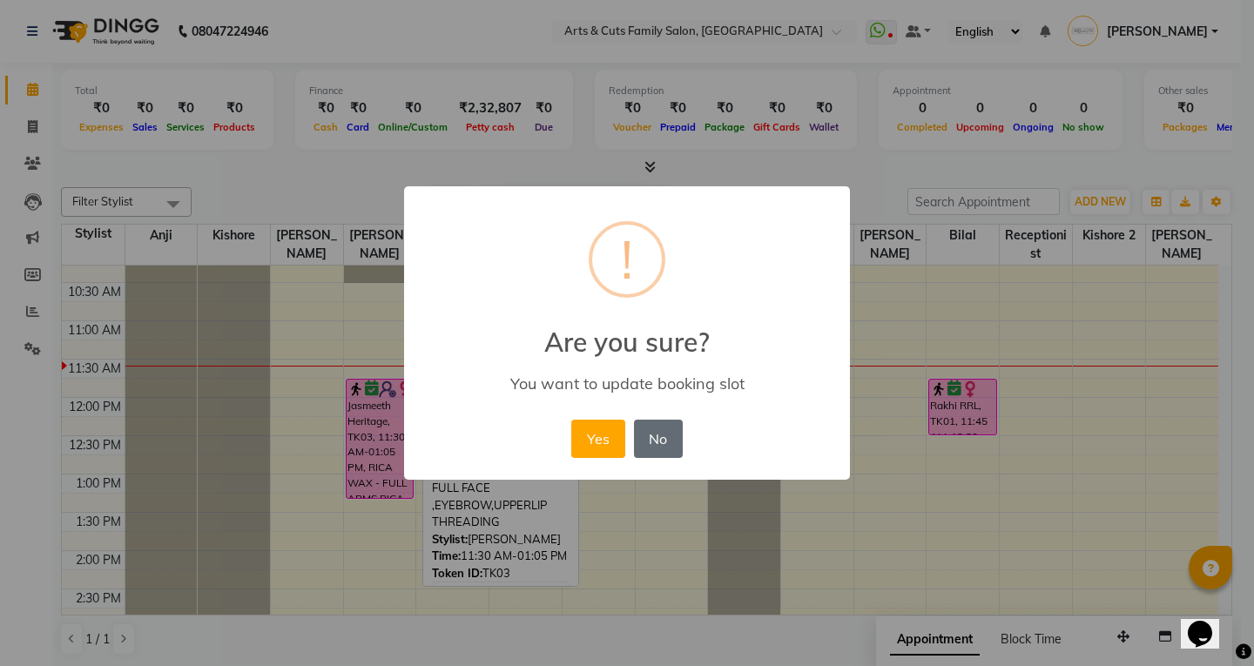
click at [666, 445] on button "No" at bounding box center [658, 439] width 49 height 38
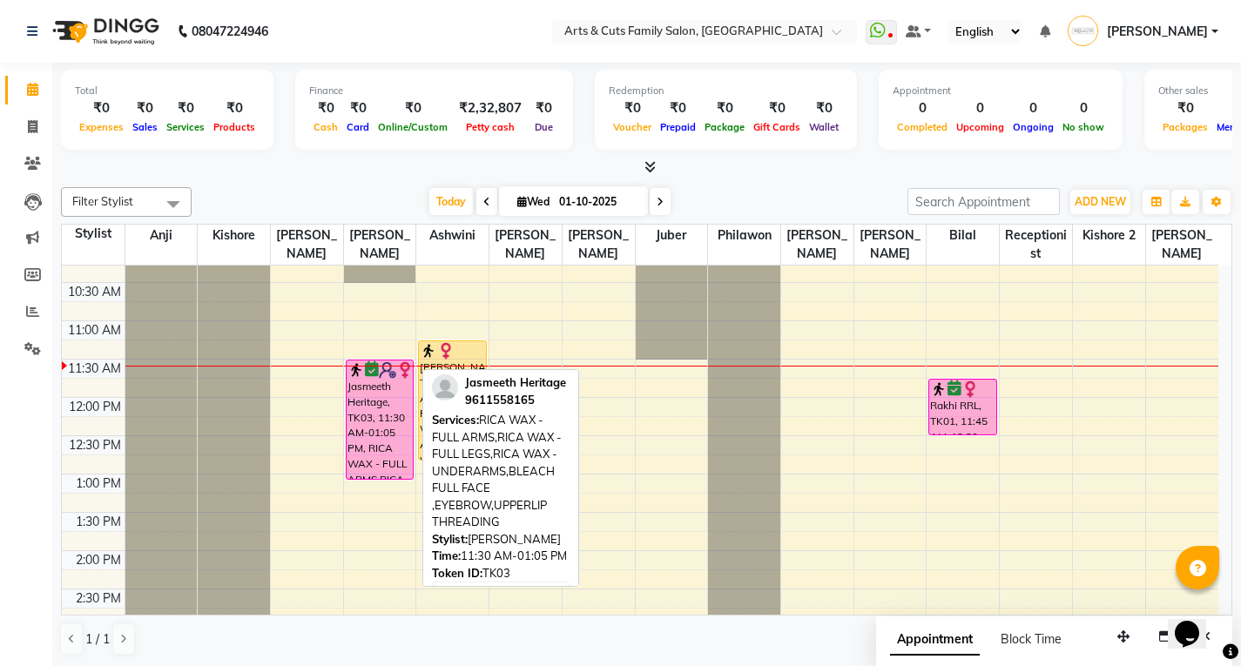
click at [347, 425] on div "Jasmeeth Heritage, TK03, 11:30 AM-01:05 PM, RICA WAX - FULL ARMS,RICA WAX - FUL…" at bounding box center [380, 420] width 67 height 118
click at [408, 396] on div "Jasmeeth Heritage, TK03, 11:30 AM-01:05 PM, RICA WAX - FULL ARMS,RICA WAX - FUL…" at bounding box center [380, 420] width 67 height 118
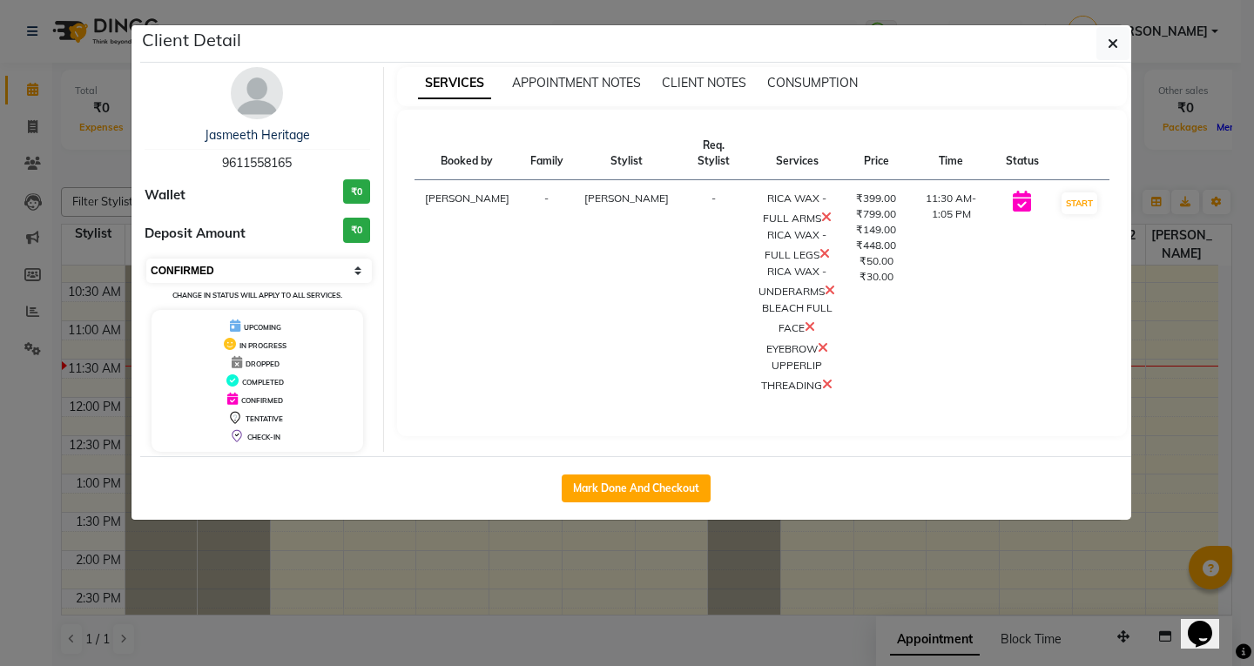
click at [207, 271] on select "Select IN SERVICE CONFIRMED TENTATIVE CHECK IN MARK DONE DROPPED UPCOMING" at bounding box center [259, 271] width 226 height 24
select select "1"
click at [146, 259] on select "Select IN SERVICE CONFIRMED TENTATIVE CHECK IN MARK DONE DROPPED UPCOMING" at bounding box center [259, 271] width 226 height 24
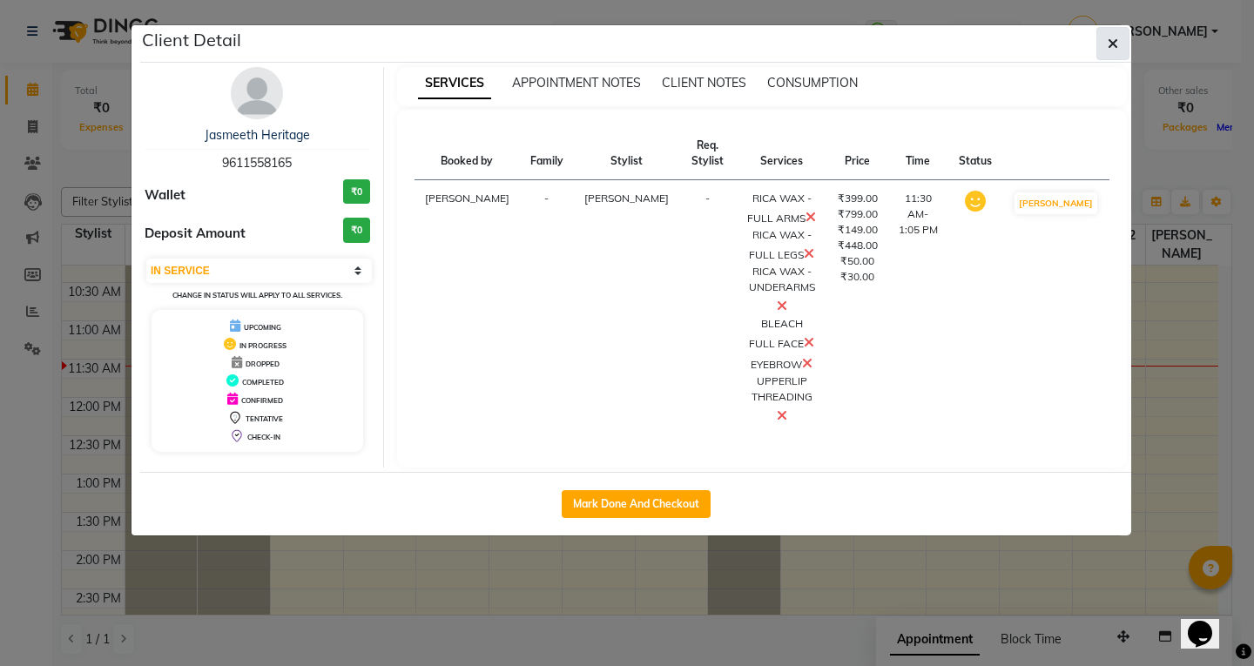
click at [1111, 42] on icon "button" at bounding box center [1113, 44] width 10 height 14
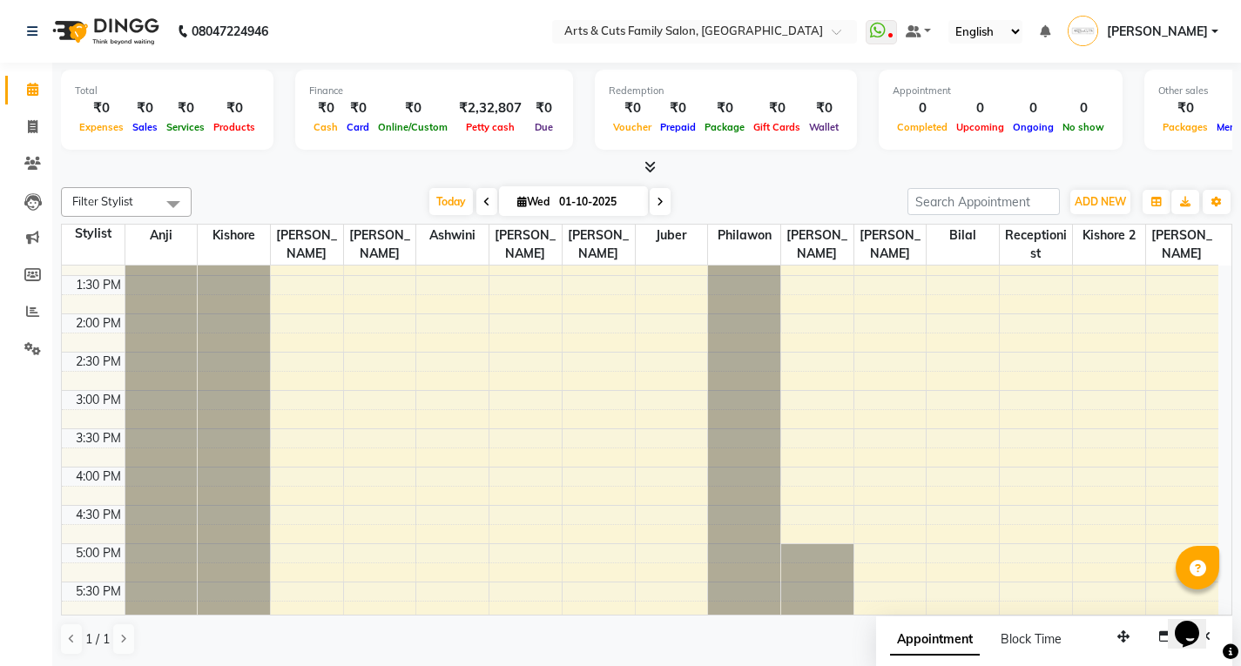
scroll to position [211, 0]
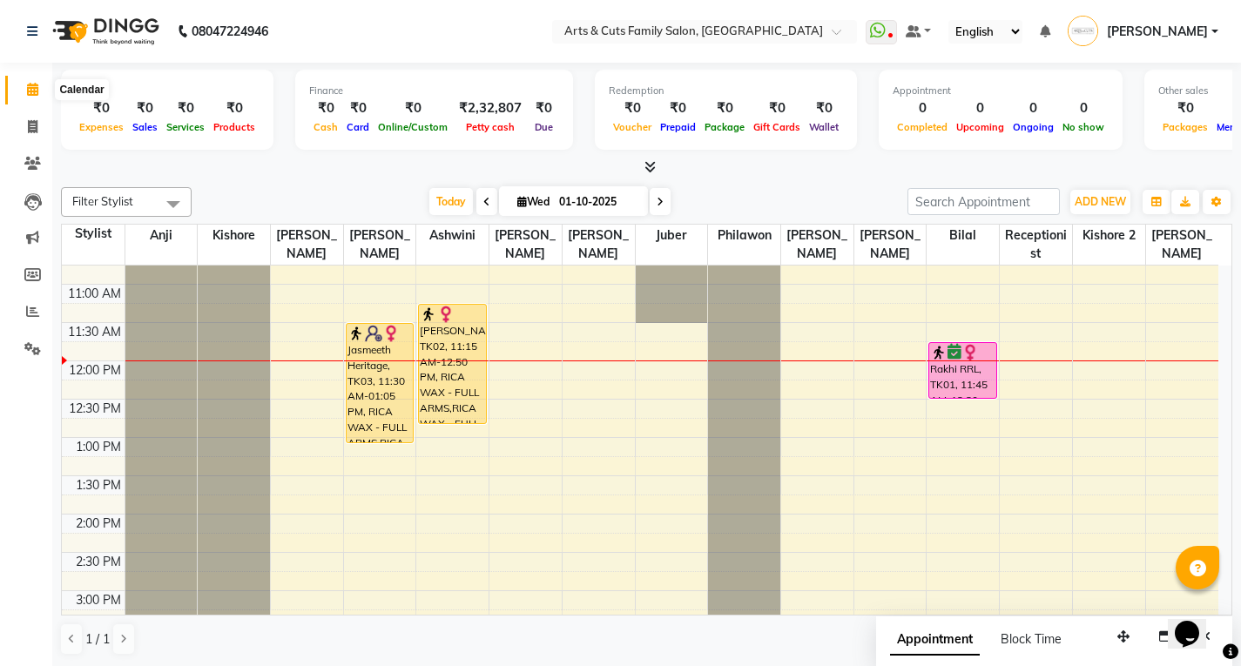
click at [30, 90] on icon at bounding box center [32, 89] width 11 height 13
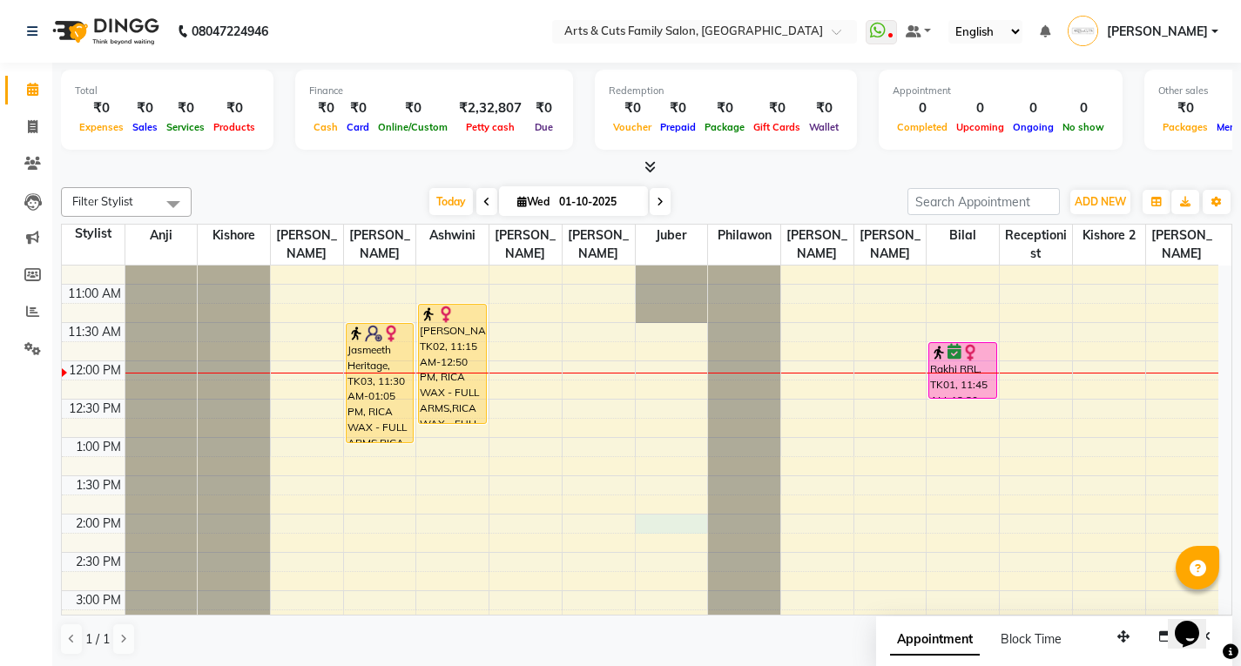
click at [667, 532] on div "8:00 AM 8:30 AM 9:00 AM 9:30 AM 10:00 AM 10:30 AM 11:00 AM 11:30 AM 12:00 PM 12…" at bounding box center [640, 553] width 1157 height 996
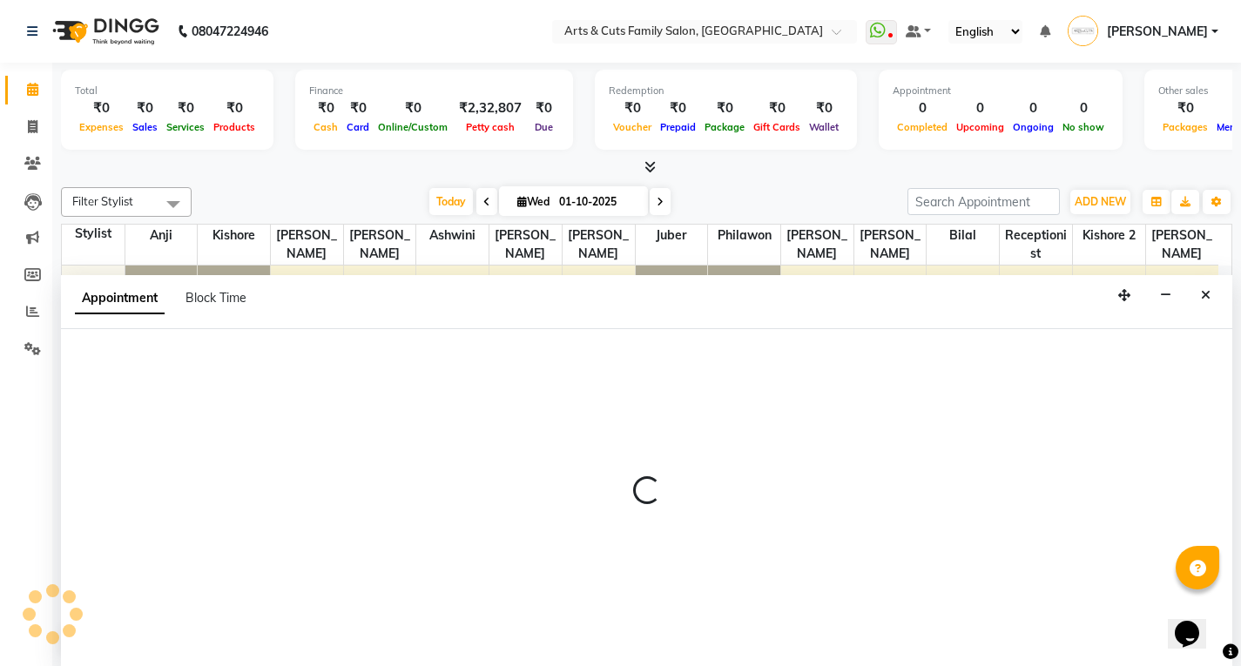
scroll to position [1, 0]
select select "71842"
select select "tentative"
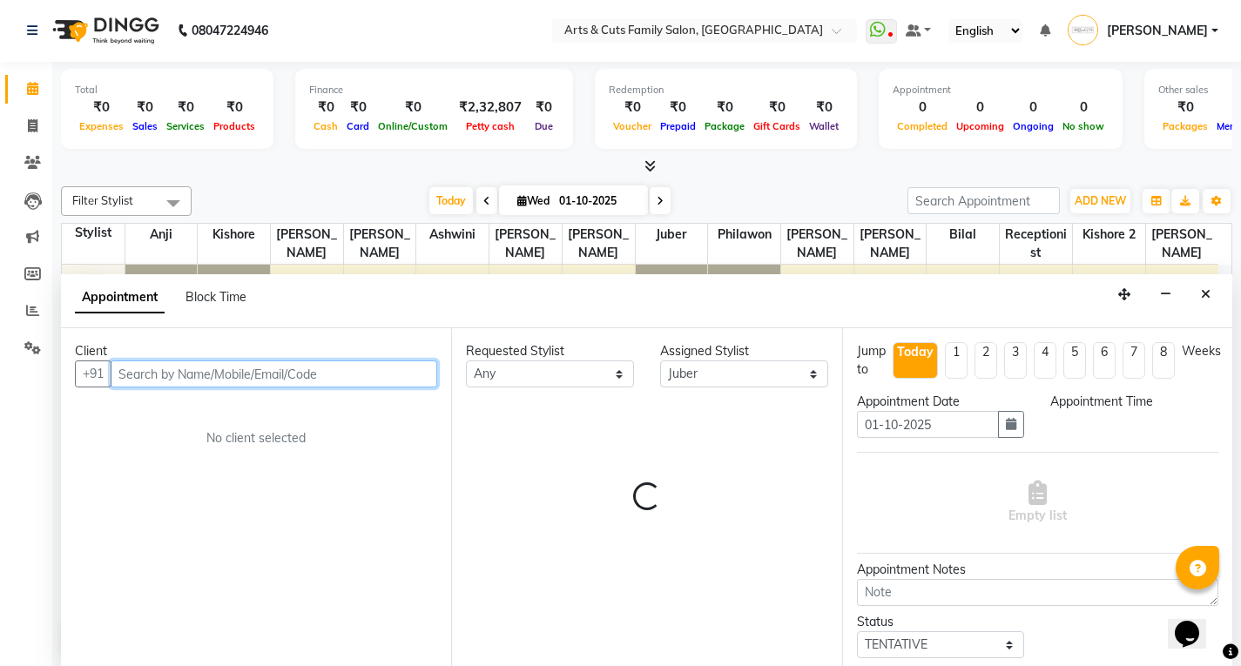
select select "840"
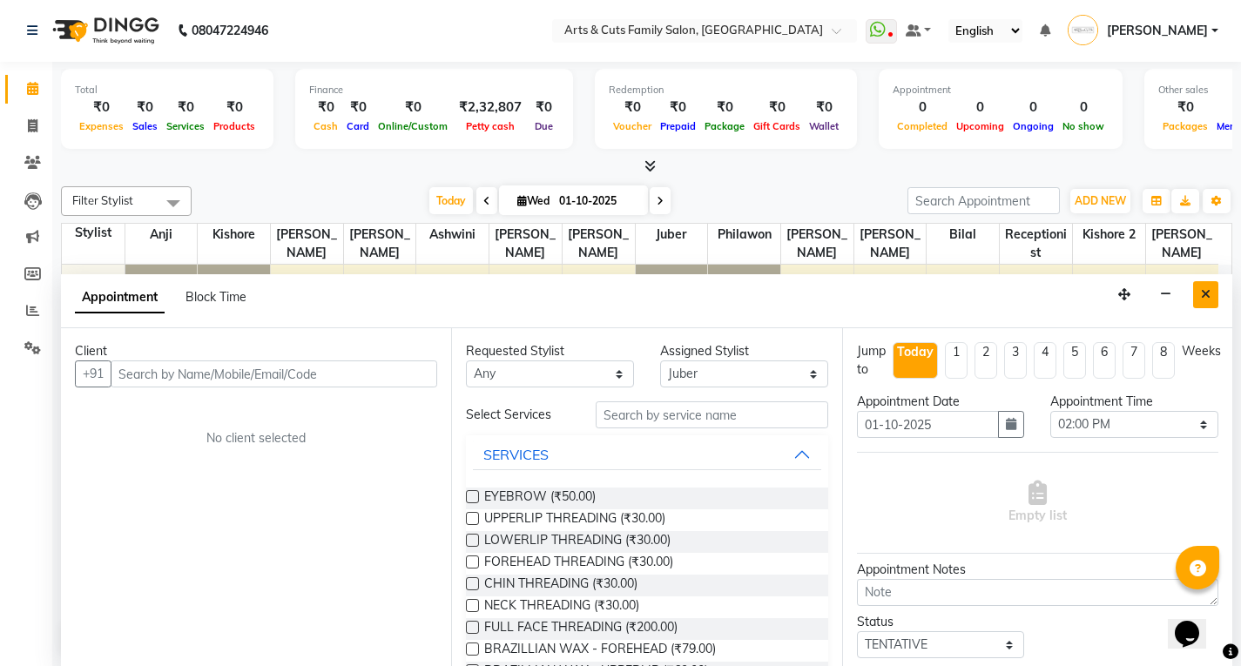
click at [1213, 287] on button "Close" at bounding box center [1205, 294] width 25 height 27
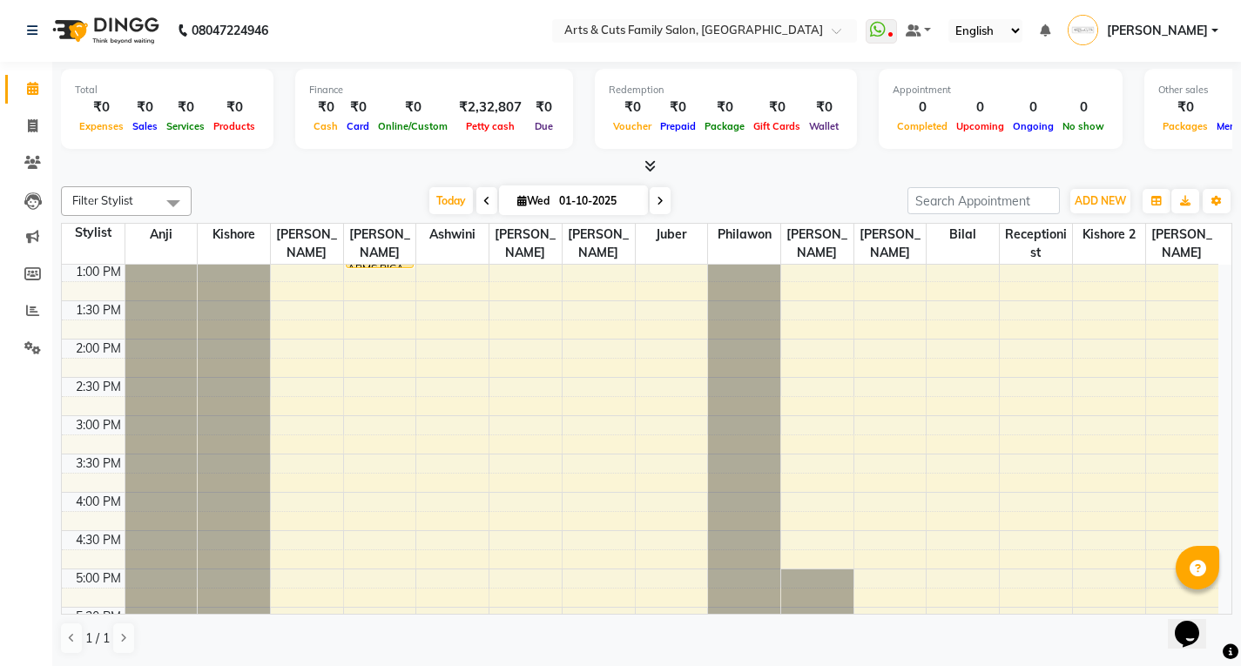
scroll to position [211, 0]
